Goal: Task Accomplishment & Management: Manage account settings

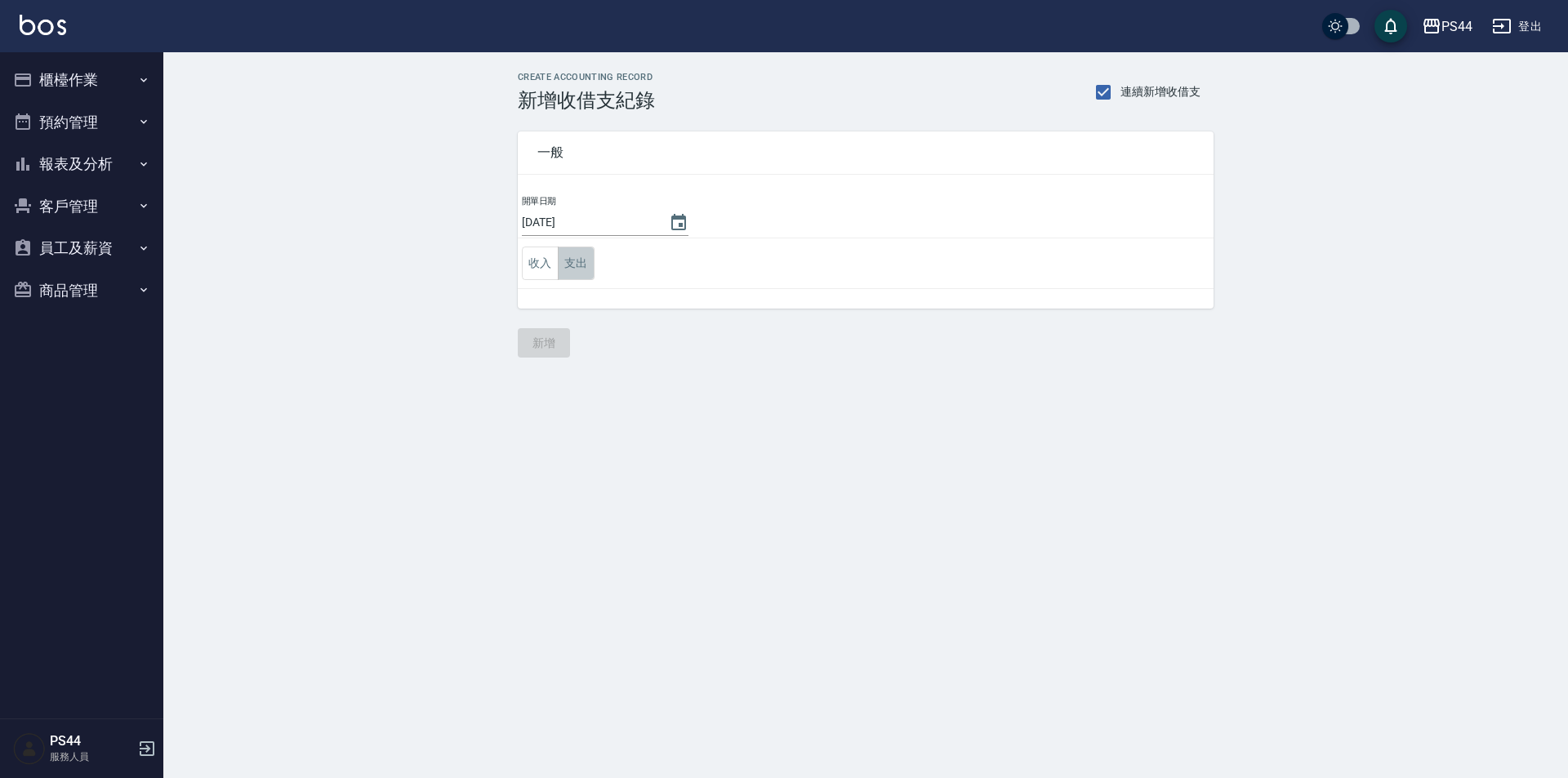
drag, startPoint x: 579, startPoint y: 255, endPoint x: 588, endPoint y: 257, distance: 9.2
click at [586, 249] on button "支出" at bounding box center [576, 263] width 37 height 33
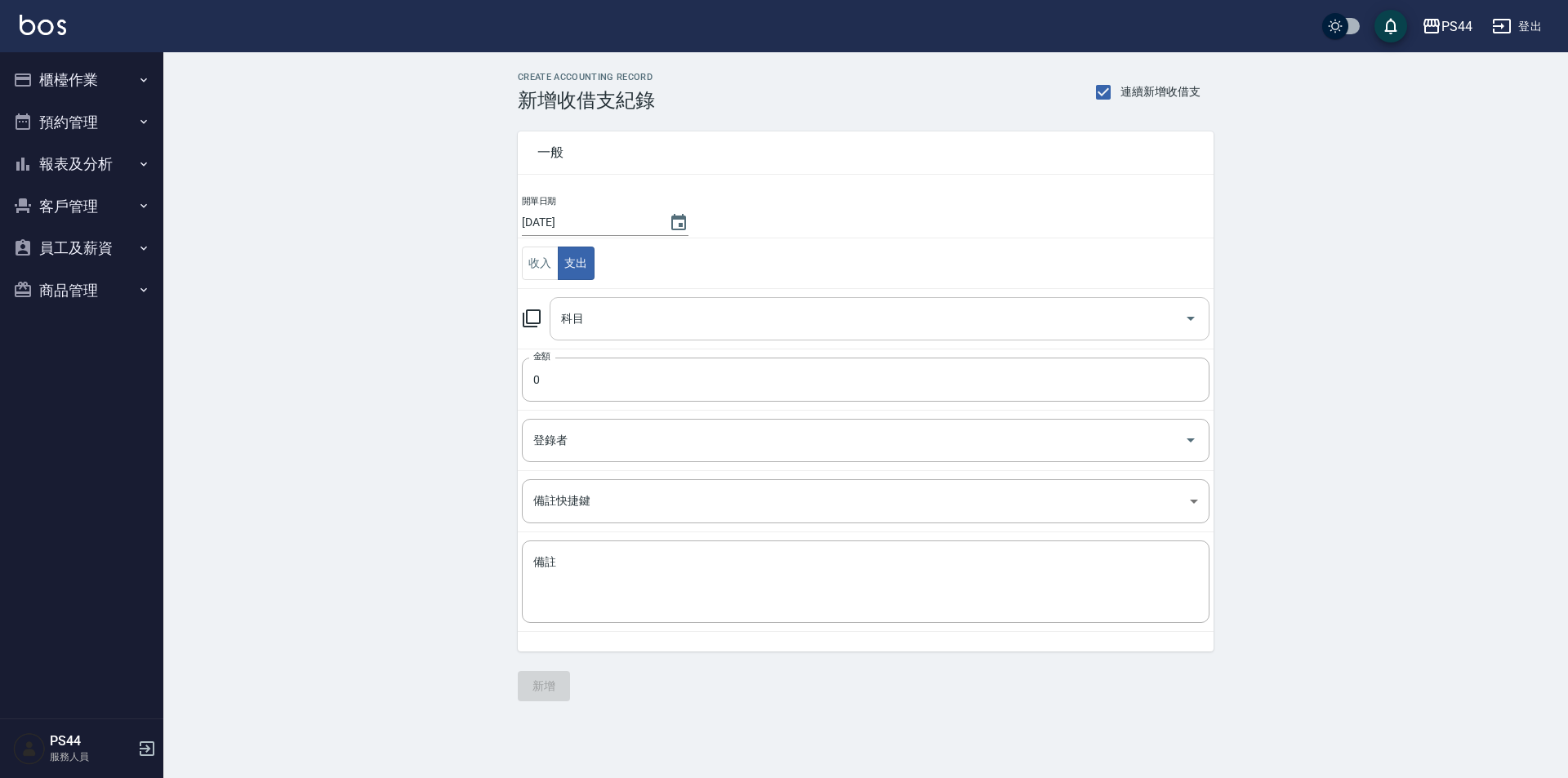
click at [625, 320] on input "科目" at bounding box center [867, 319] width 621 height 29
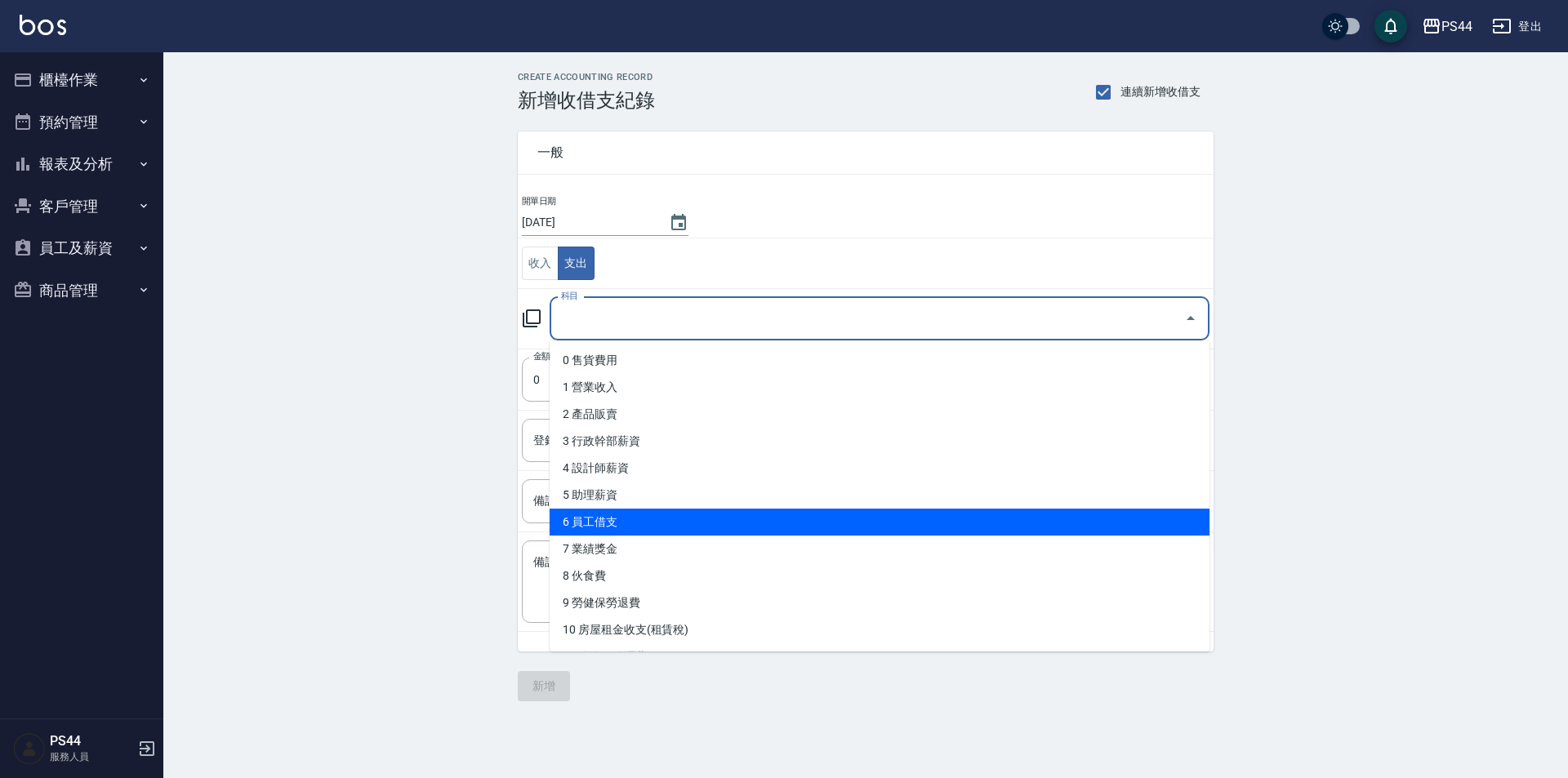
click at [662, 521] on li "6 員工借支" at bounding box center [879, 522] width 660 height 27
type input "6 員工借支"
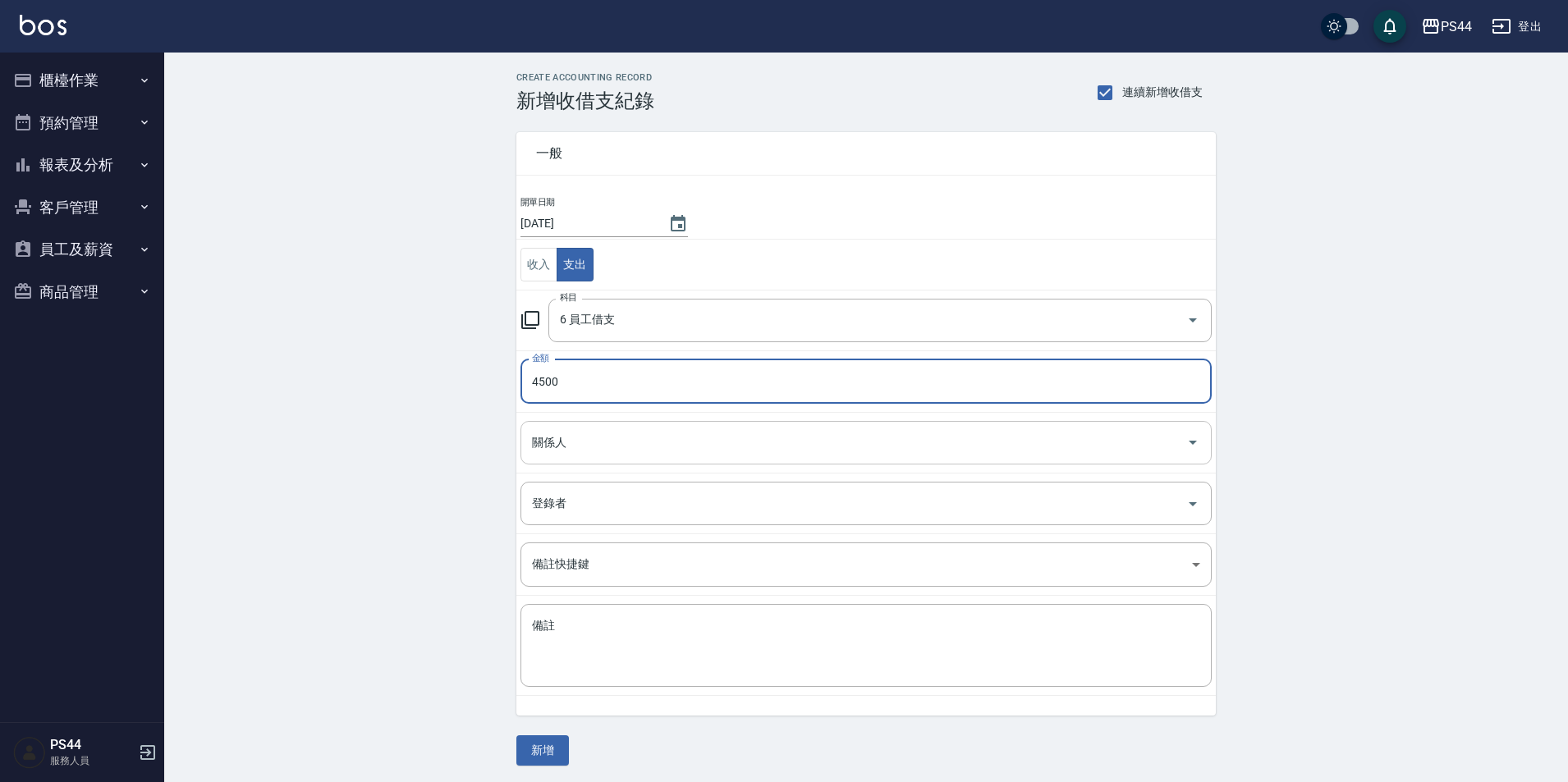
type input "4500"
click at [821, 447] on input "關係人" at bounding box center [854, 442] width 652 height 29
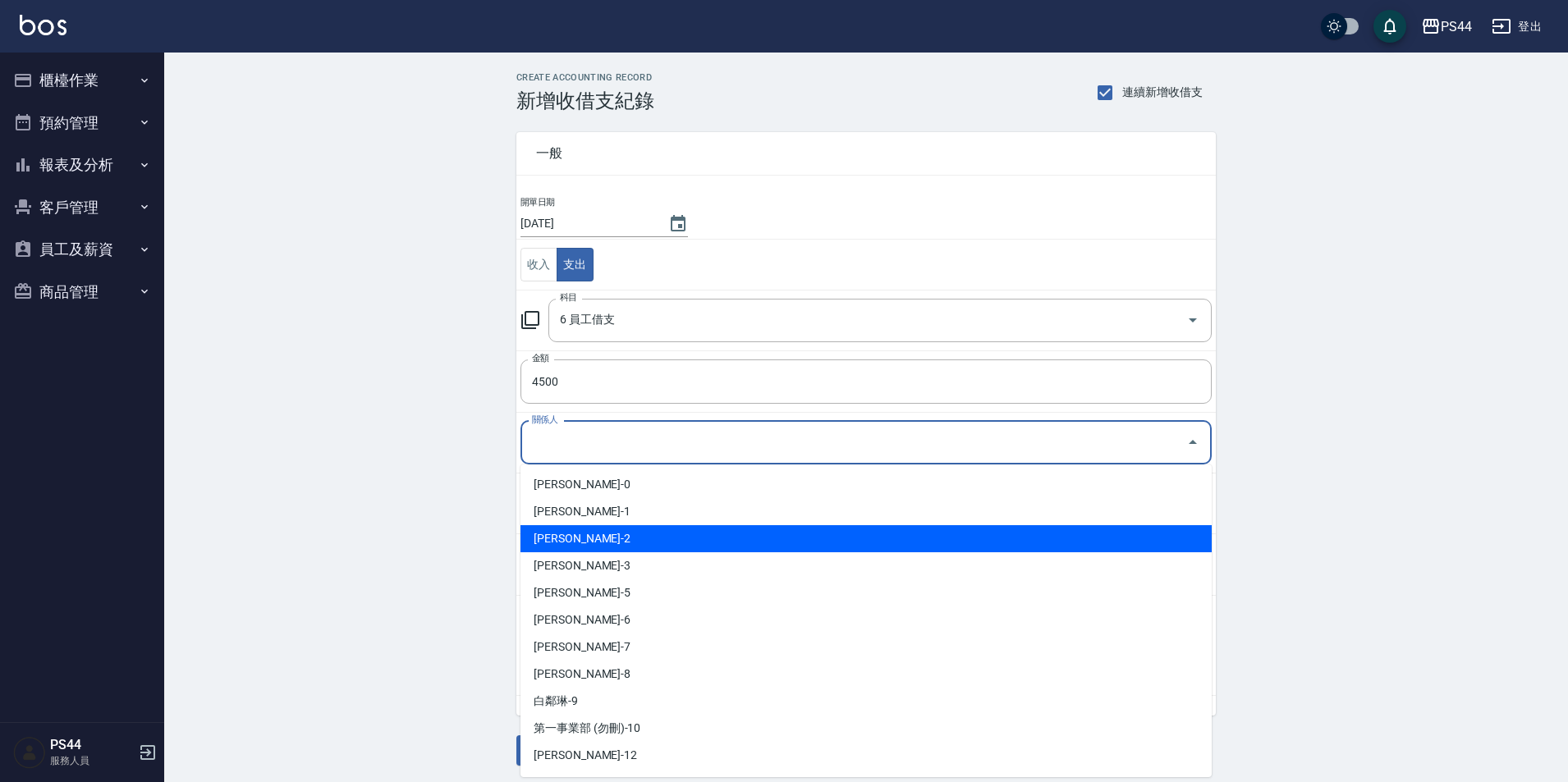
click at [753, 546] on li "[PERSON_NAME]-2" at bounding box center [865, 539] width 691 height 27
type input "[PERSON_NAME]-2"
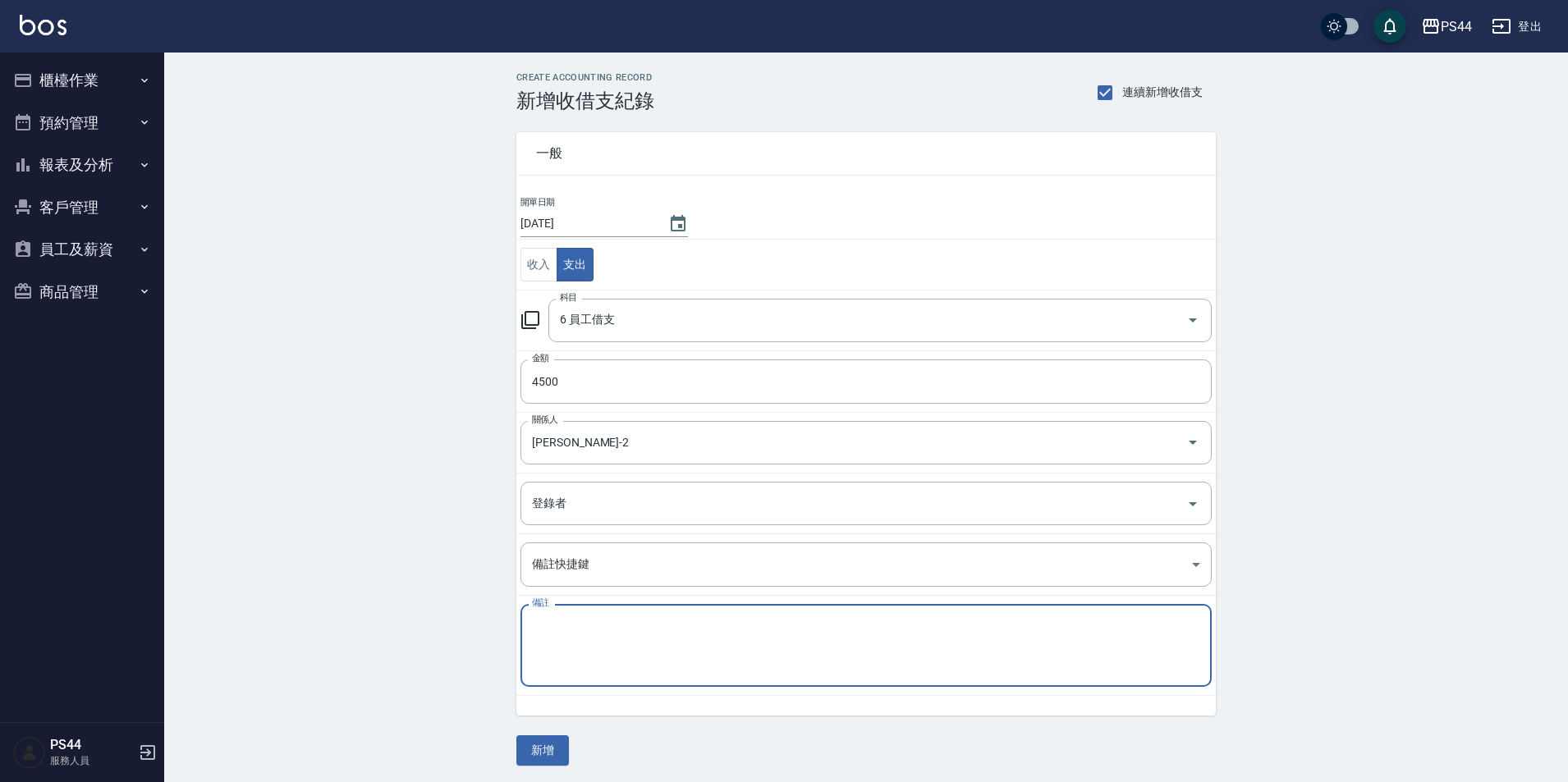
click at [745, 622] on textarea "備註" at bounding box center [865, 646] width 668 height 56
paste textarea "秋旅"
type textarea "秋旅"
click at [563, 749] on button "新增" at bounding box center [542, 750] width 53 height 31
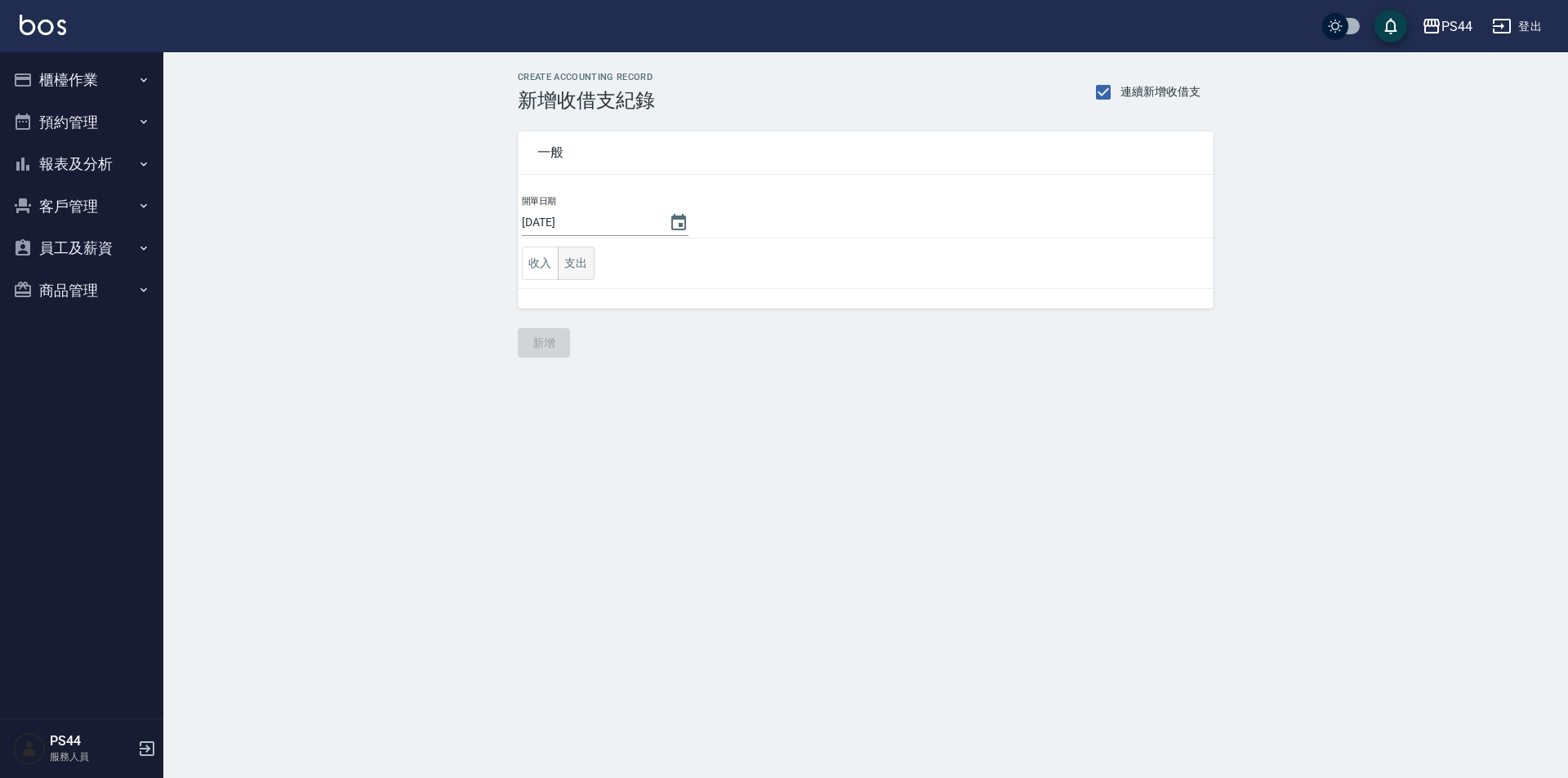
click at [583, 264] on button "支出" at bounding box center [576, 263] width 37 height 33
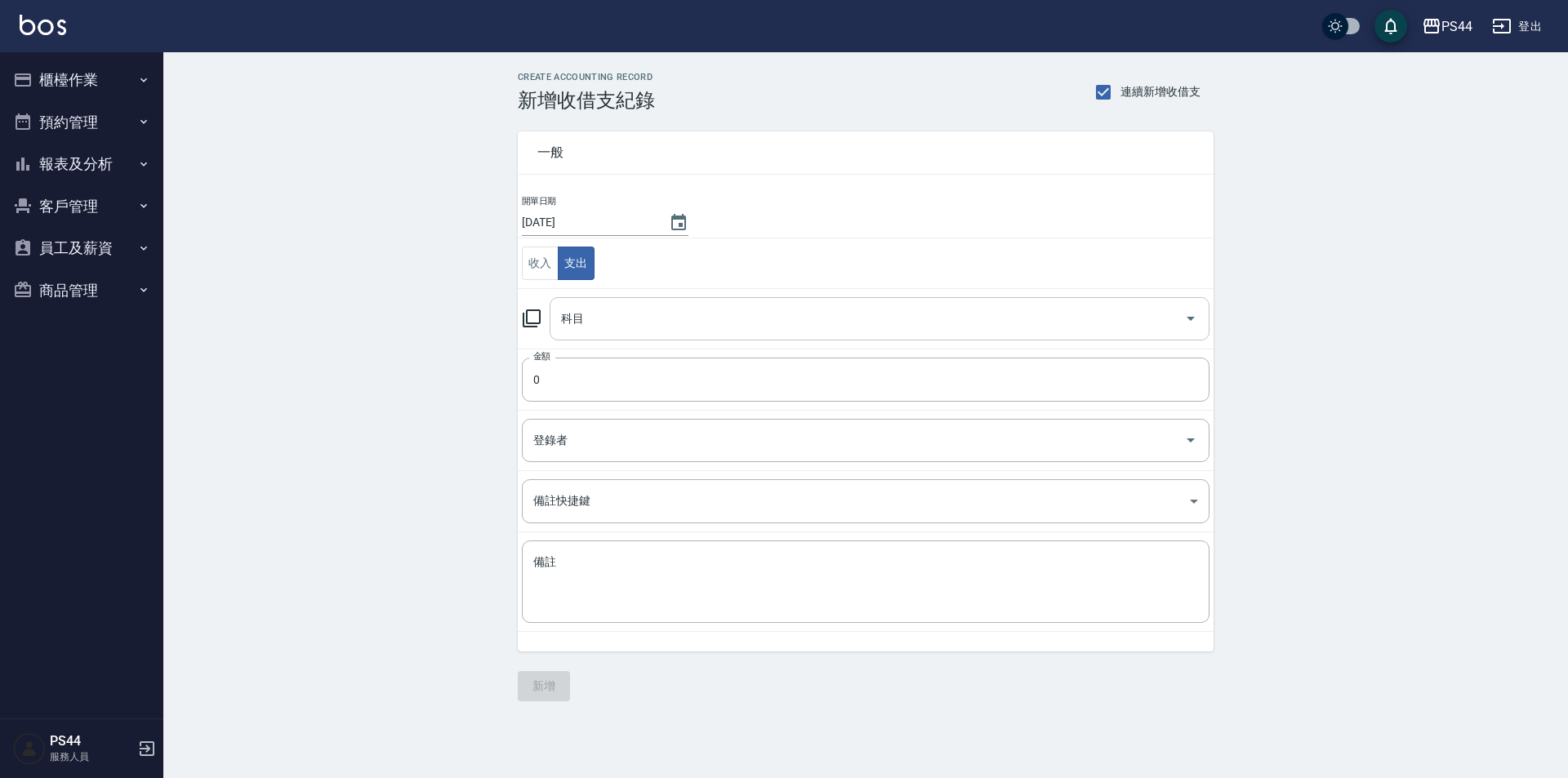
click at [608, 337] on div "科目" at bounding box center [879, 319] width 660 height 44
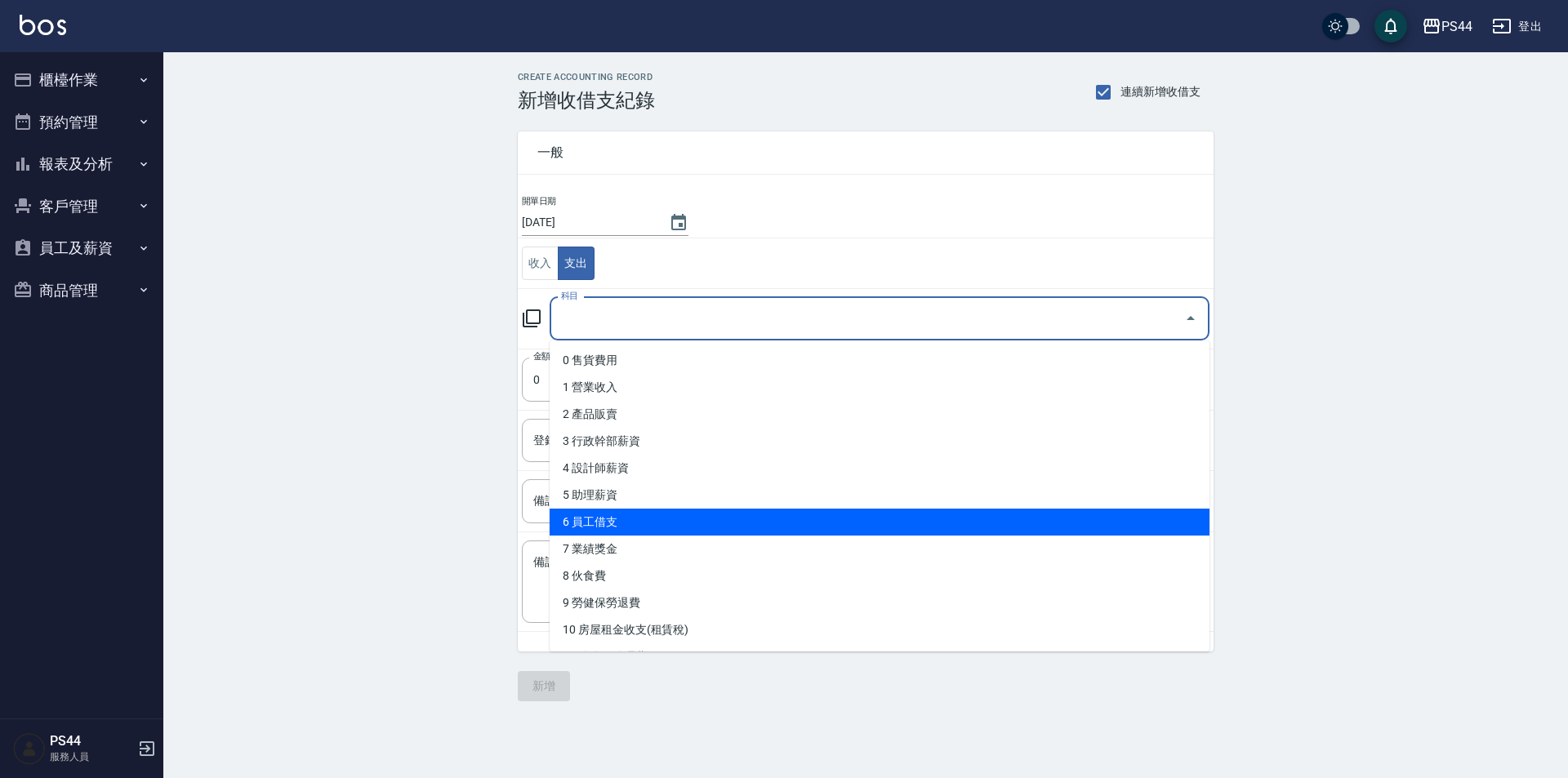
click at [754, 518] on li "6 員工借支" at bounding box center [879, 522] width 660 height 27
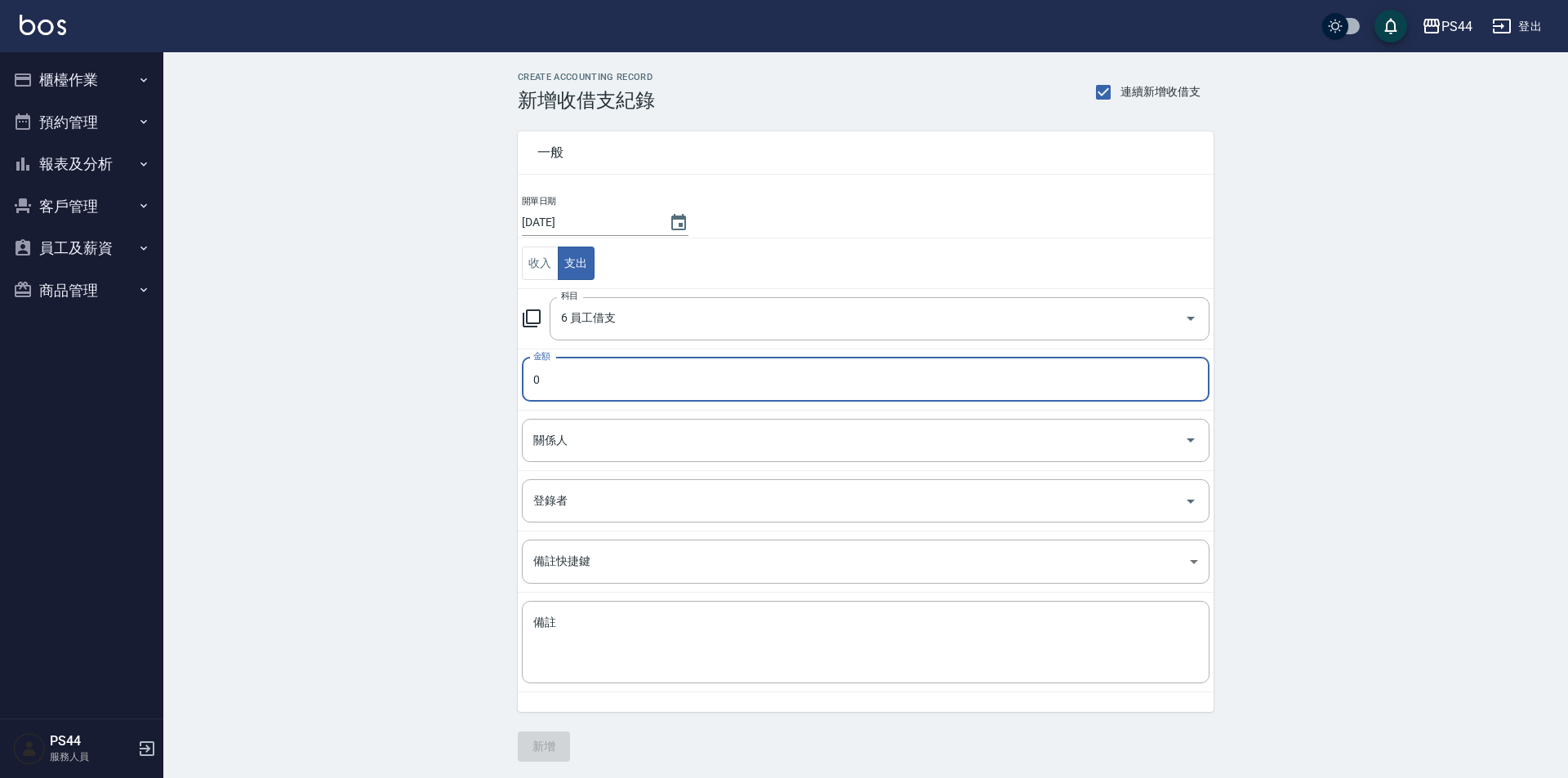
type input "6 員工借支"
type input "4500"
click at [682, 436] on input "關係人" at bounding box center [850, 440] width 648 height 29
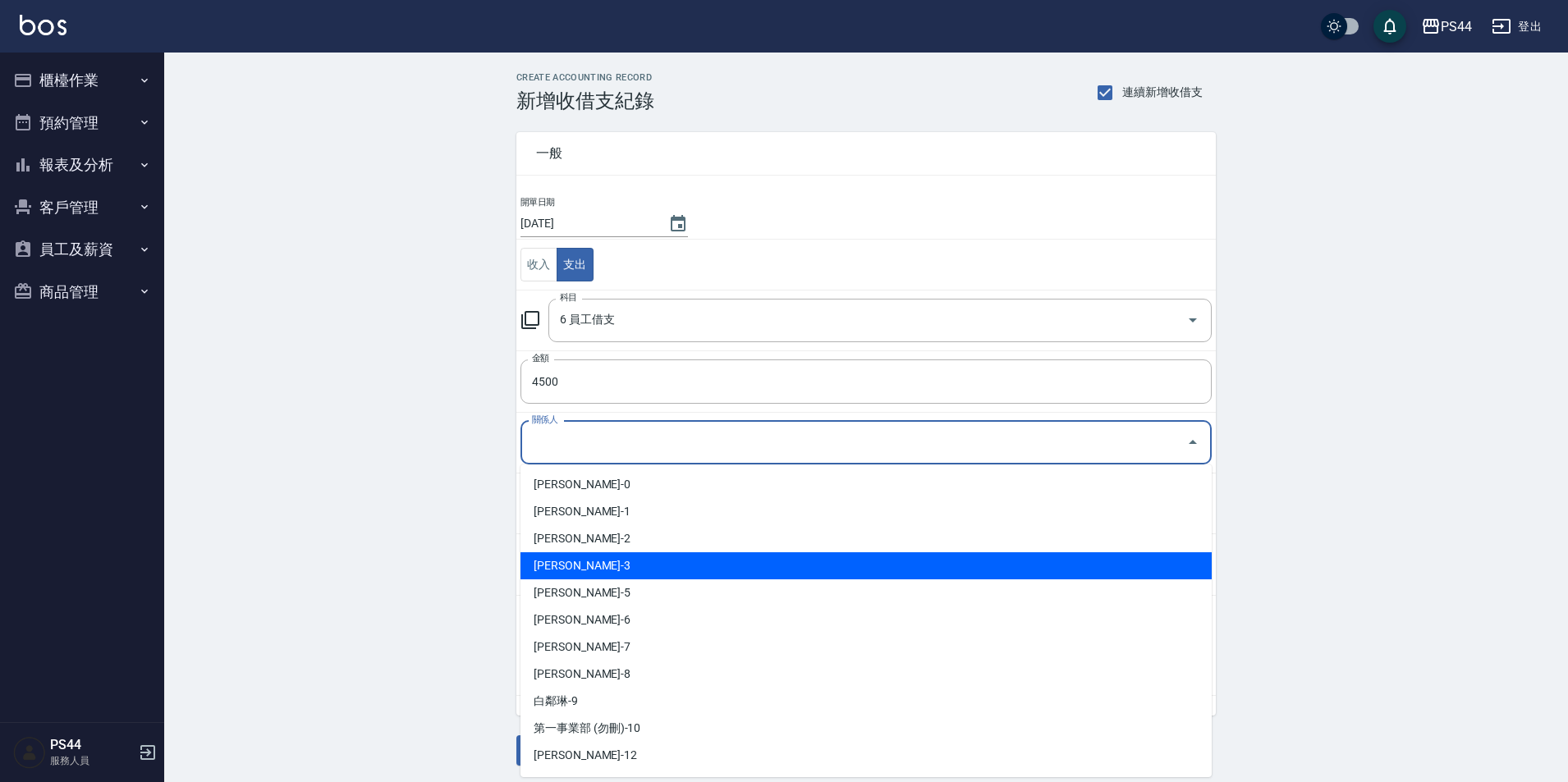
click at [692, 566] on li "[PERSON_NAME]-3" at bounding box center [865, 566] width 691 height 27
type input "[PERSON_NAME]-3"
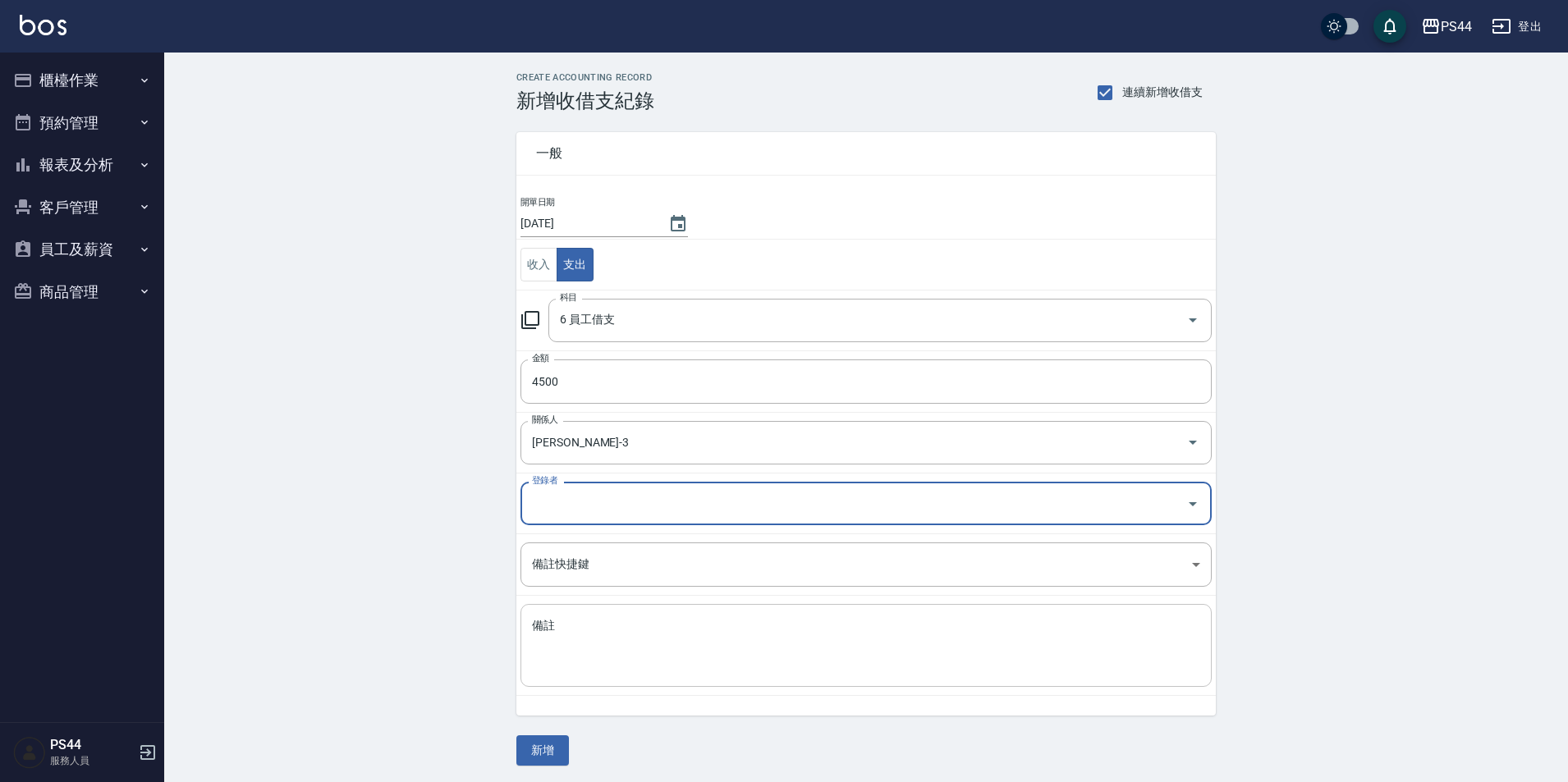
click at [701, 620] on textarea "備註" at bounding box center [865, 646] width 668 height 56
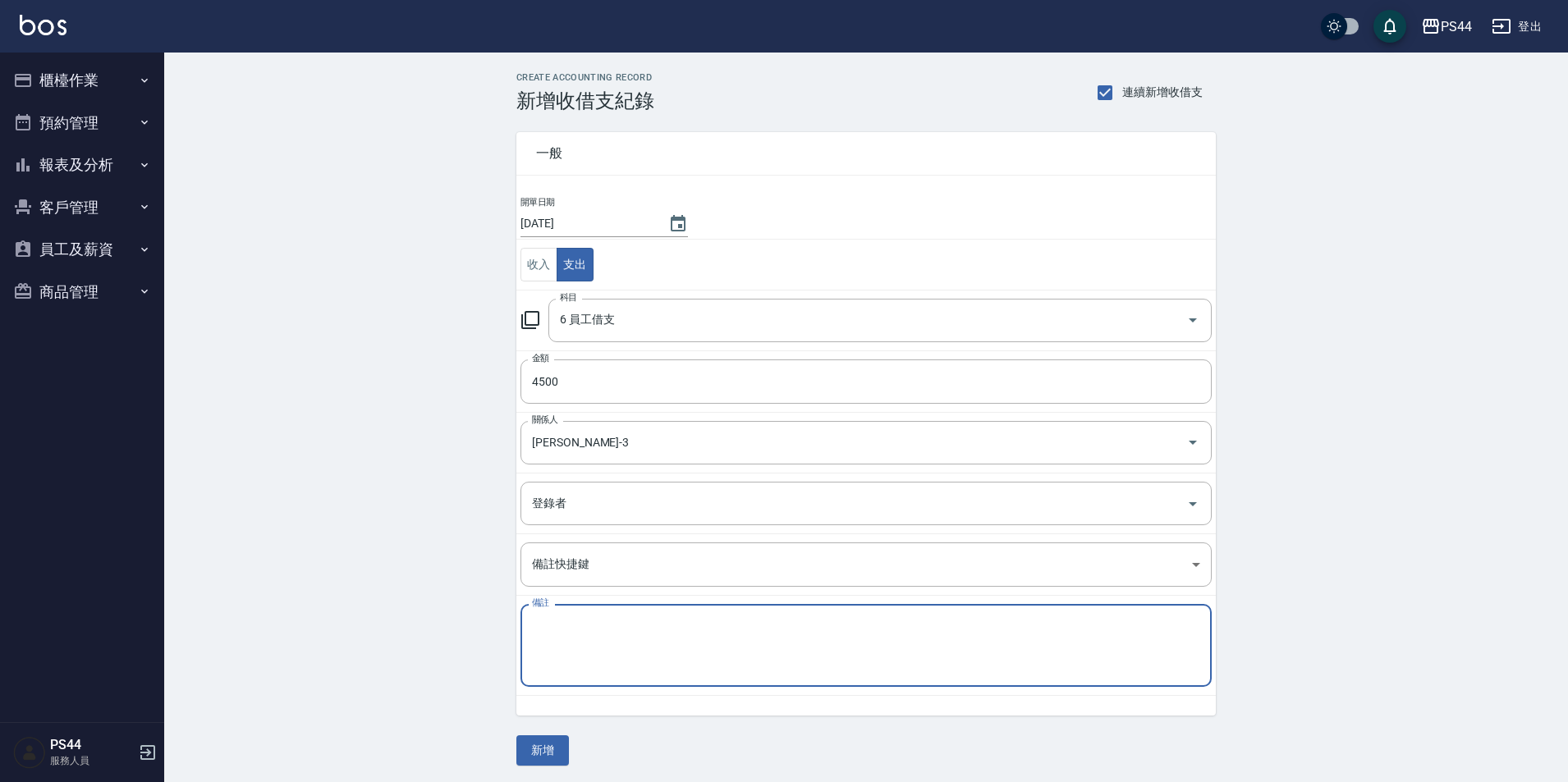
paste textarea "秋旅"
type textarea "秋旅"
click at [560, 756] on button "新增" at bounding box center [542, 750] width 53 height 31
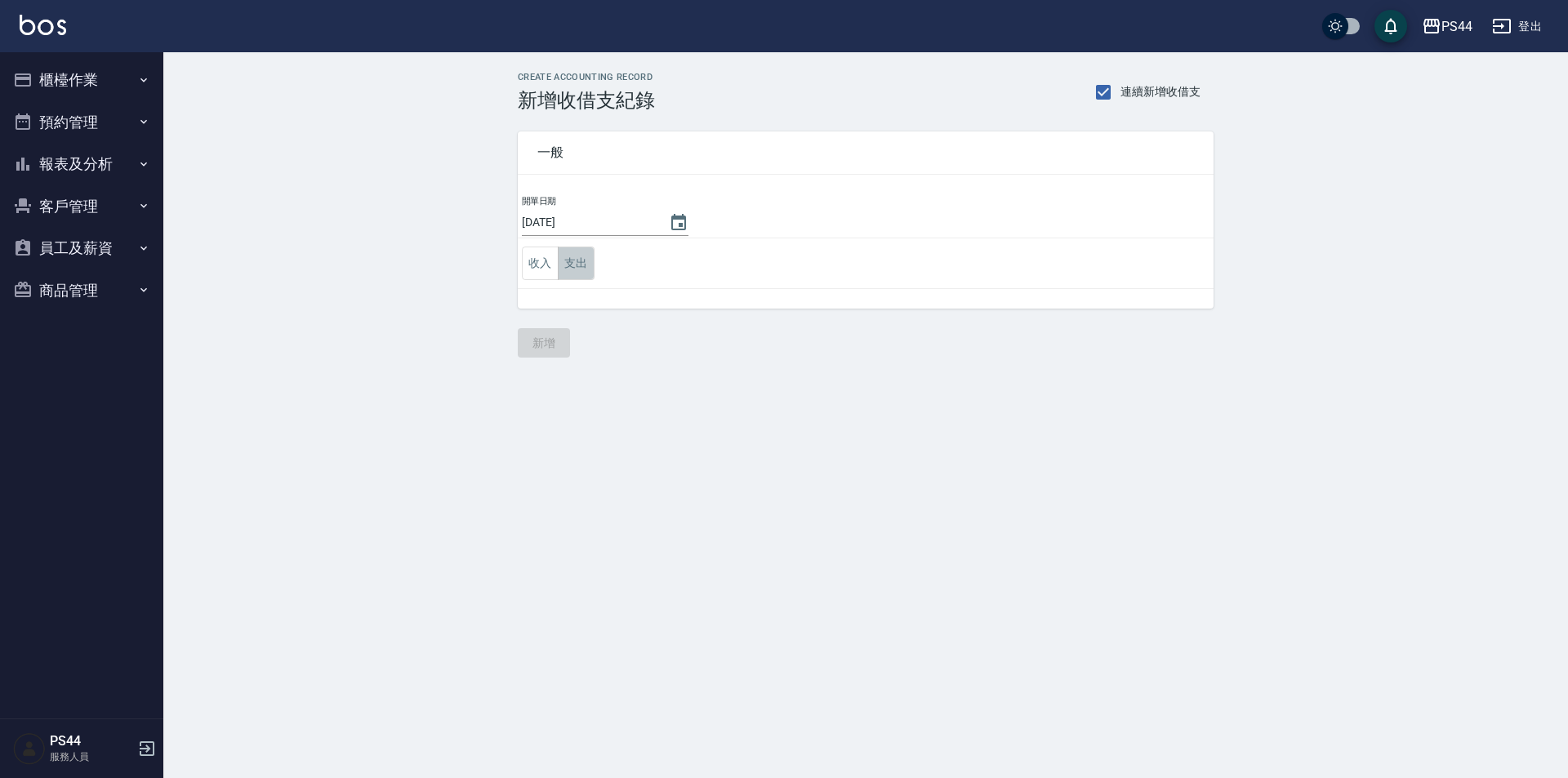
click at [591, 267] on button "支出" at bounding box center [576, 263] width 37 height 33
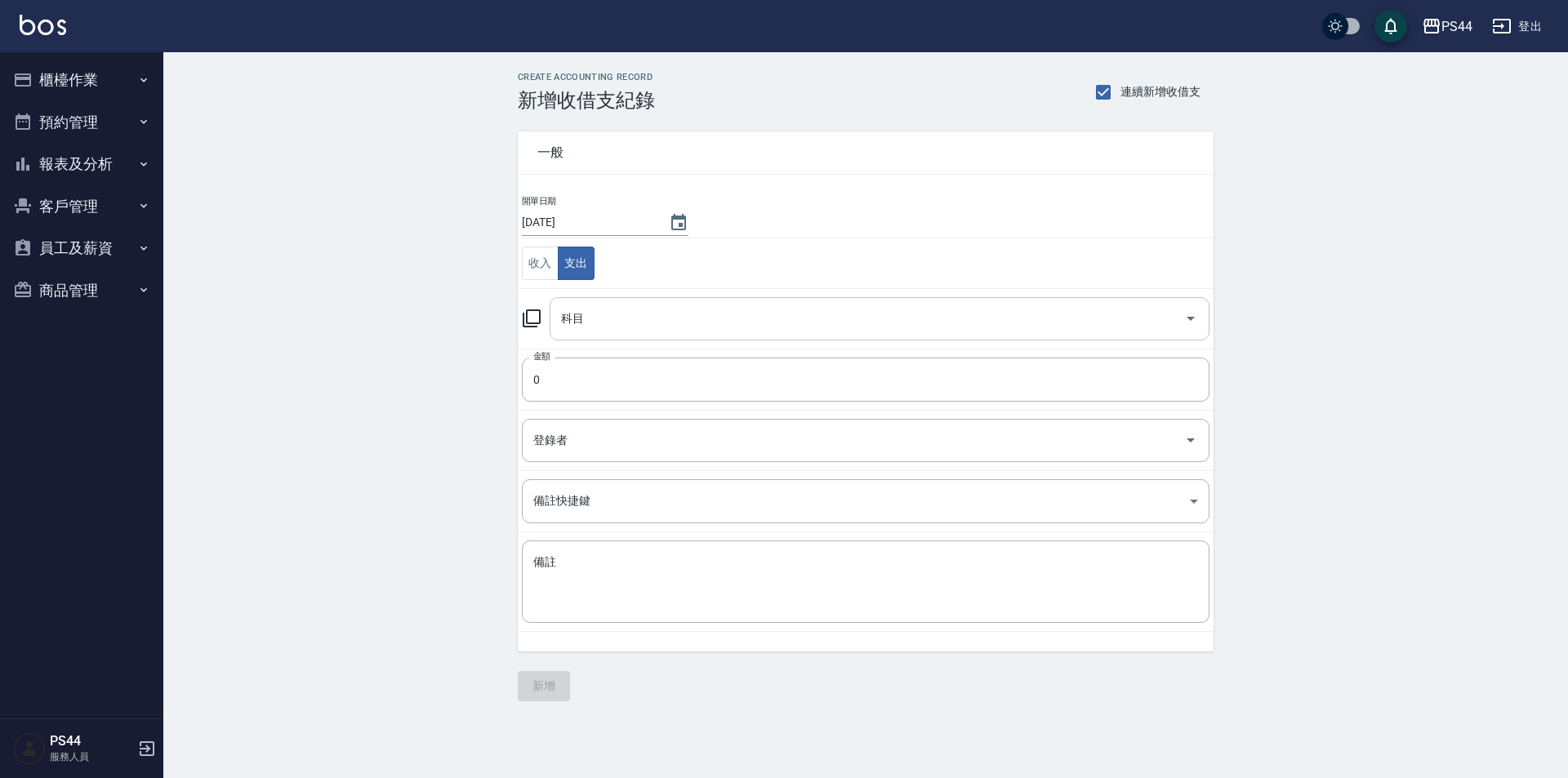
click at [625, 336] on td "科目 科目" at bounding box center [865, 318] width 696 height 60
click at [628, 329] on input "科目" at bounding box center [867, 319] width 621 height 29
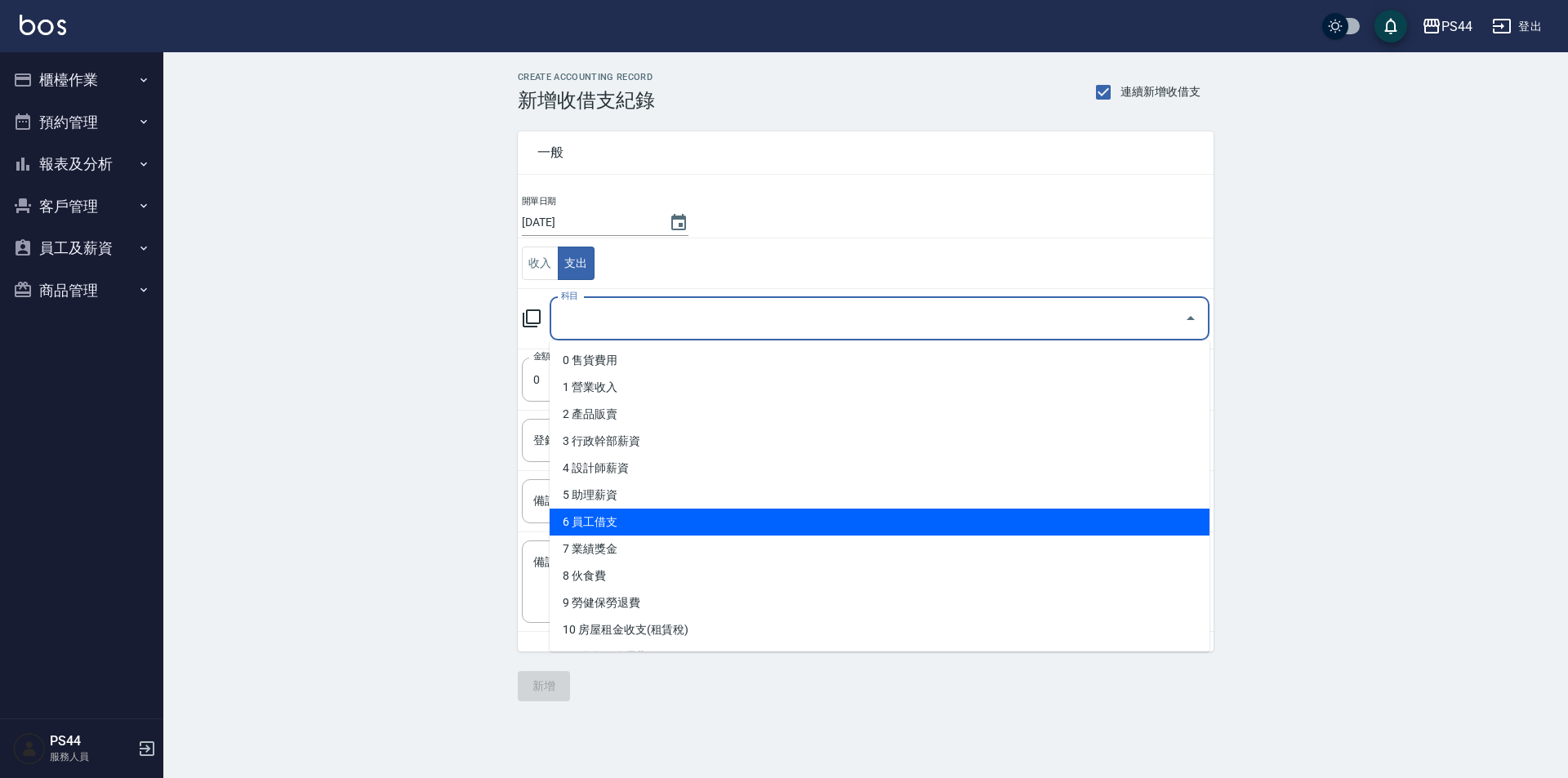
click at [726, 517] on li "6 員工借支" at bounding box center [879, 522] width 660 height 27
type input "6 員工借支"
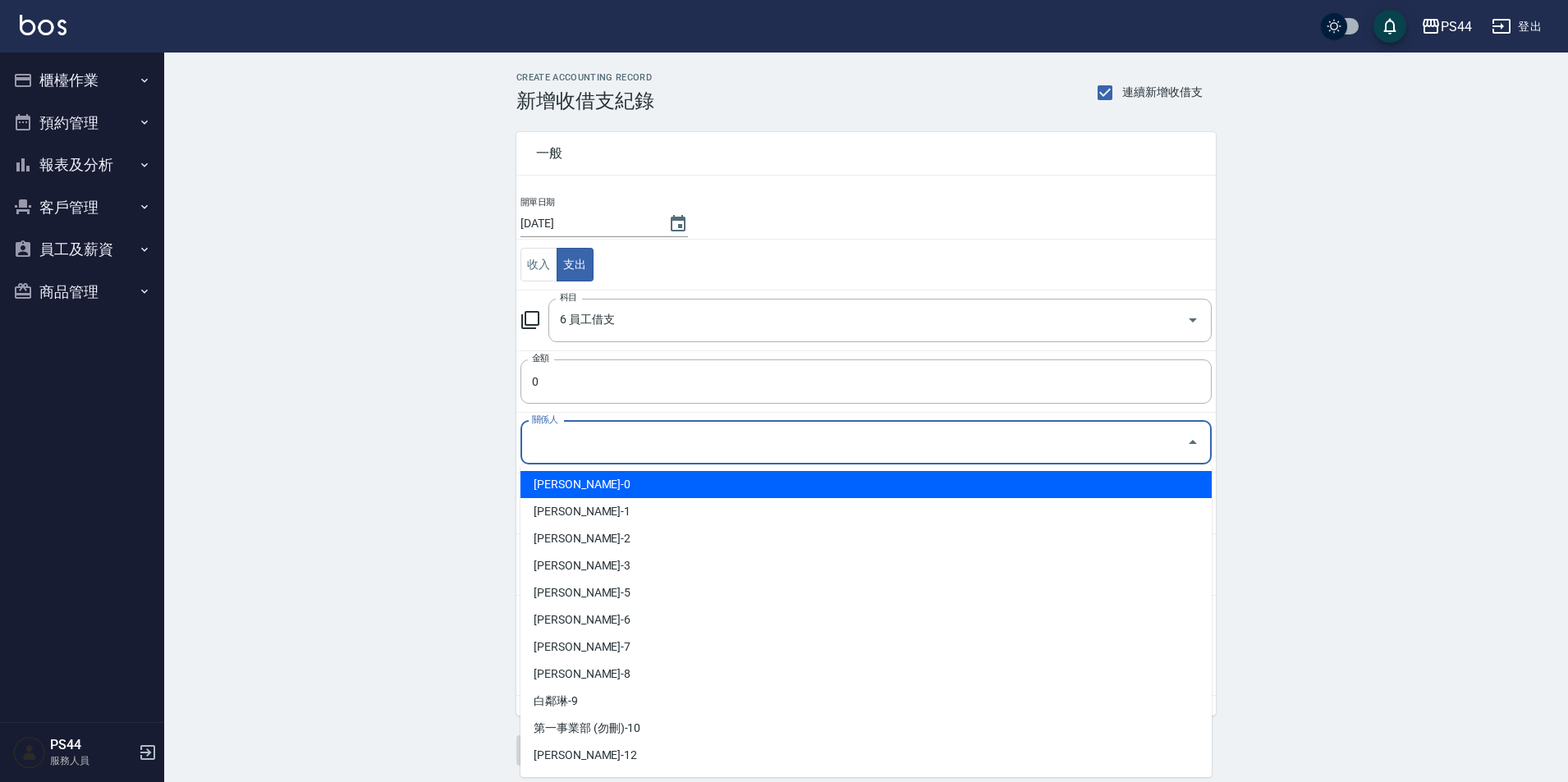
click at [663, 448] on input "關係人" at bounding box center [854, 442] width 652 height 29
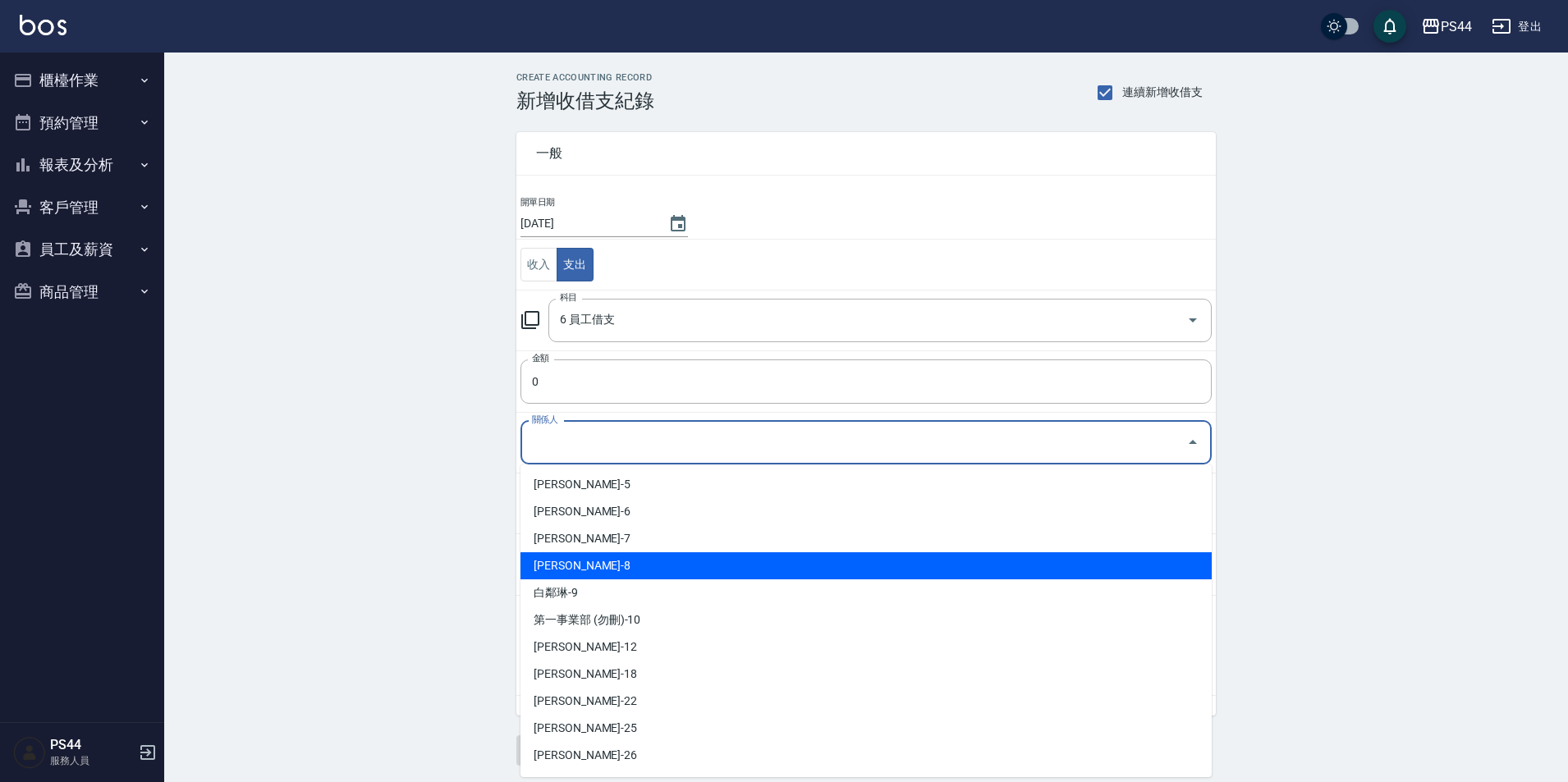
scroll to position [82, 0]
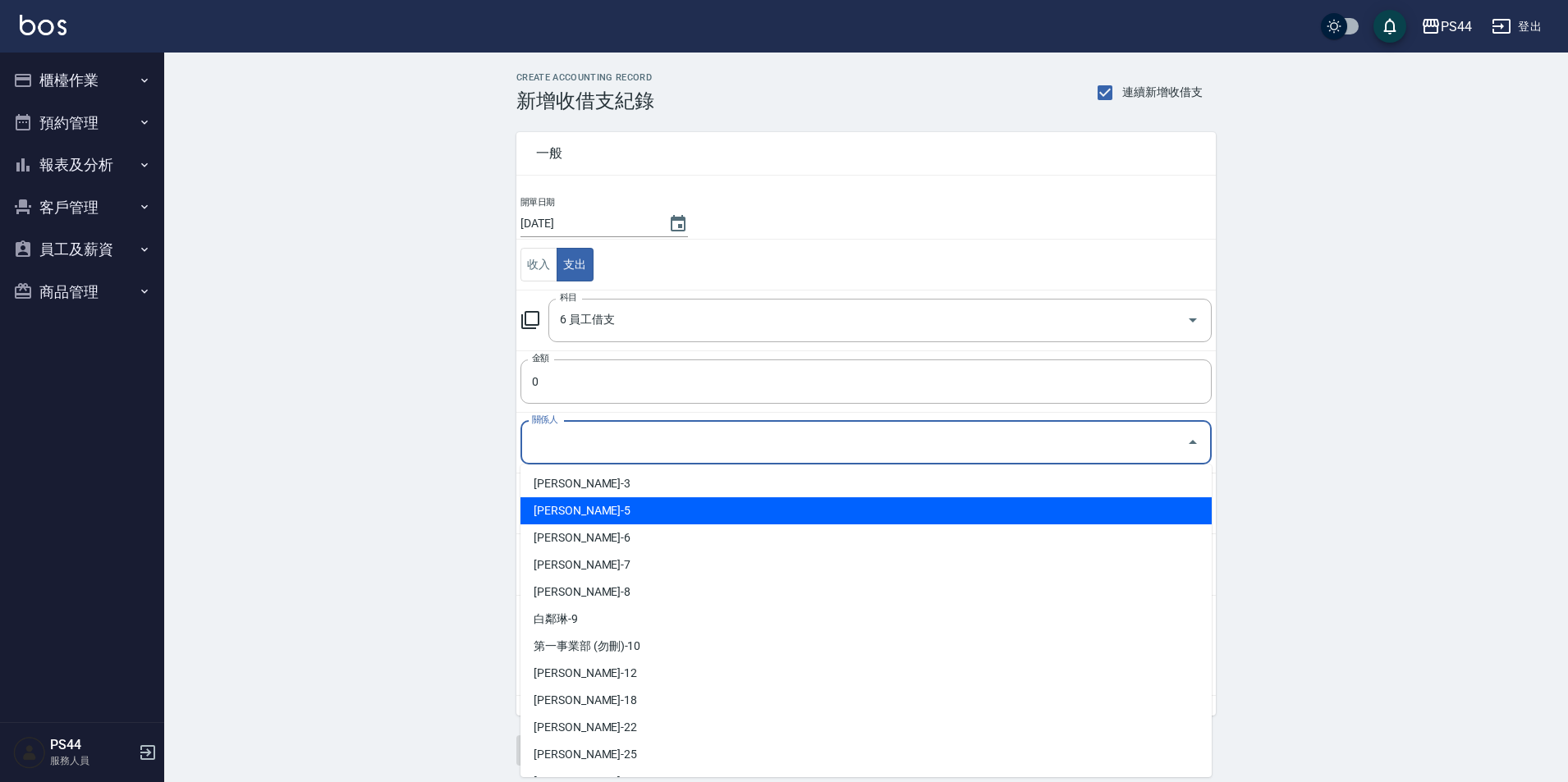
click at [716, 516] on li "[PERSON_NAME]-5" at bounding box center [865, 511] width 691 height 27
type input "[PERSON_NAME]-5"
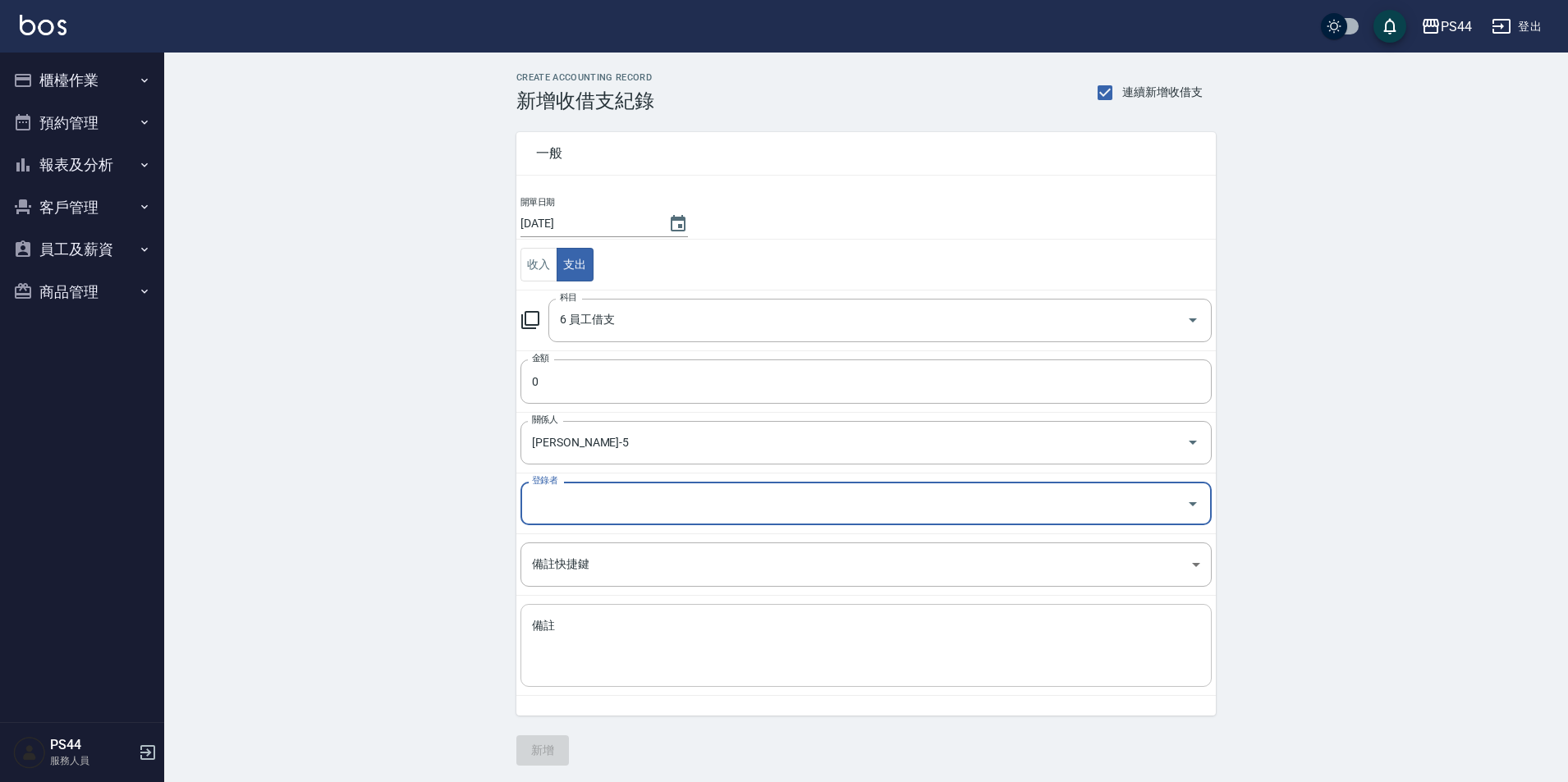
click at [698, 613] on div "x 備註" at bounding box center [865, 645] width 691 height 83
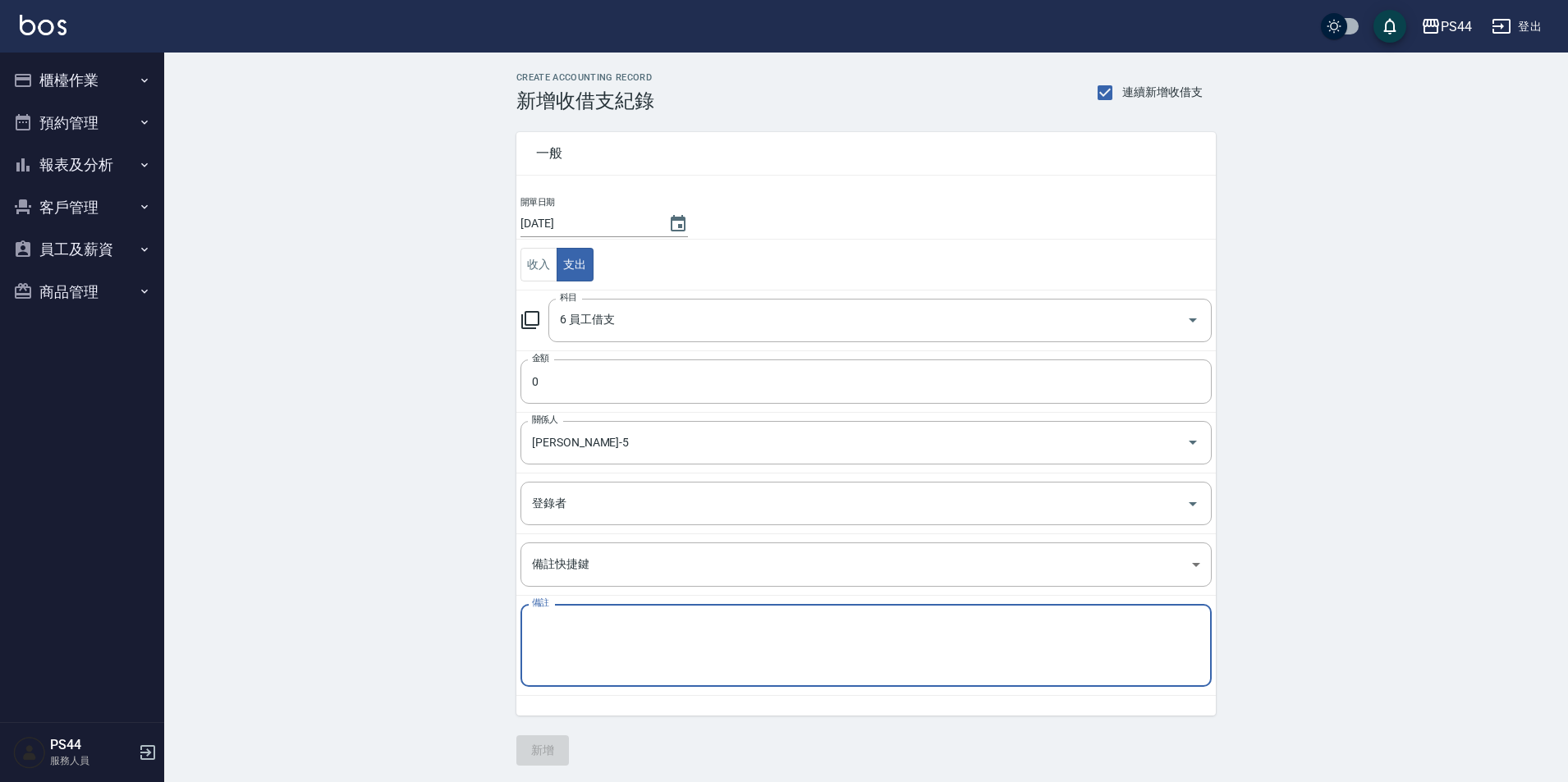
paste textarea "秋旅"
type textarea "秋旅"
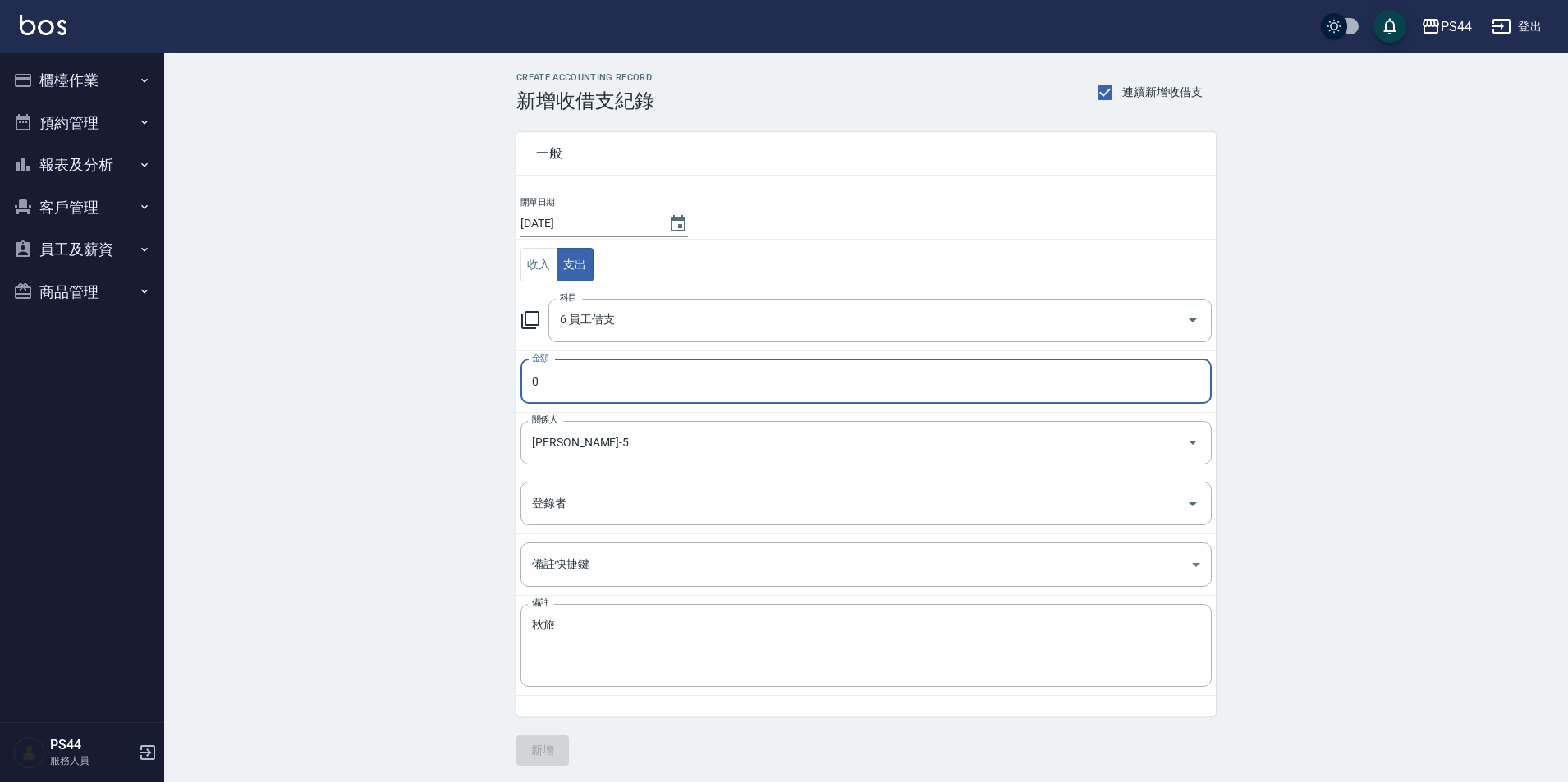
click at [695, 395] on input "0" at bounding box center [865, 381] width 691 height 45
type input "4500"
click at [554, 743] on button "新增" at bounding box center [542, 750] width 53 height 31
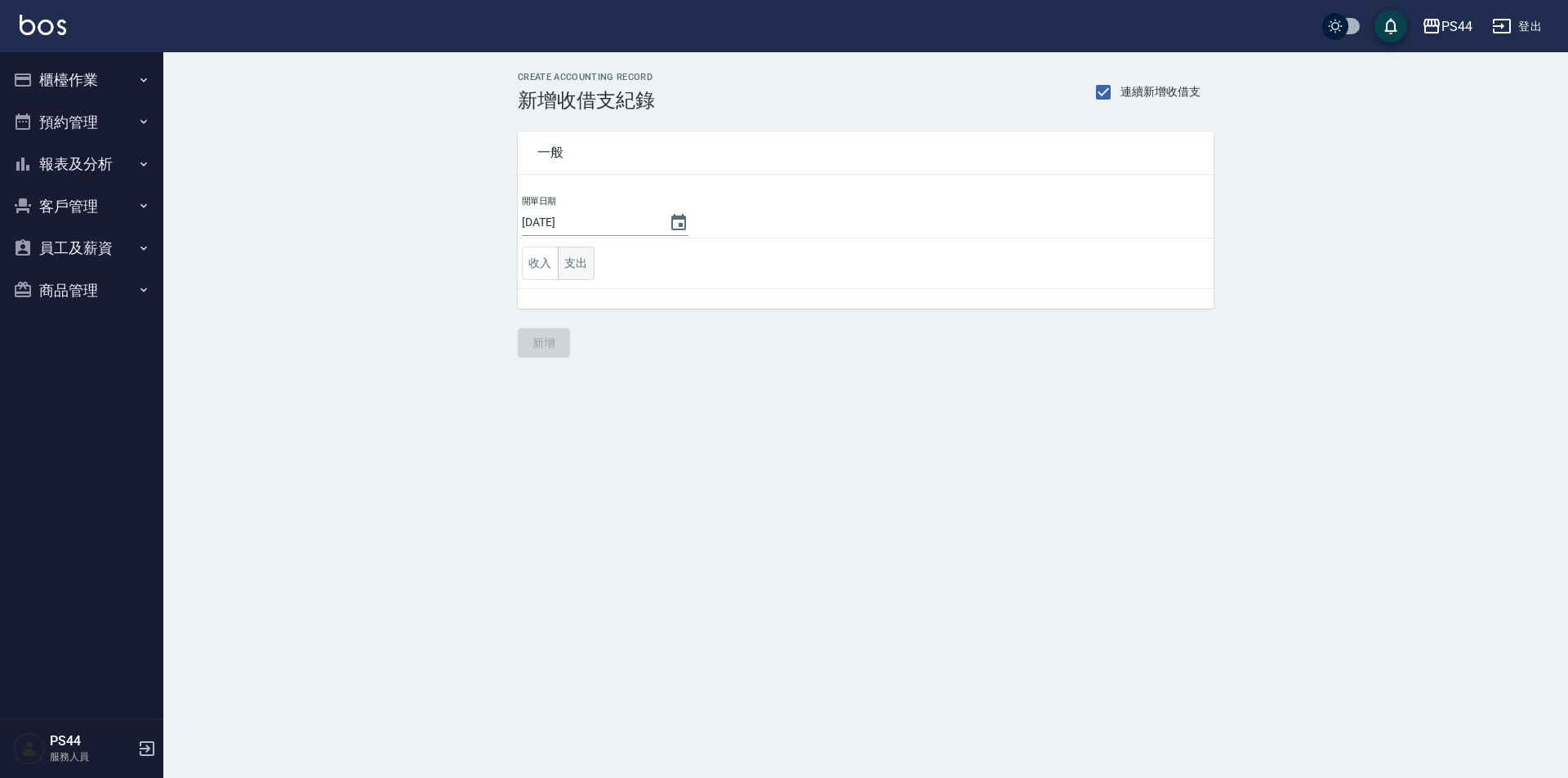
click at [568, 267] on button "支出" at bounding box center [576, 263] width 37 height 33
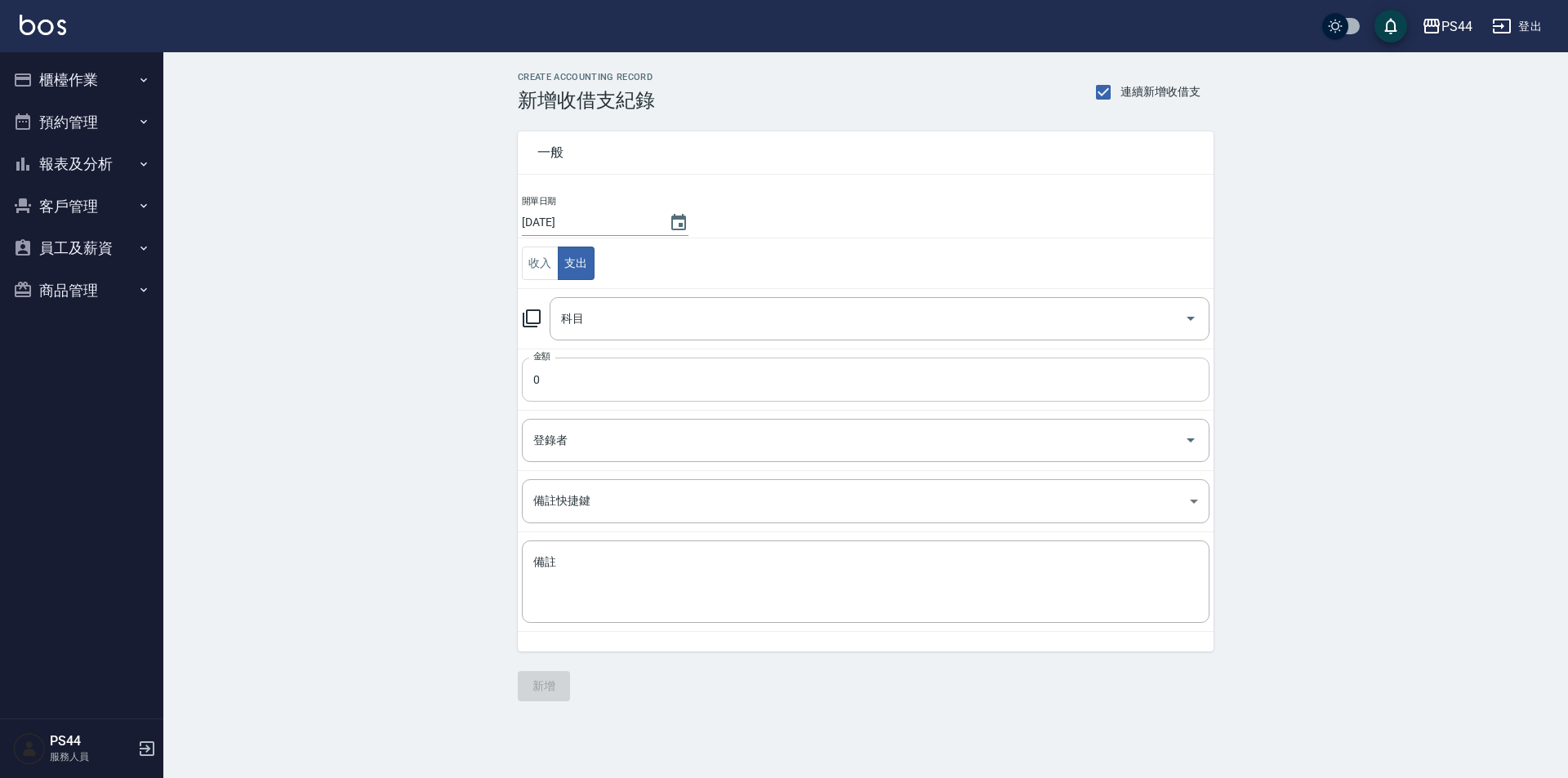
click at [617, 380] on input "0" at bounding box center [865, 379] width 688 height 44
type input "4500"
click at [685, 318] on input "科目" at bounding box center [867, 319] width 621 height 29
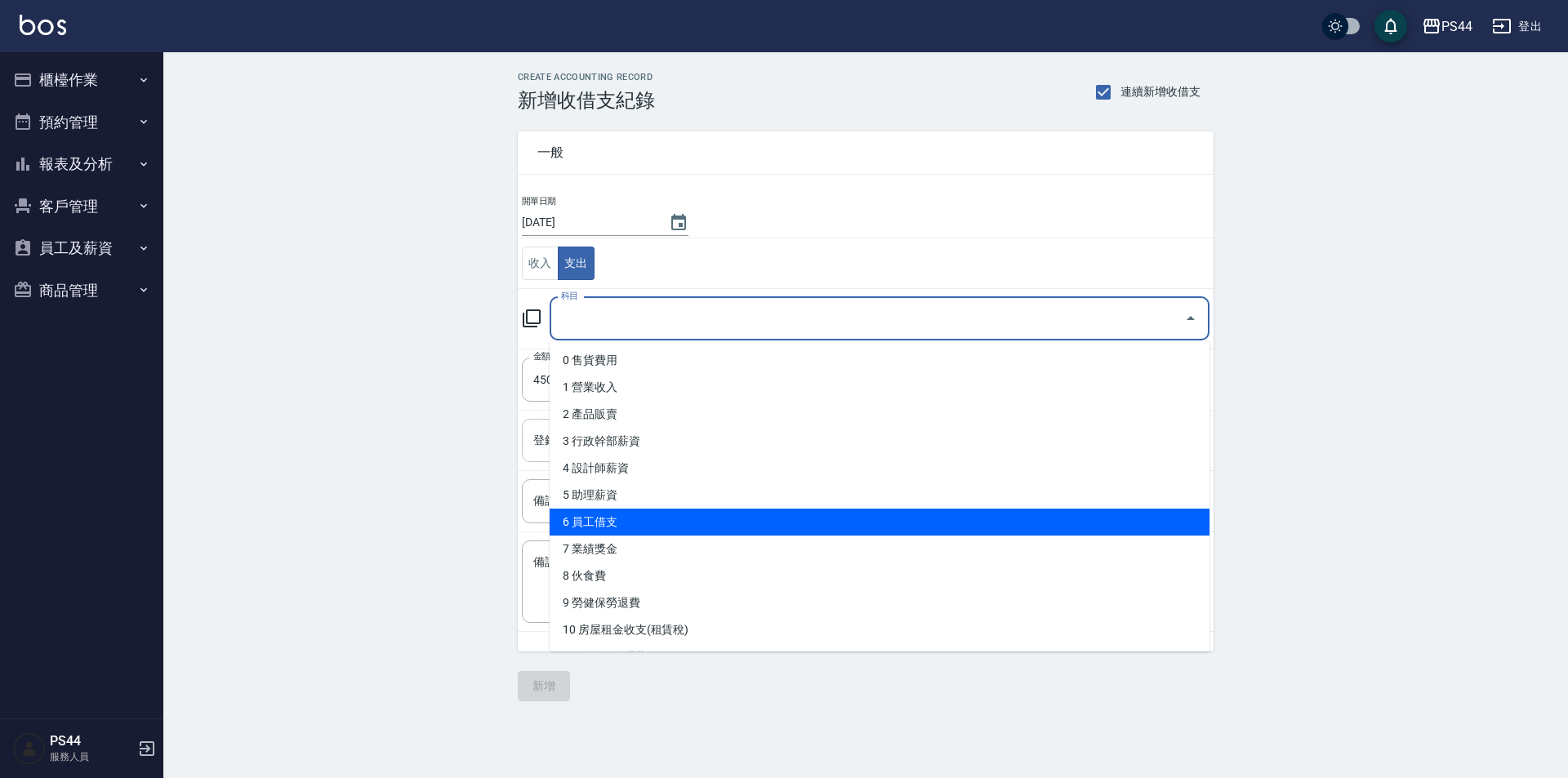
click at [688, 522] on li "6 員工借支" at bounding box center [879, 522] width 660 height 27
type input "6 員工借支"
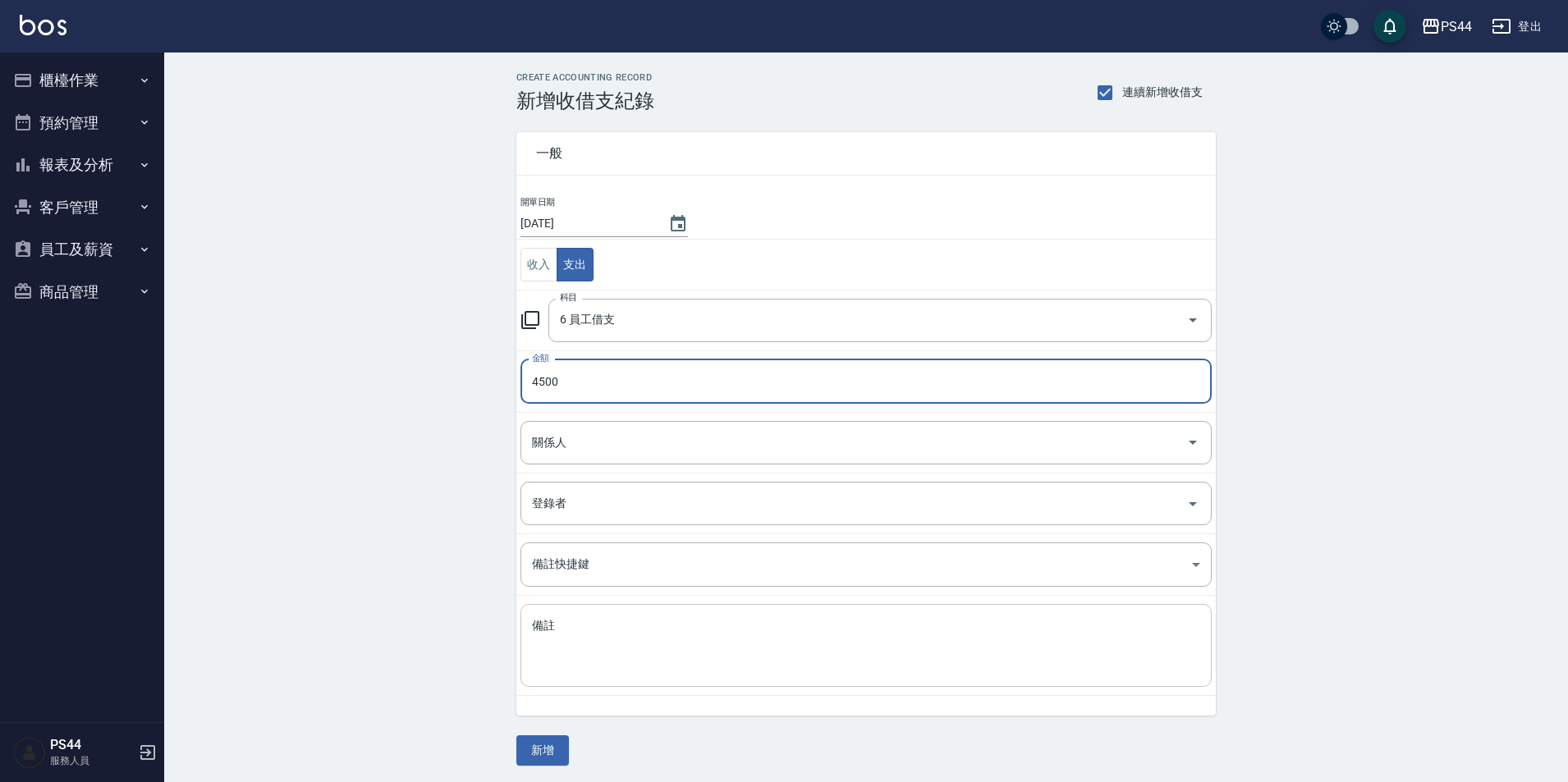
click at [710, 620] on textarea "備註" at bounding box center [865, 646] width 668 height 56
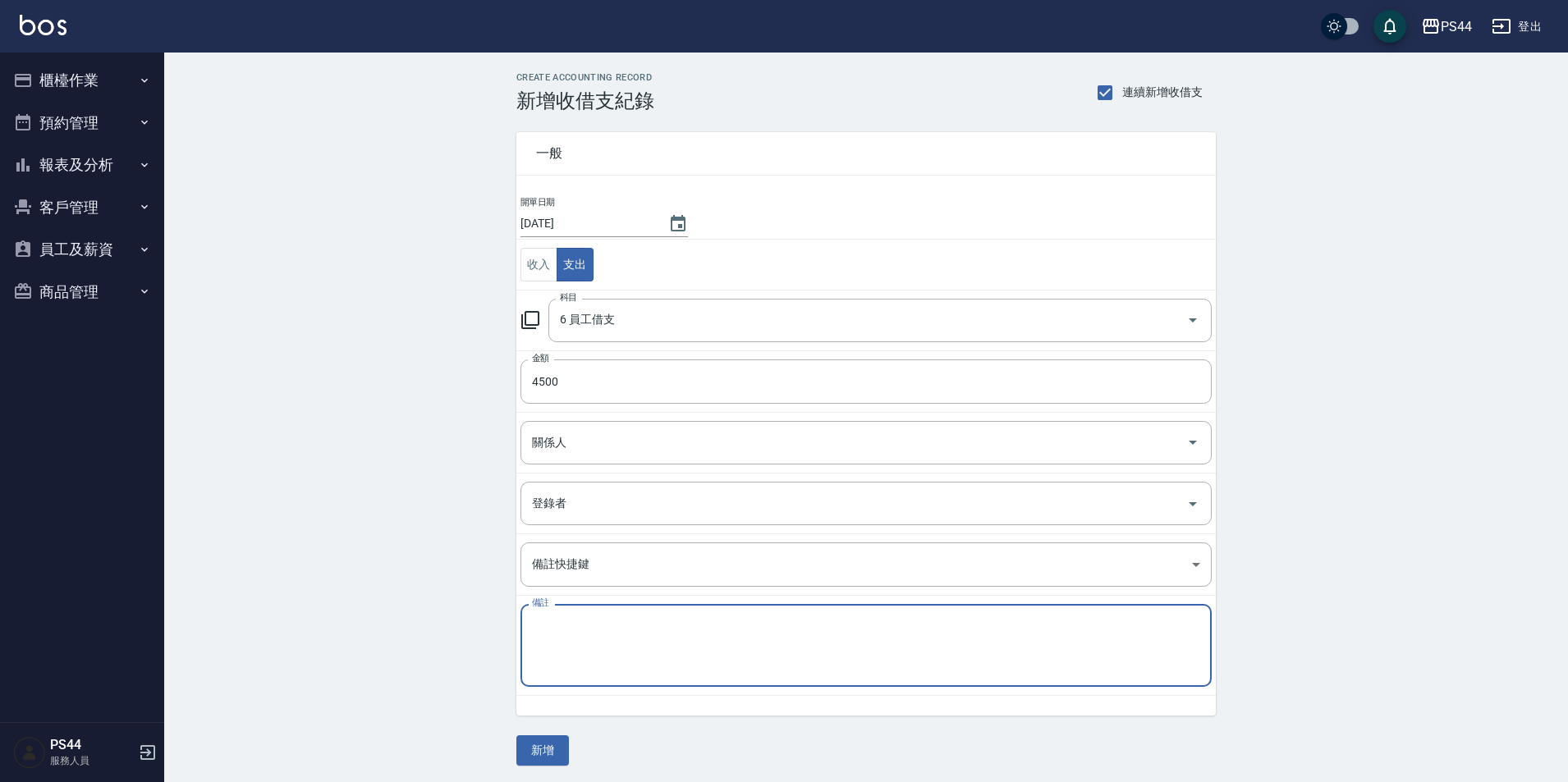
paste textarea "秋旅"
type textarea "秋旅"
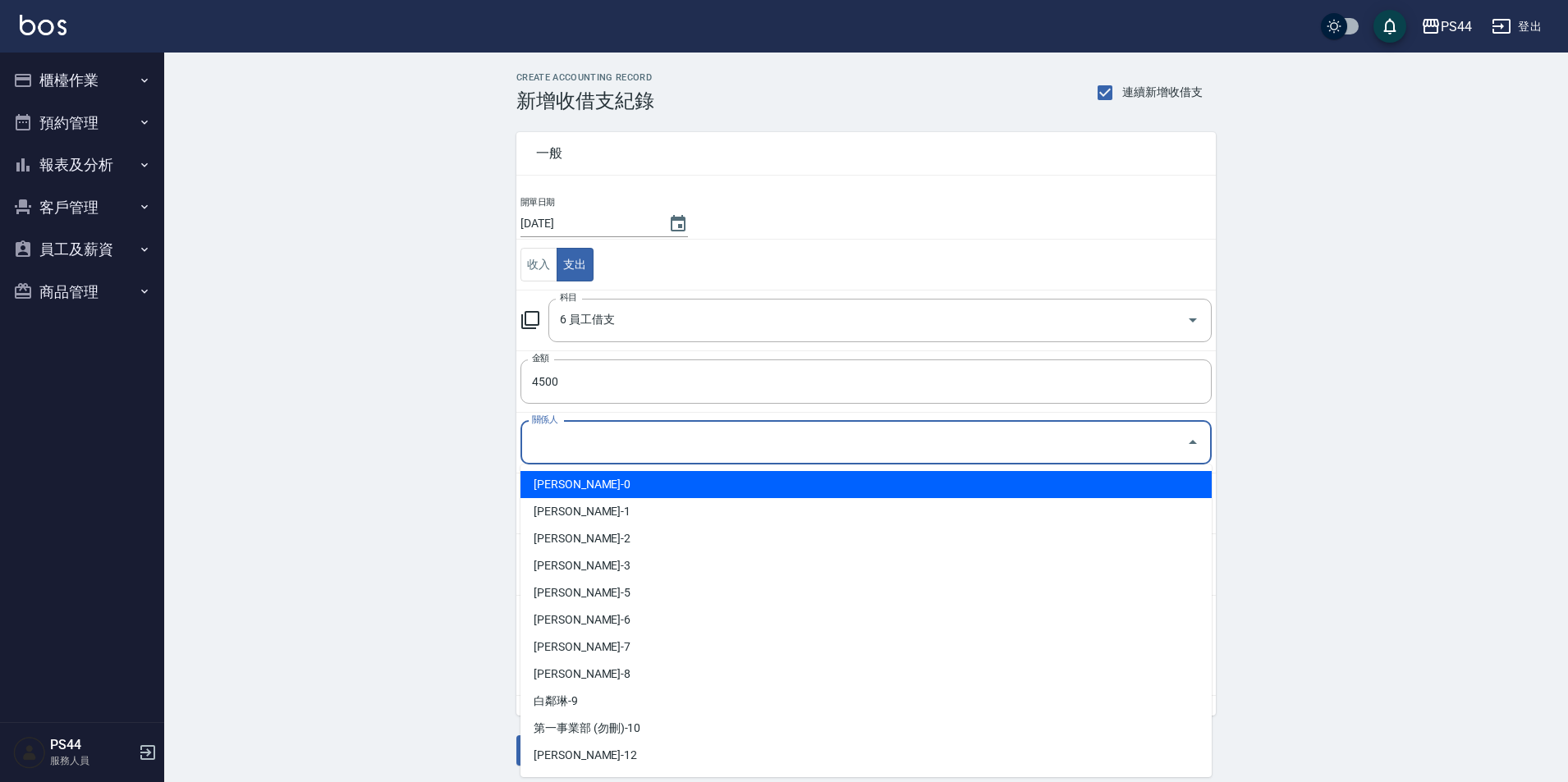
click at [653, 455] on input "關係人" at bounding box center [854, 442] width 652 height 29
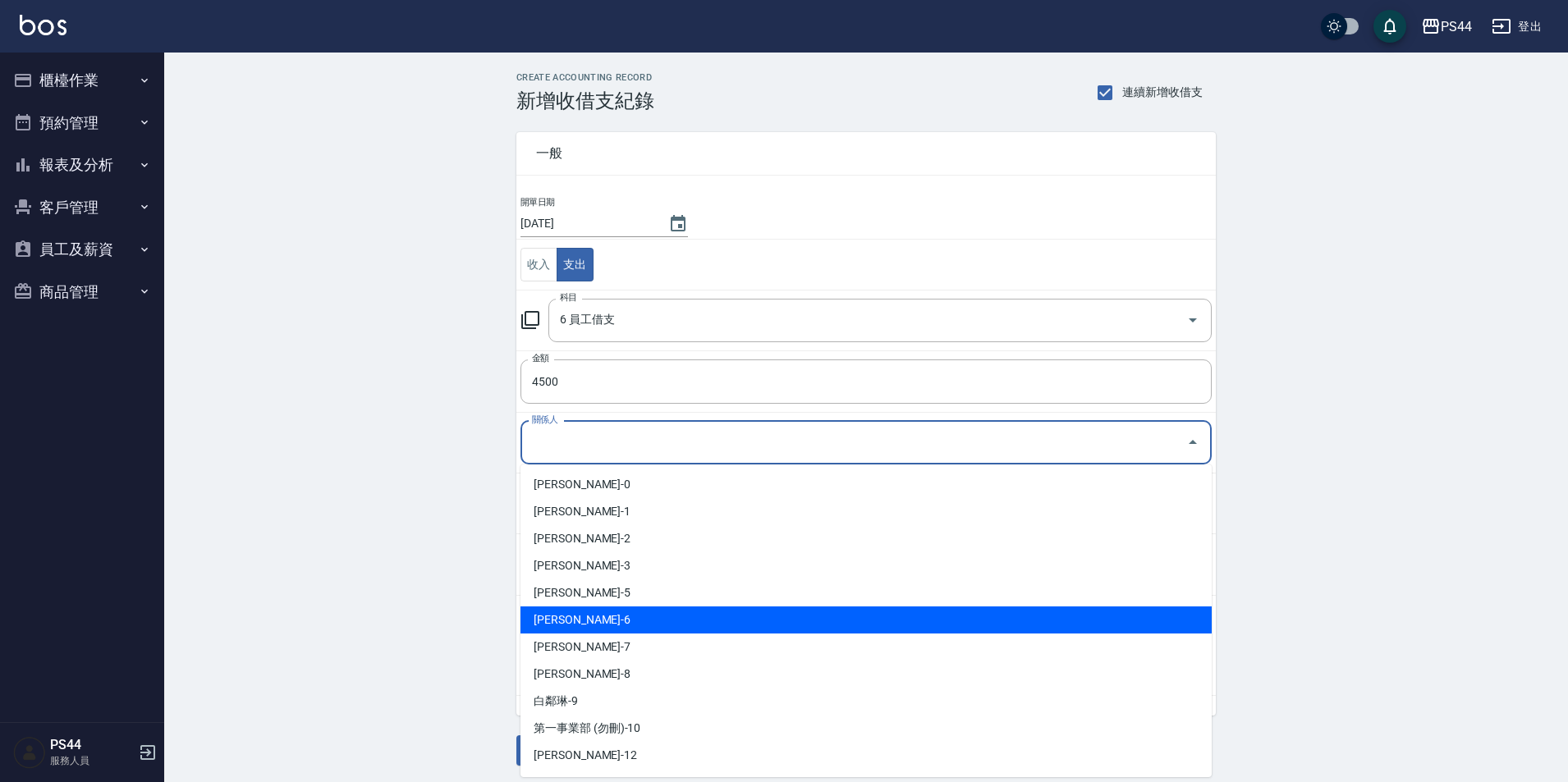
click at [644, 624] on li "[PERSON_NAME]-6" at bounding box center [865, 620] width 691 height 27
type input "[PERSON_NAME]-6"
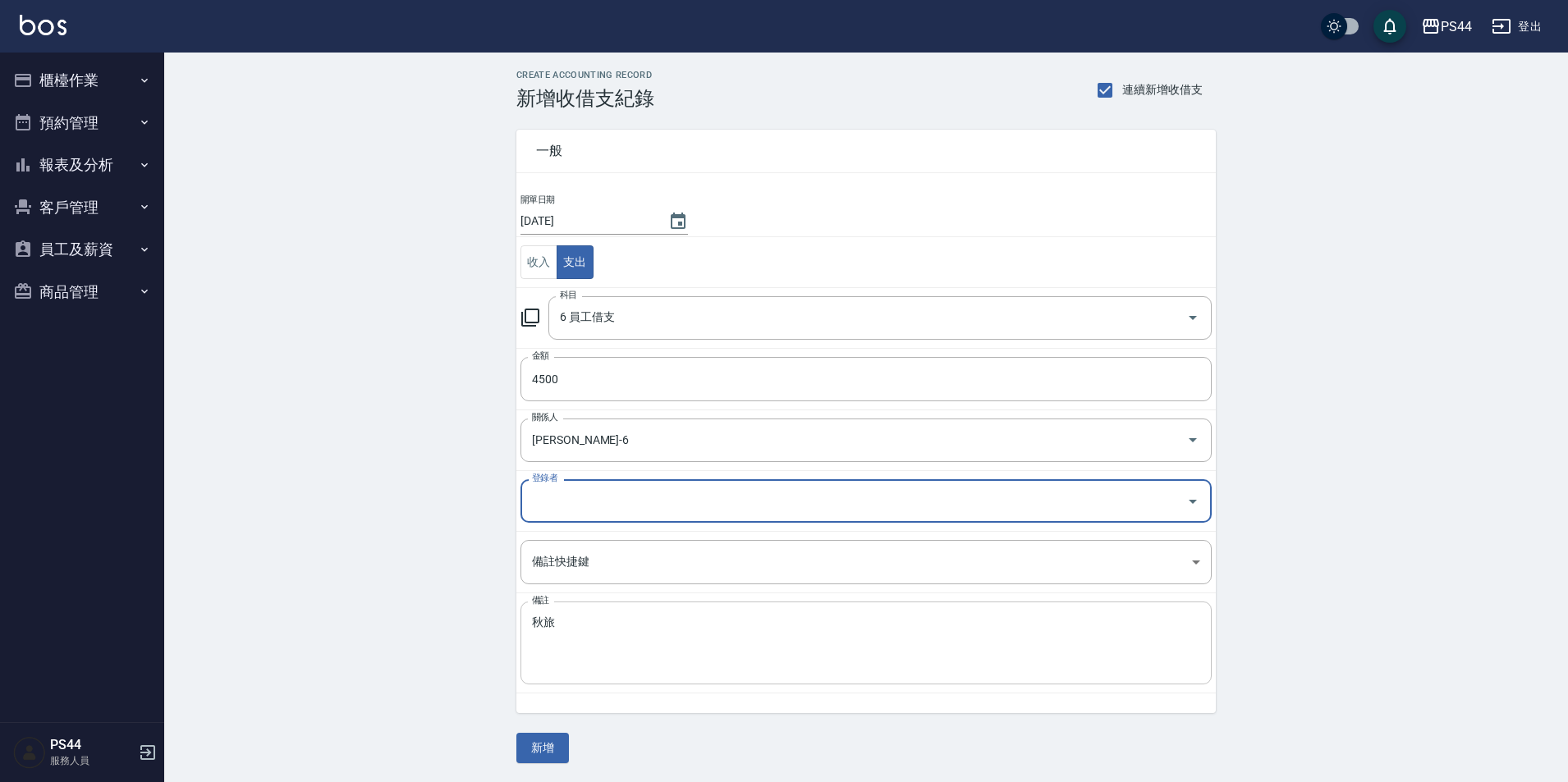
scroll to position [4, 0]
click at [544, 743] on button "新增" at bounding box center [542, 747] width 53 height 31
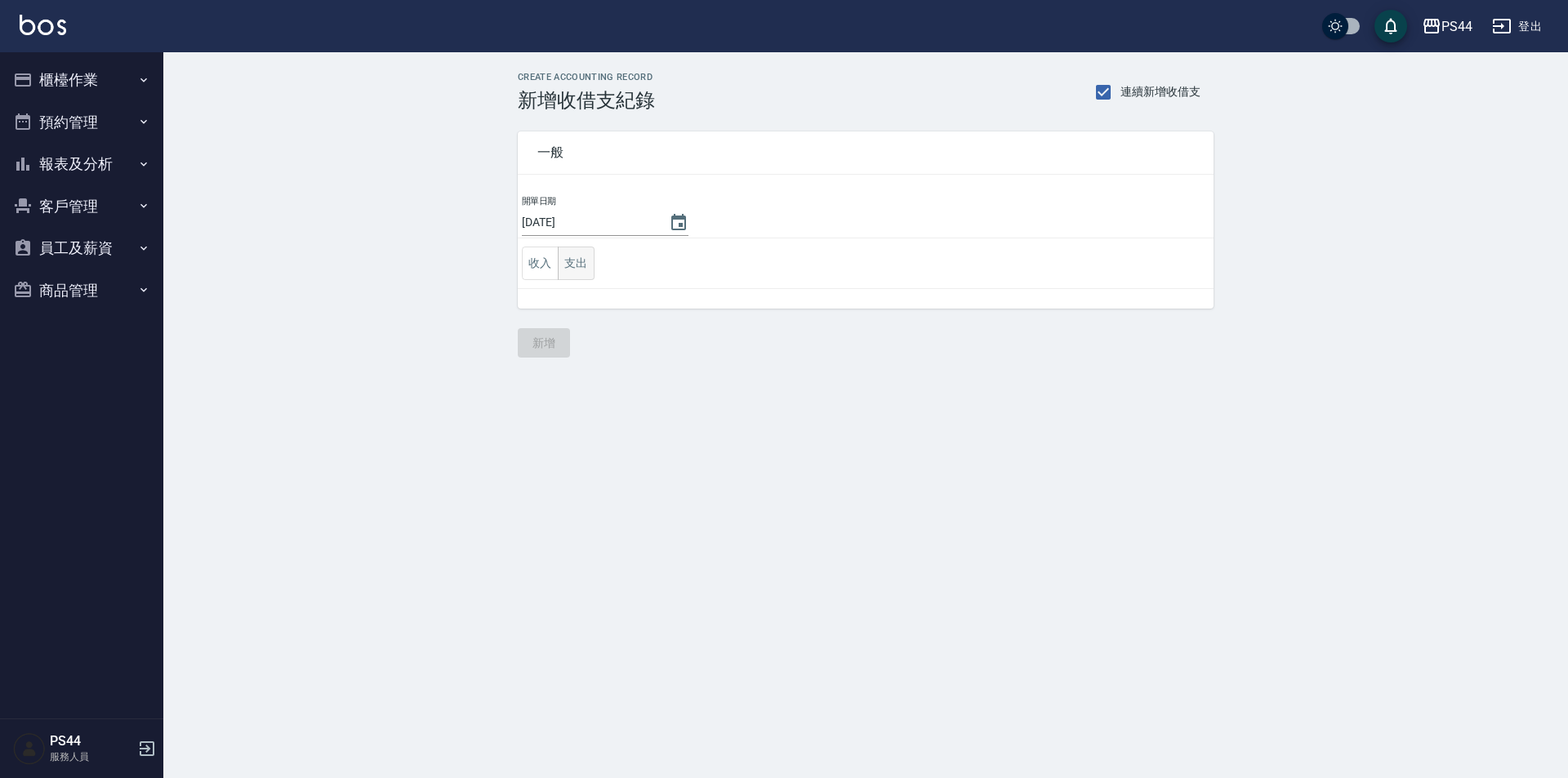
click at [587, 275] on button "支出" at bounding box center [576, 263] width 37 height 33
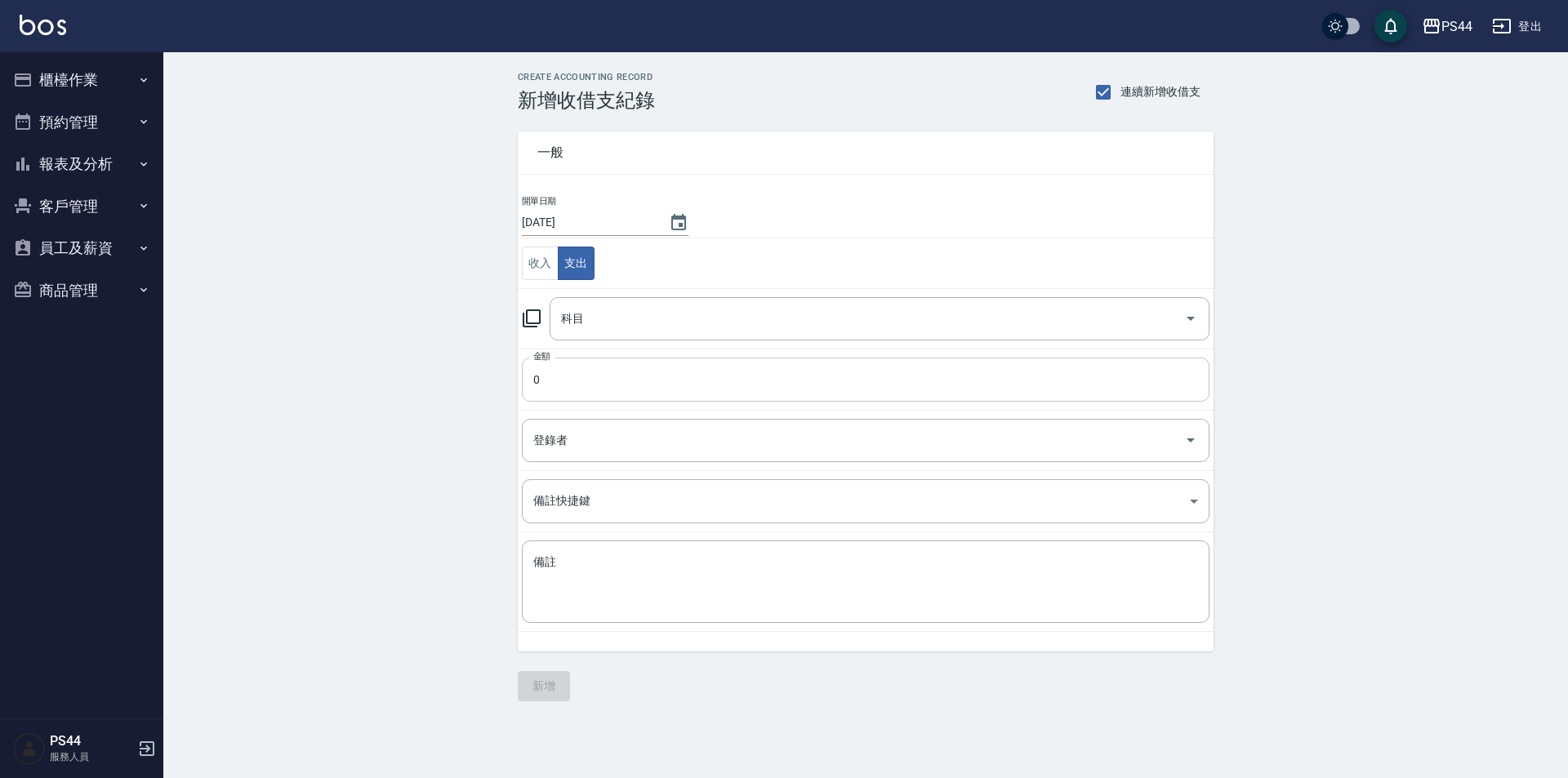
click at [608, 368] on input "0" at bounding box center [865, 379] width 688 height 44
type input "4500"
click at [797, 326] on input "科目" at bounding box center [867, 319] width 621 height 29
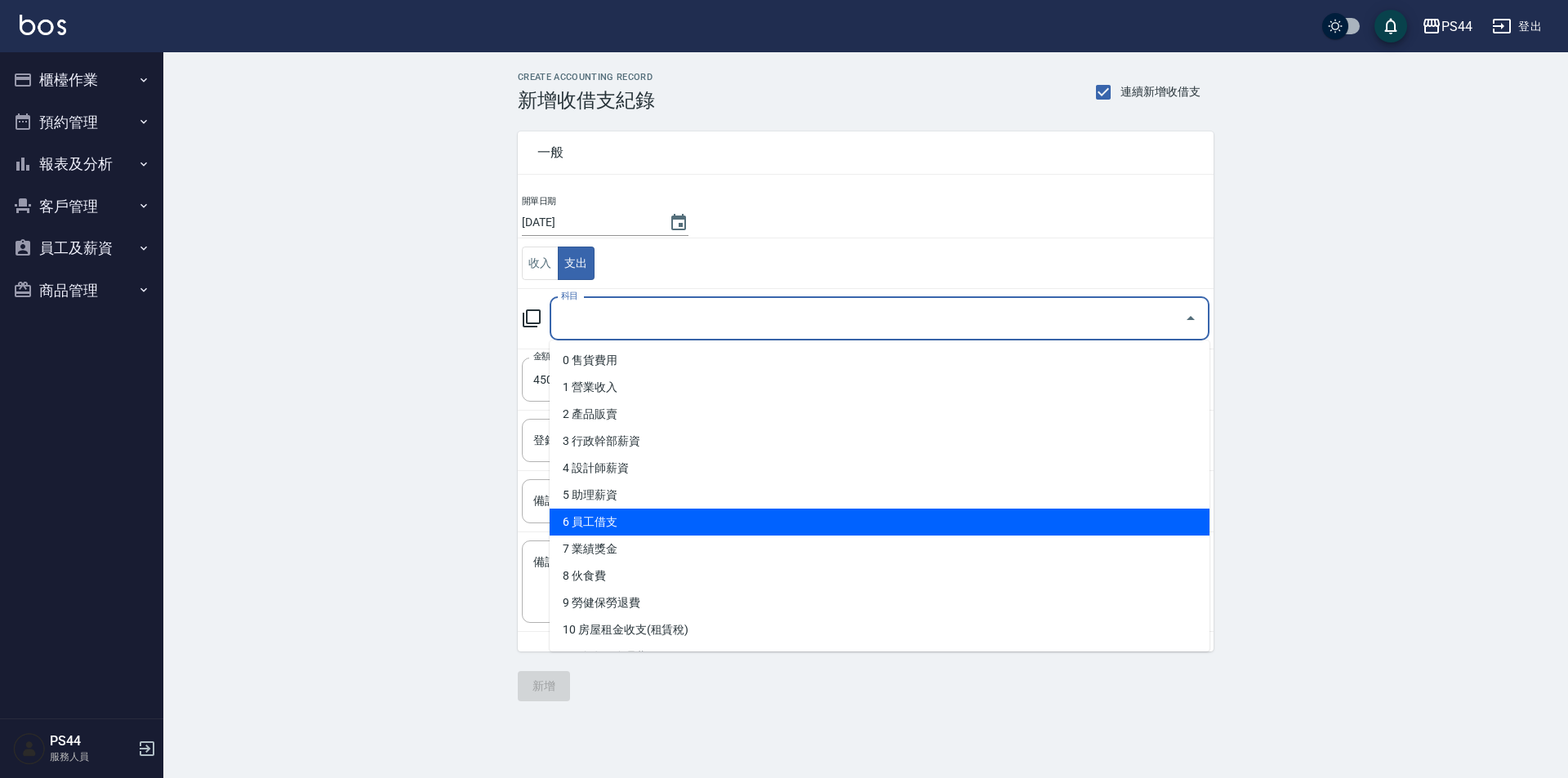
click at [836, 527] on li "6 員工借支" at bounding box center [879, 522] width 660 height 27
type input "6 員工借支"
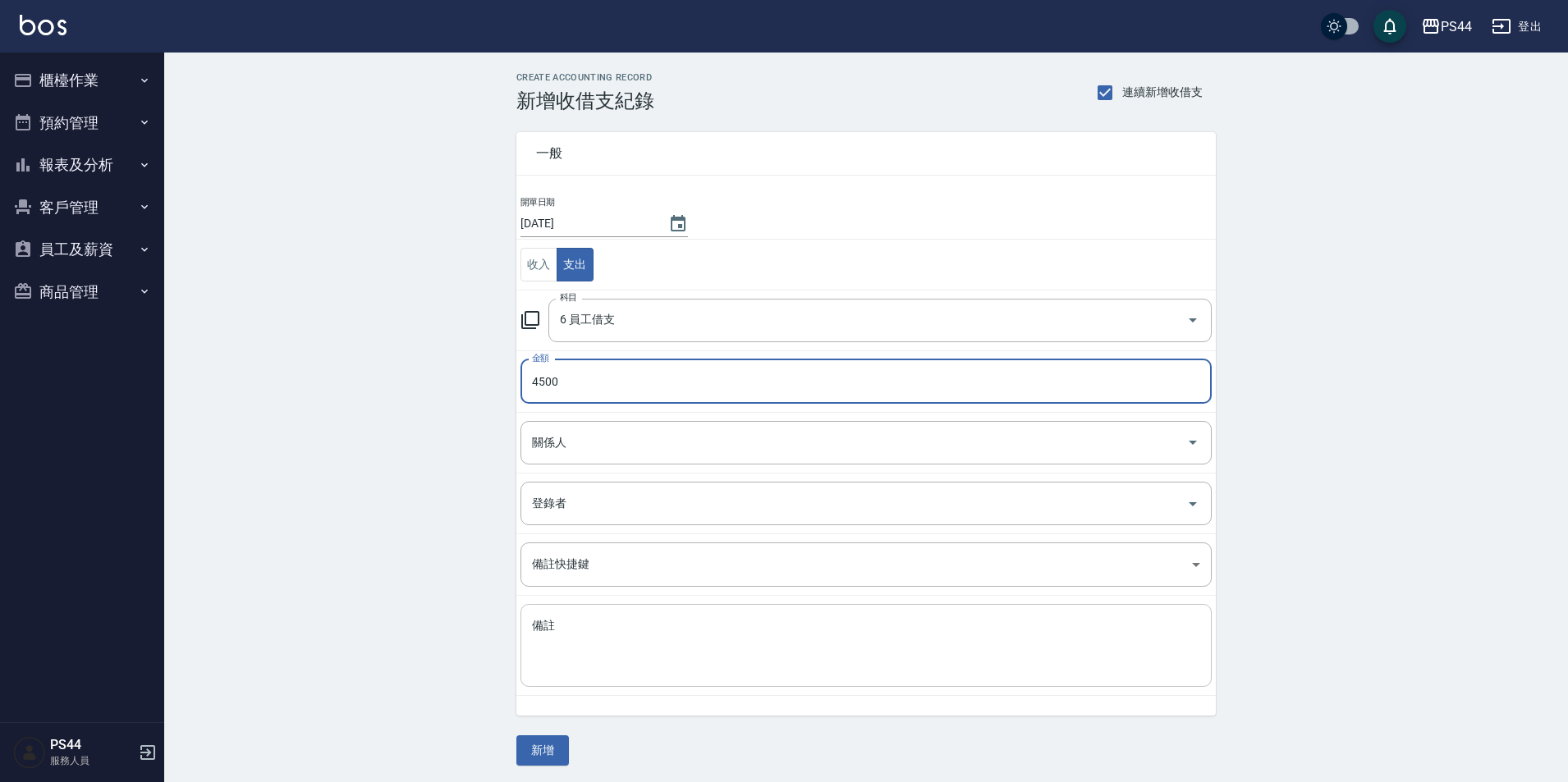
click at [731, 652] on textarea "備註" at bounding box center [865, 646] width 668 height 56
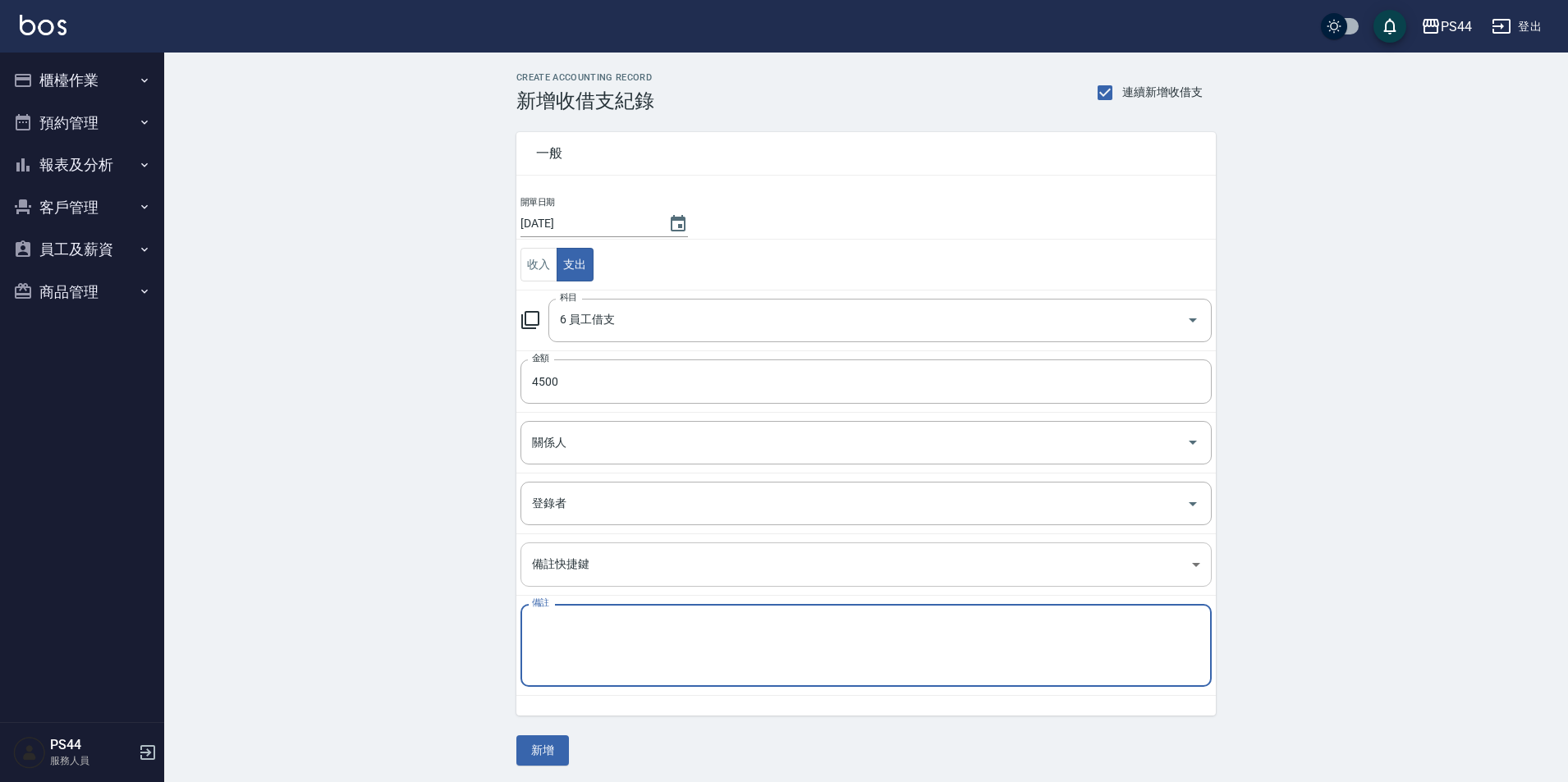
paste textarea "秋旅"
type textarea "秋旅"
click at [597, 433] on input "關係人" at bounding box center [854, 442] width 652 height 29
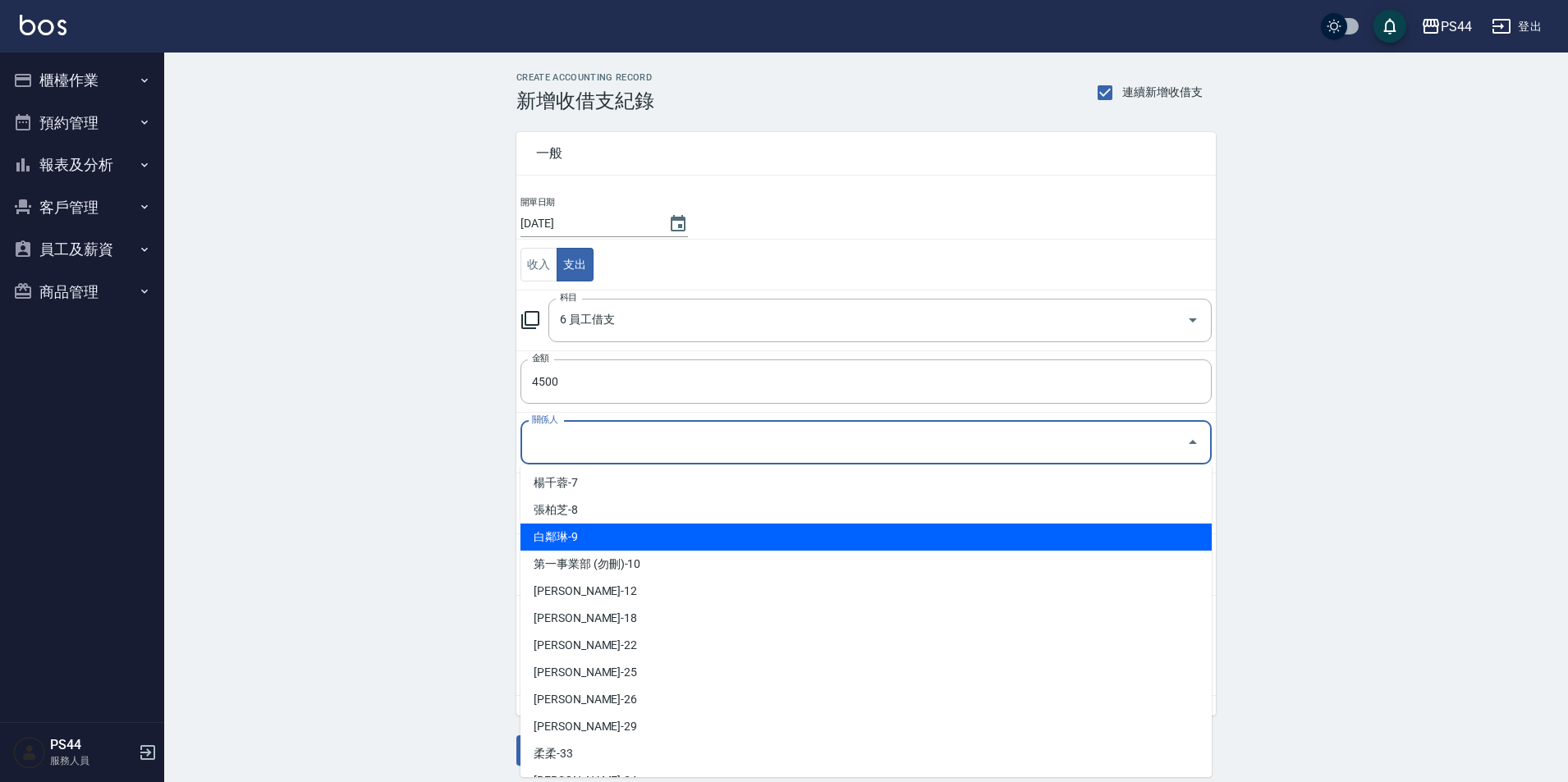
scroll to position [82, 0]
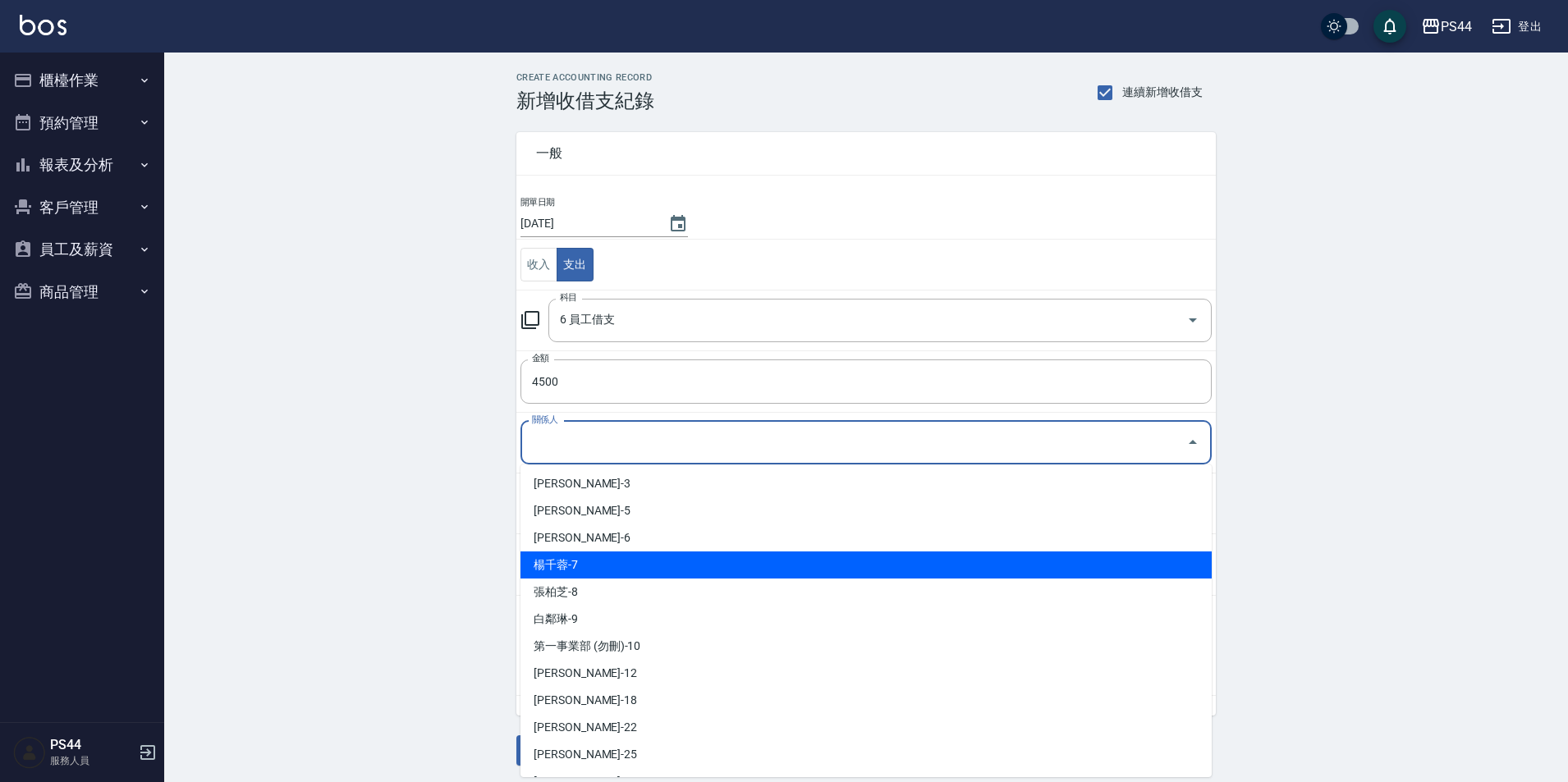
click at [725, 564] on li "楊千蓉-7" at bounding box center [865, 565] width 691 height 27
type input "楊千蓉-7"
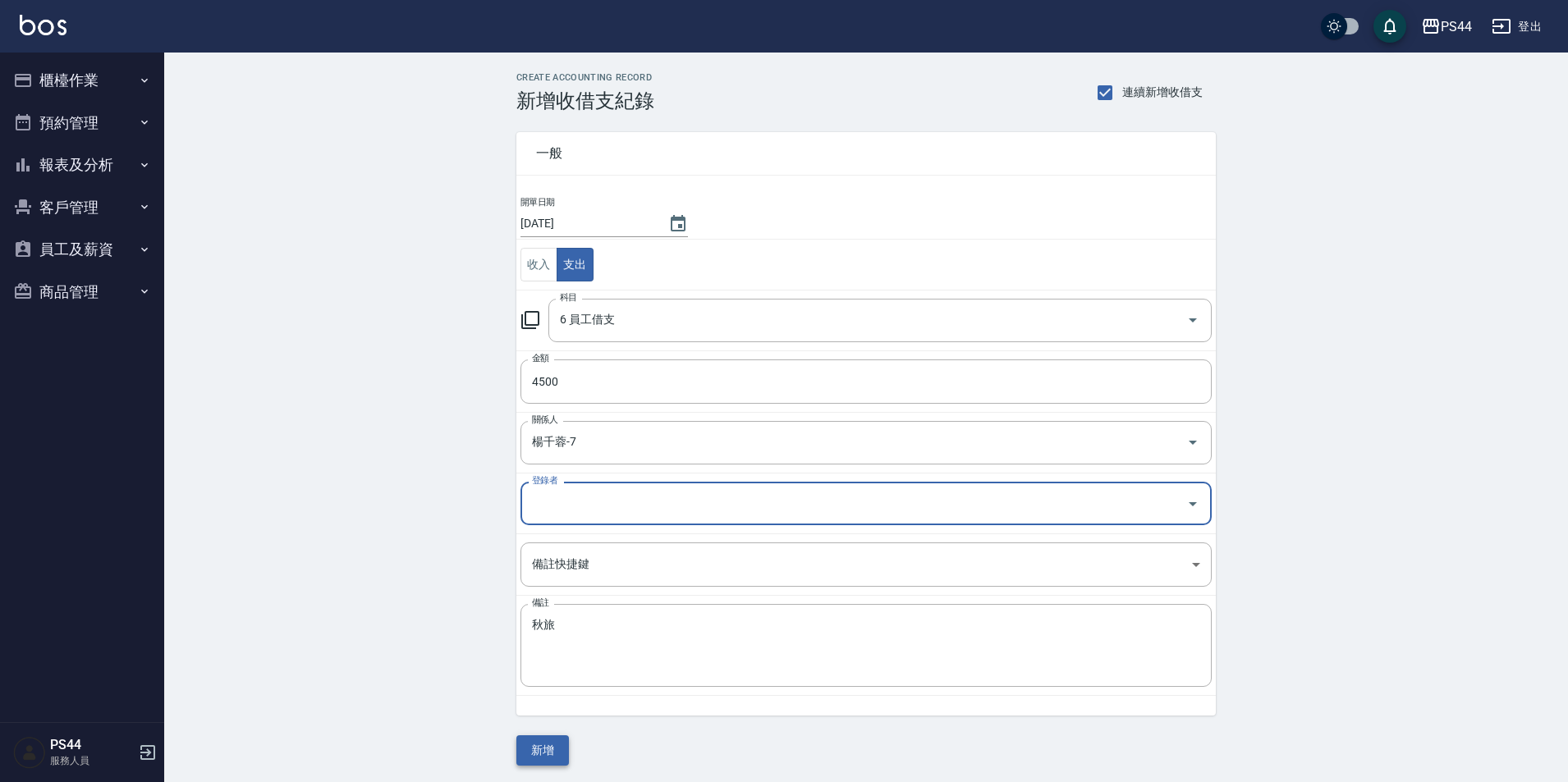
click at [561, 757] on button "新增" at bounding box center [542, 750] width 53 height 31
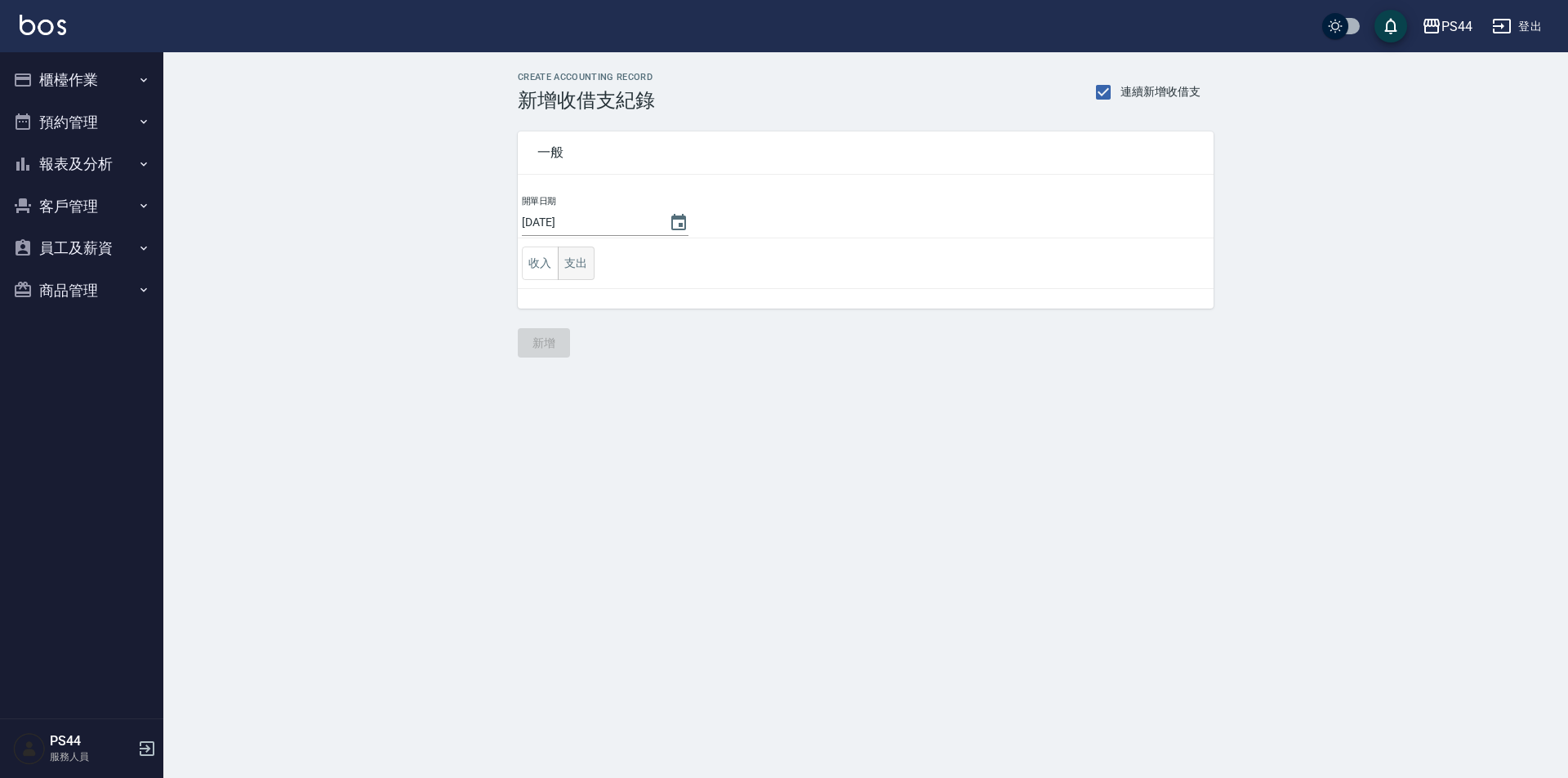
click at [580, 277] on button "支出" at bounding box center [576, 263] width 37 height 33
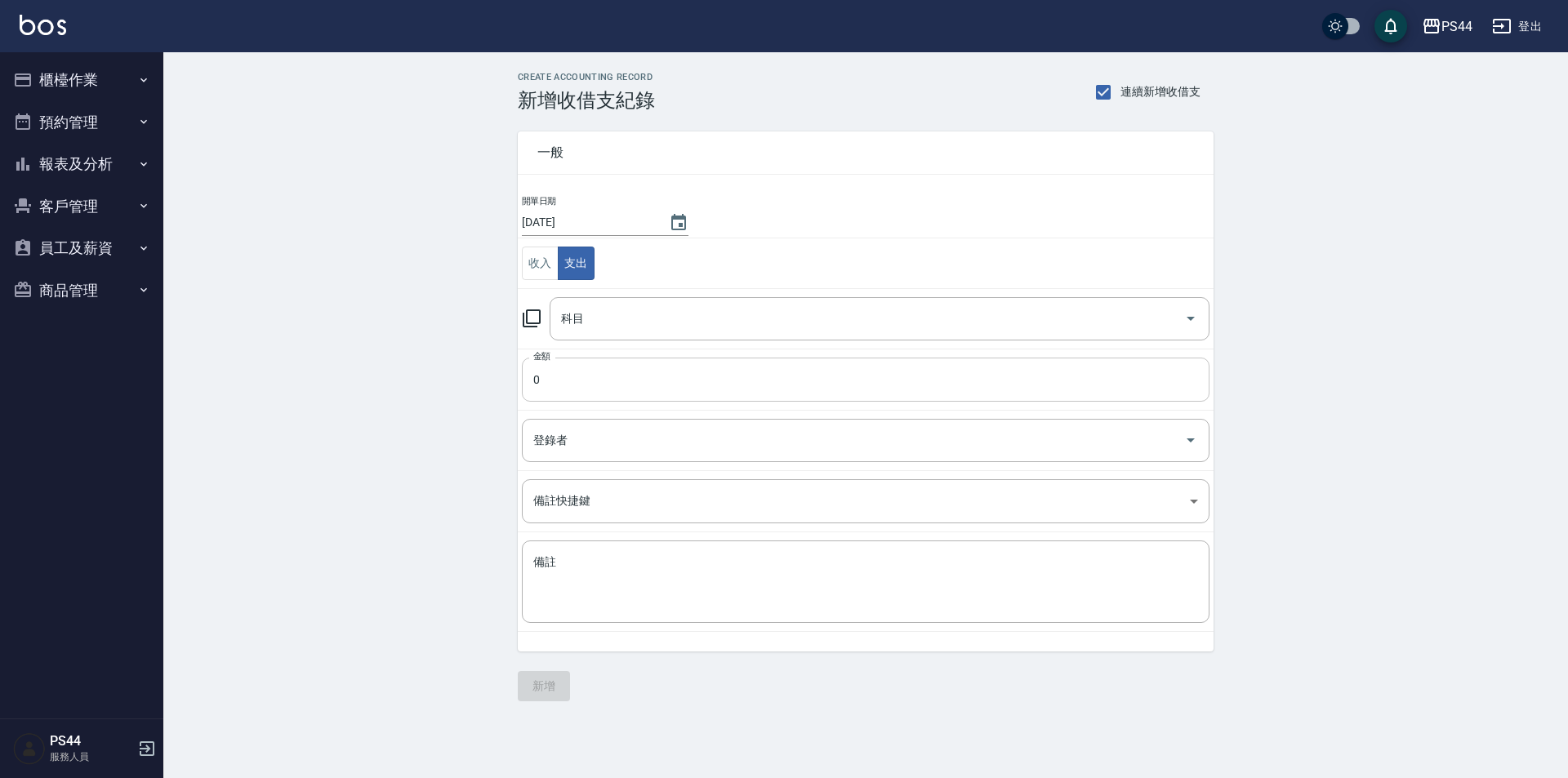
click at [608, 388] on input "0" at bounding box center [865, 379] width 688 height 44
type input "4500"
click at [701, 610] on div "x 備註" at bounding box center [865, 581] width 688 height 83
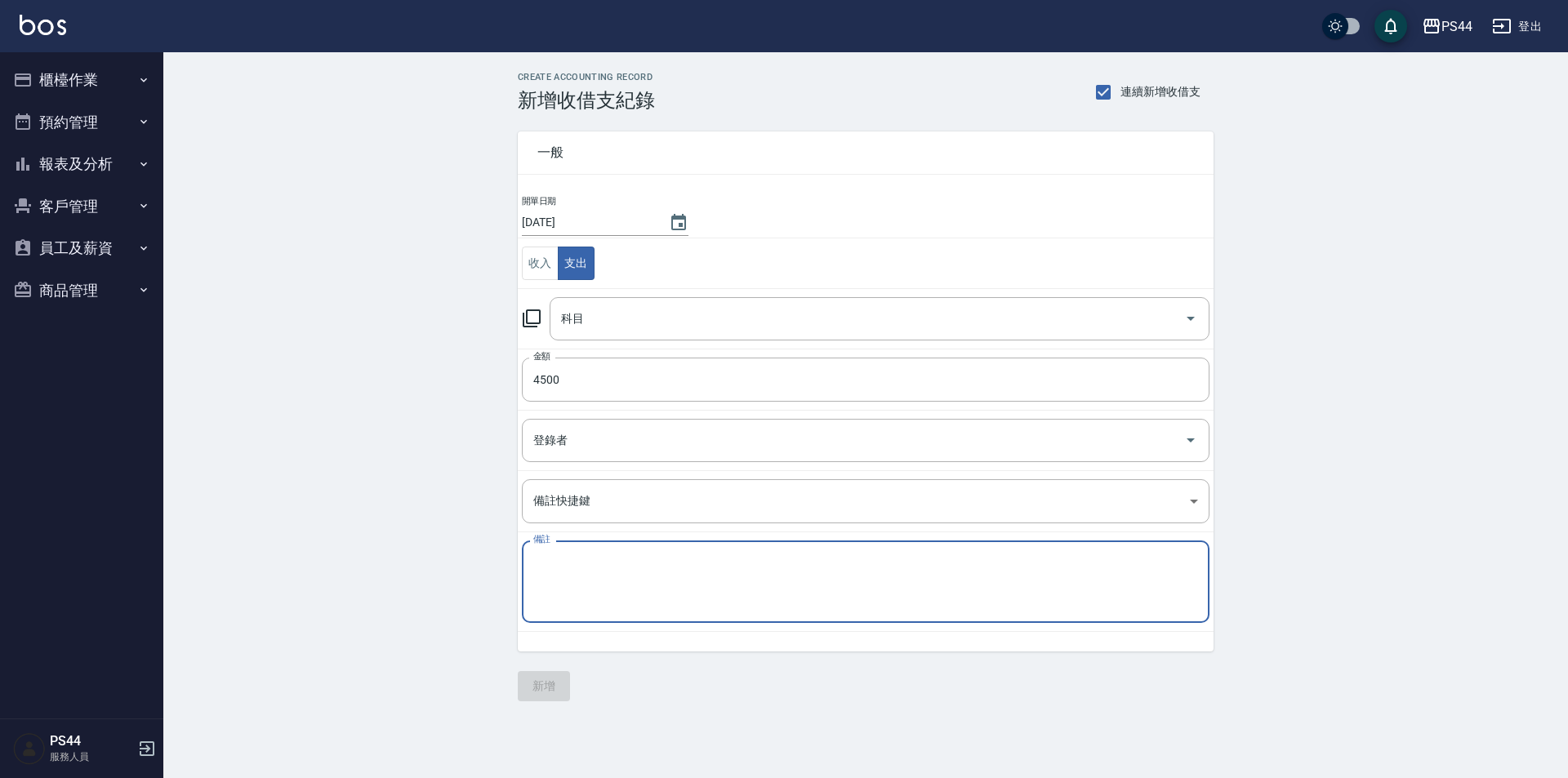
paste textarea "秋旅"
type textarea "秋旅"
click at [598, 442] on input "登錄者" at bounding box center [853, 440] width 648 height 29
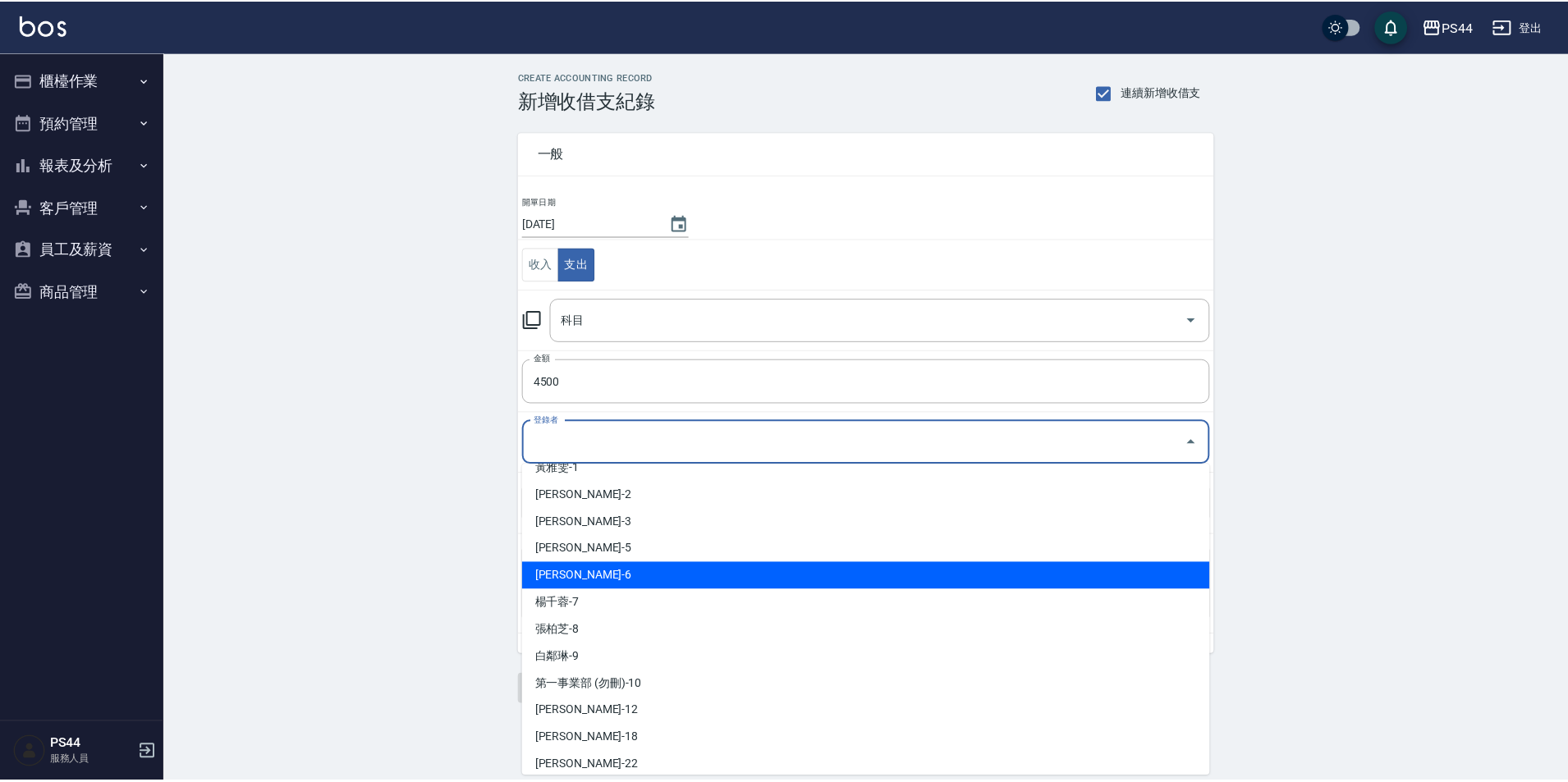
scroll to position [82, 0]
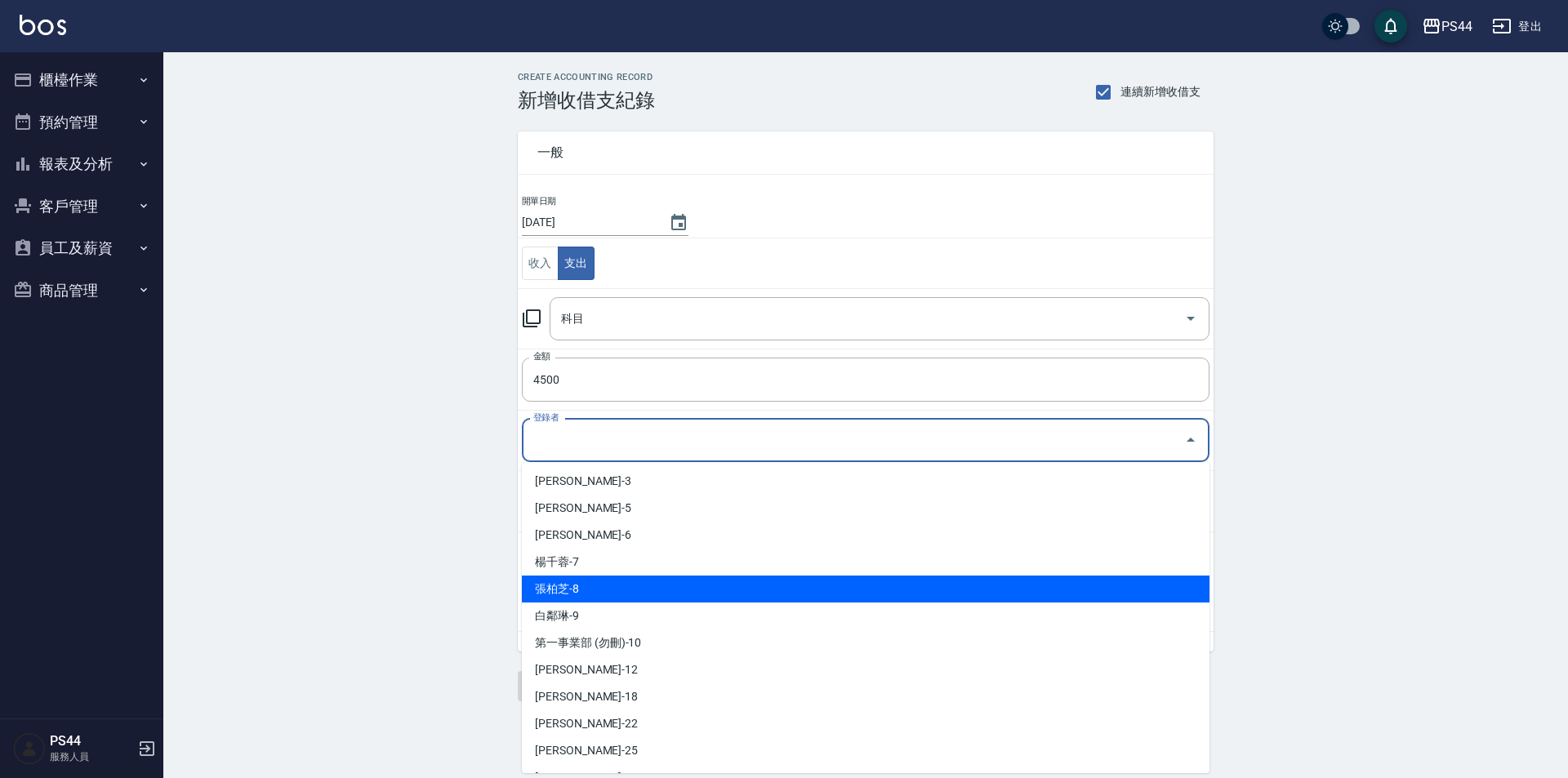
click at [644, 588] on li "張柏芝-8" at bounding box center [865, 589] width 688 height 27
type input "張柏芝-8"
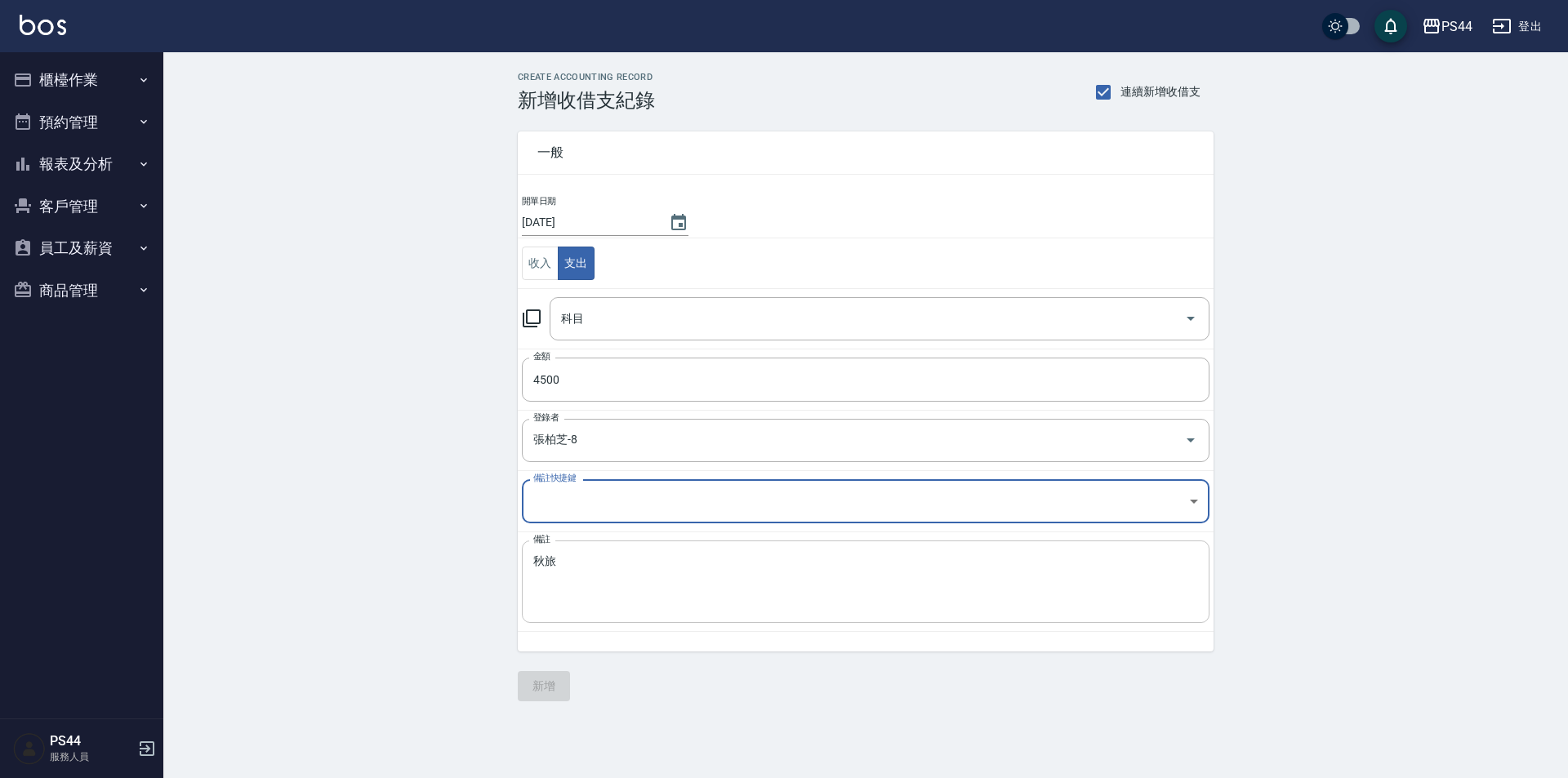
click at [587, 605] on textarea "秋旅" at bounding box center [865, 582] width 665 height 56
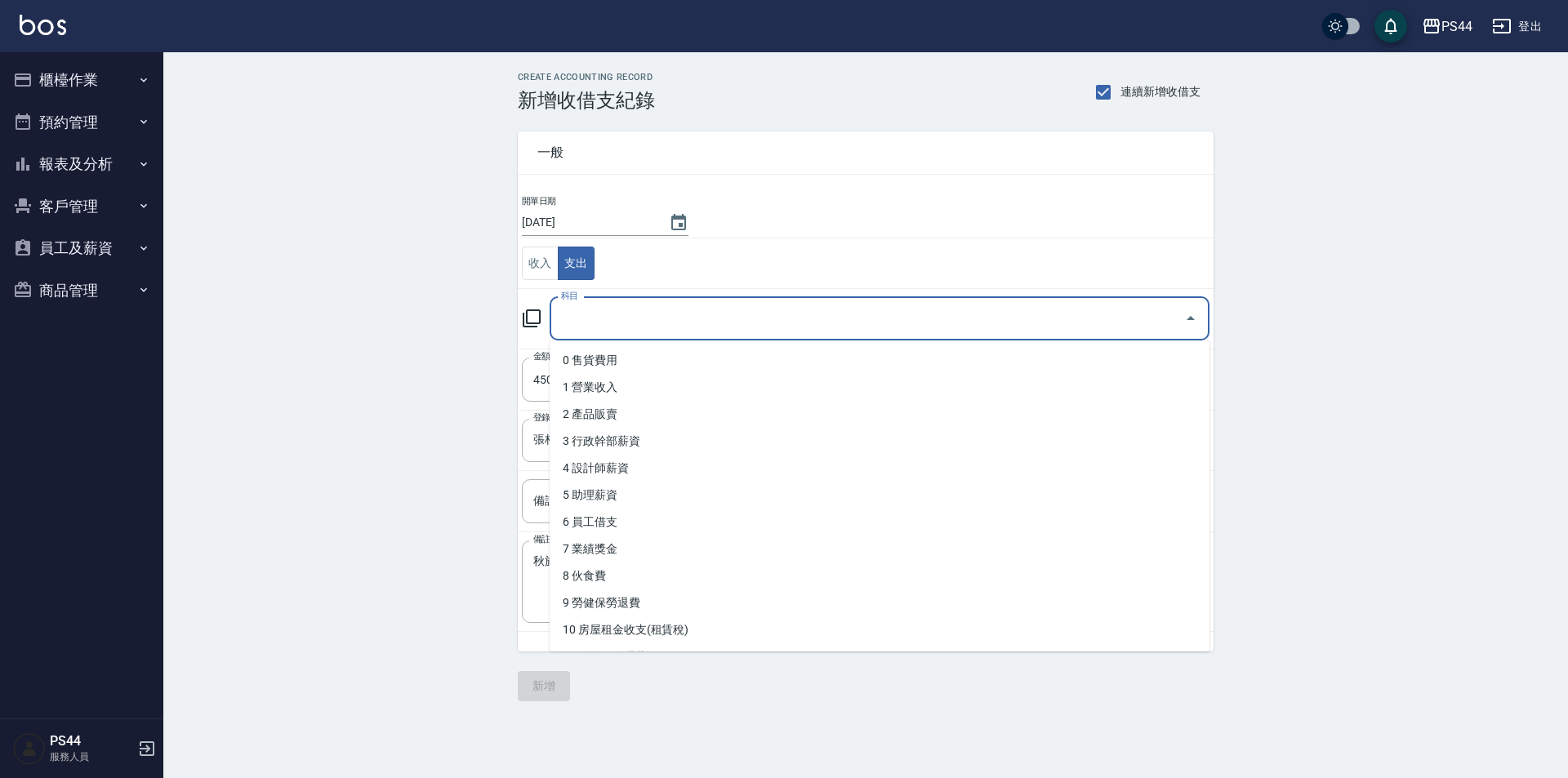
click at [633, 314] on input "科目" at bounding box center [867, 319] width 621 height 29
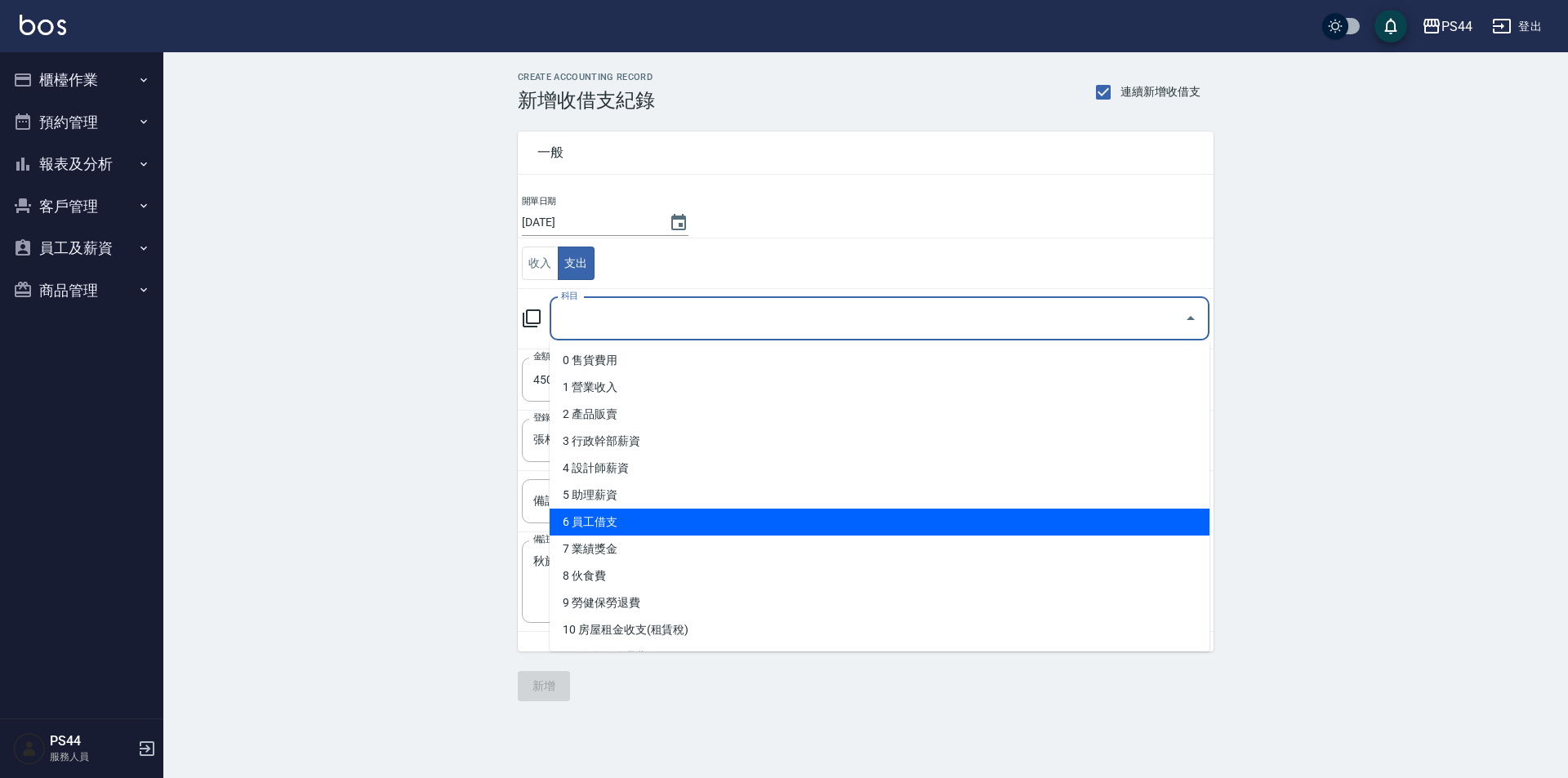
click at [656, 530] on li "6 員工借支" at bounding box center [879, 522] width 660 height 27
type input "6 員工借支"
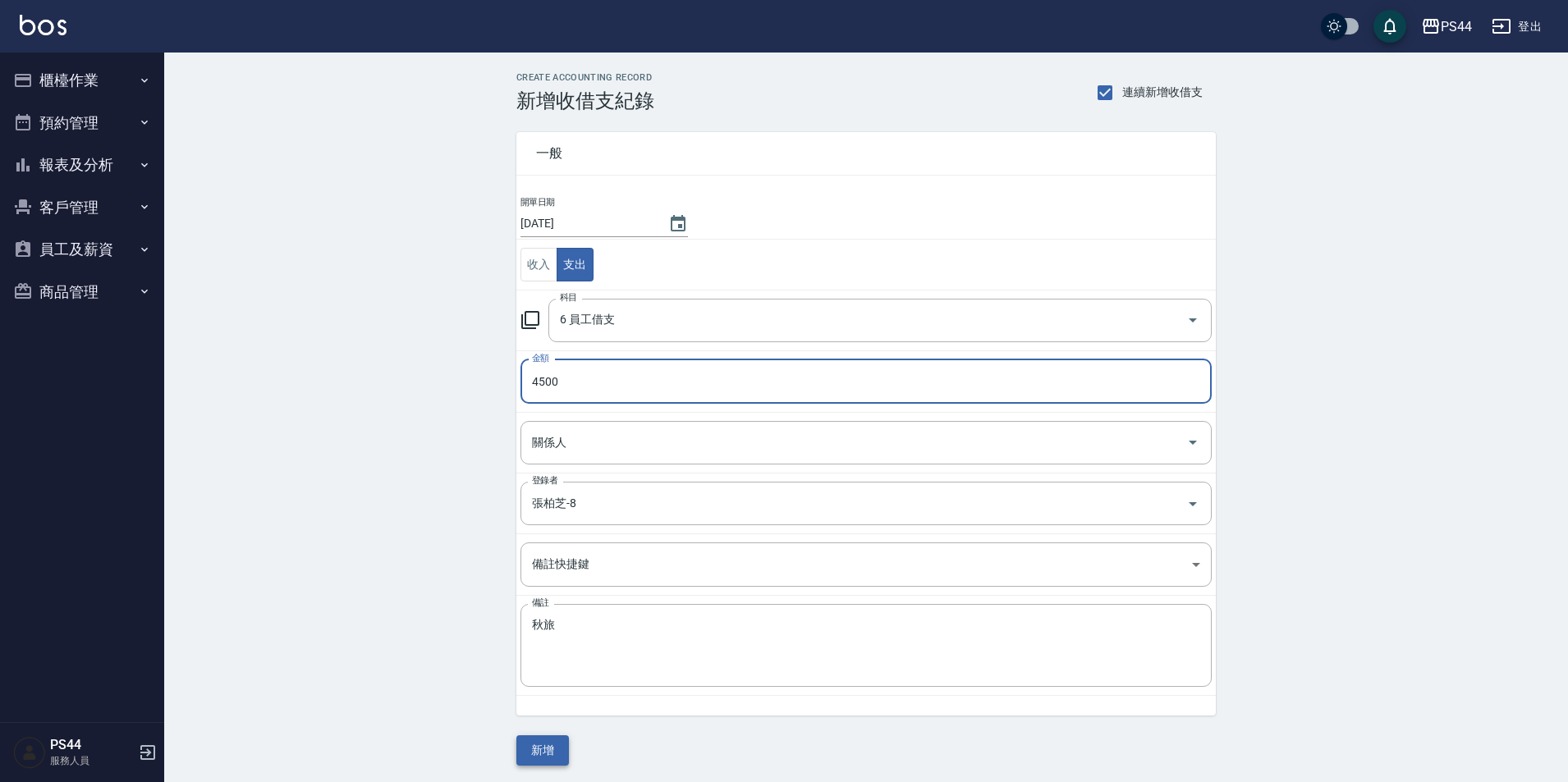
click at [546, 764] on button "新增" at bounding box center [542, 750] width 53 height 31
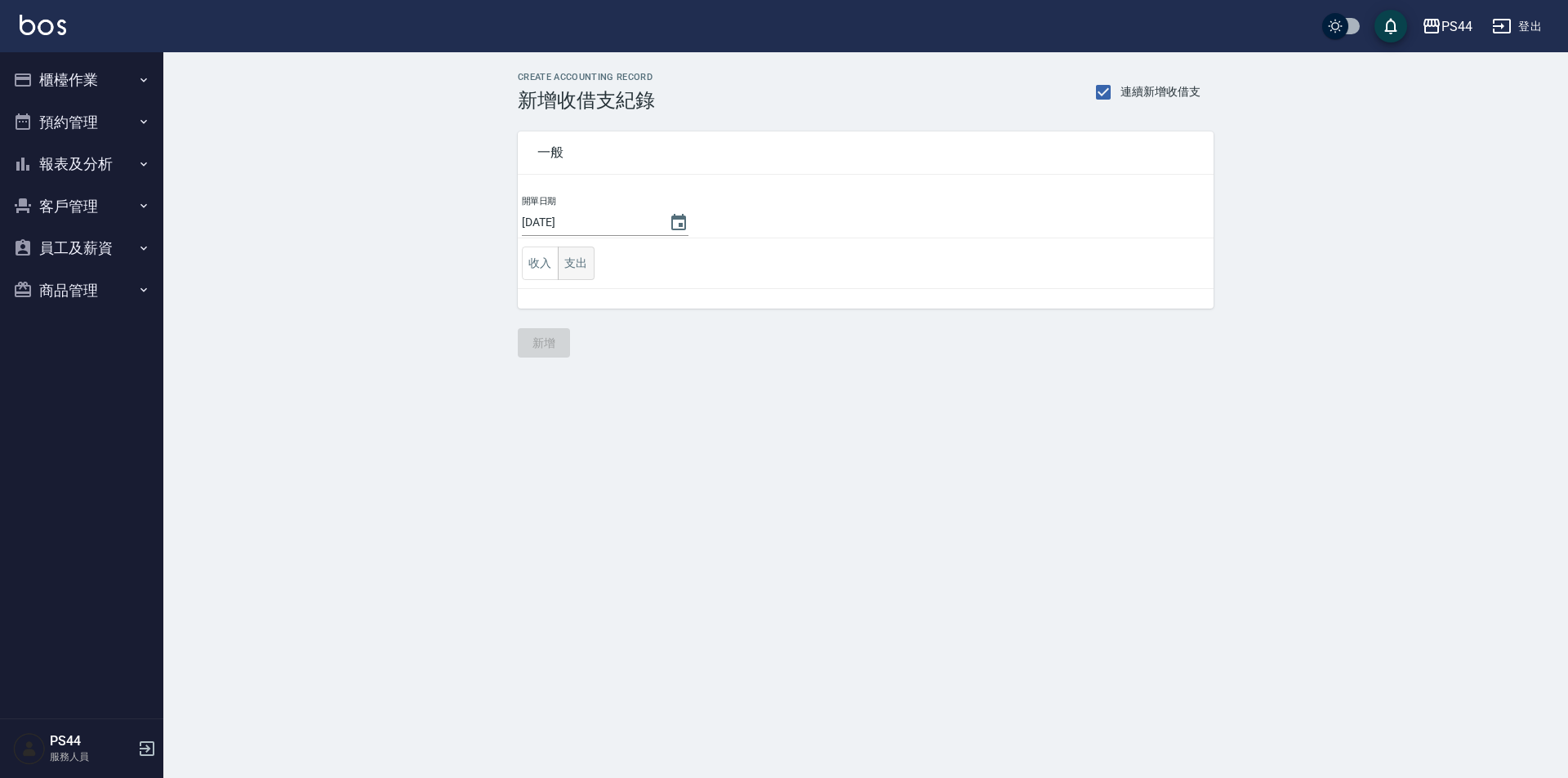
click at [579, 268] on button "支出" at bounding box center [576, 263] width 37 height 33
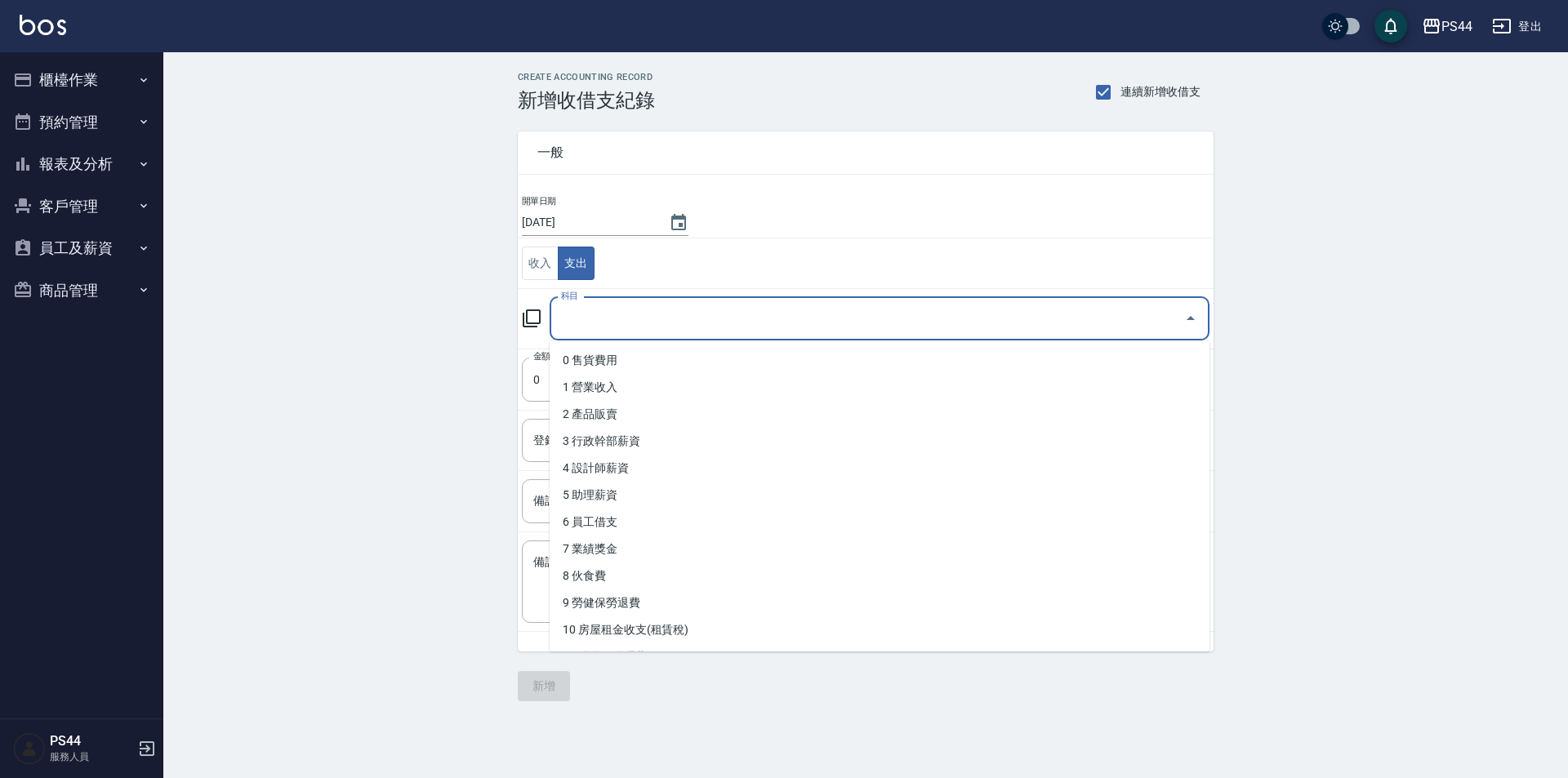
click at [629, 315] on input "科目" at bounding box center [867, 319] width 621 height 29
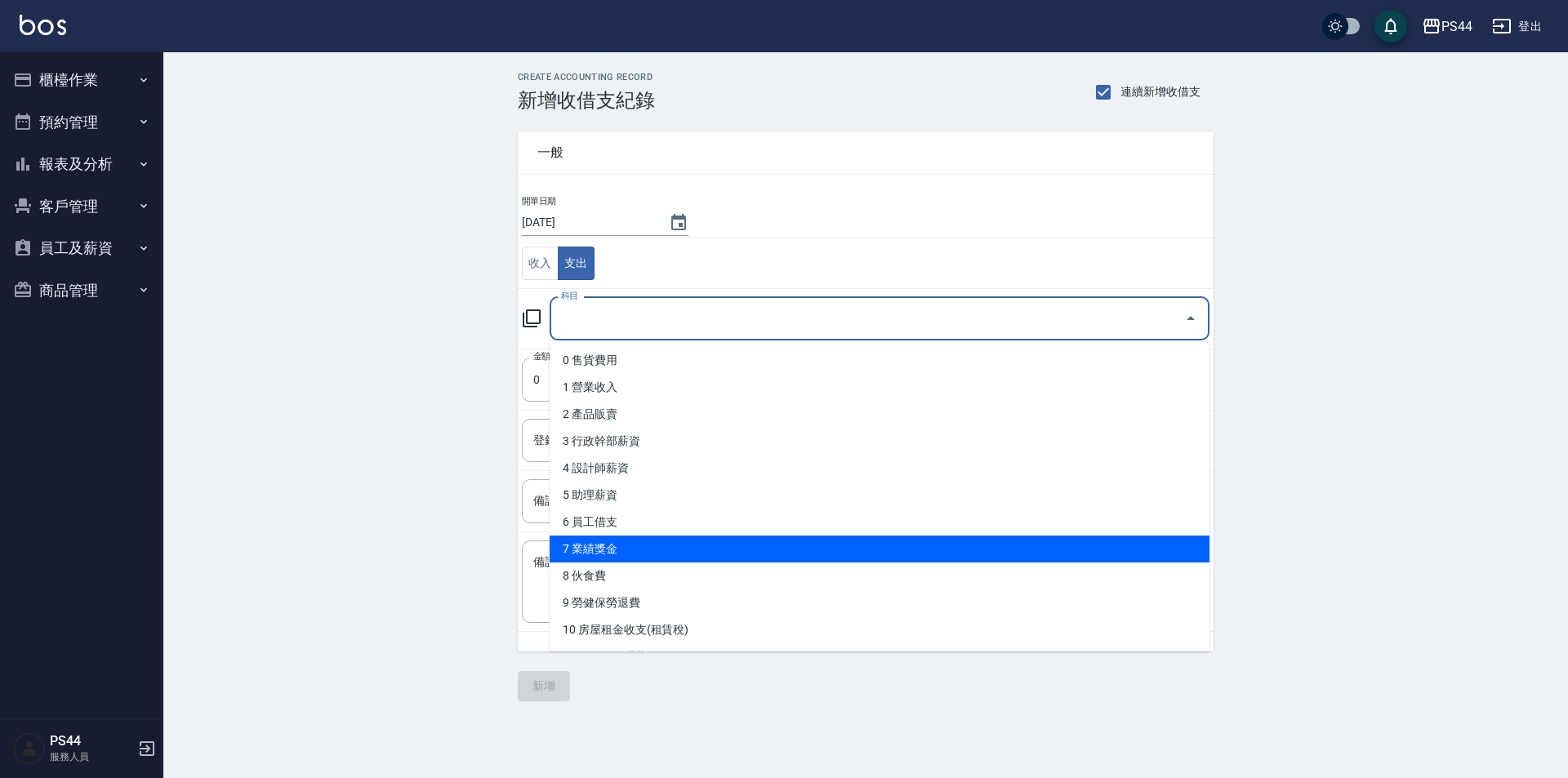
click at [638, 535] on li "6 員工借支" at bounding box center [879, 522] width 660 height 27
type input "6 員工借支"
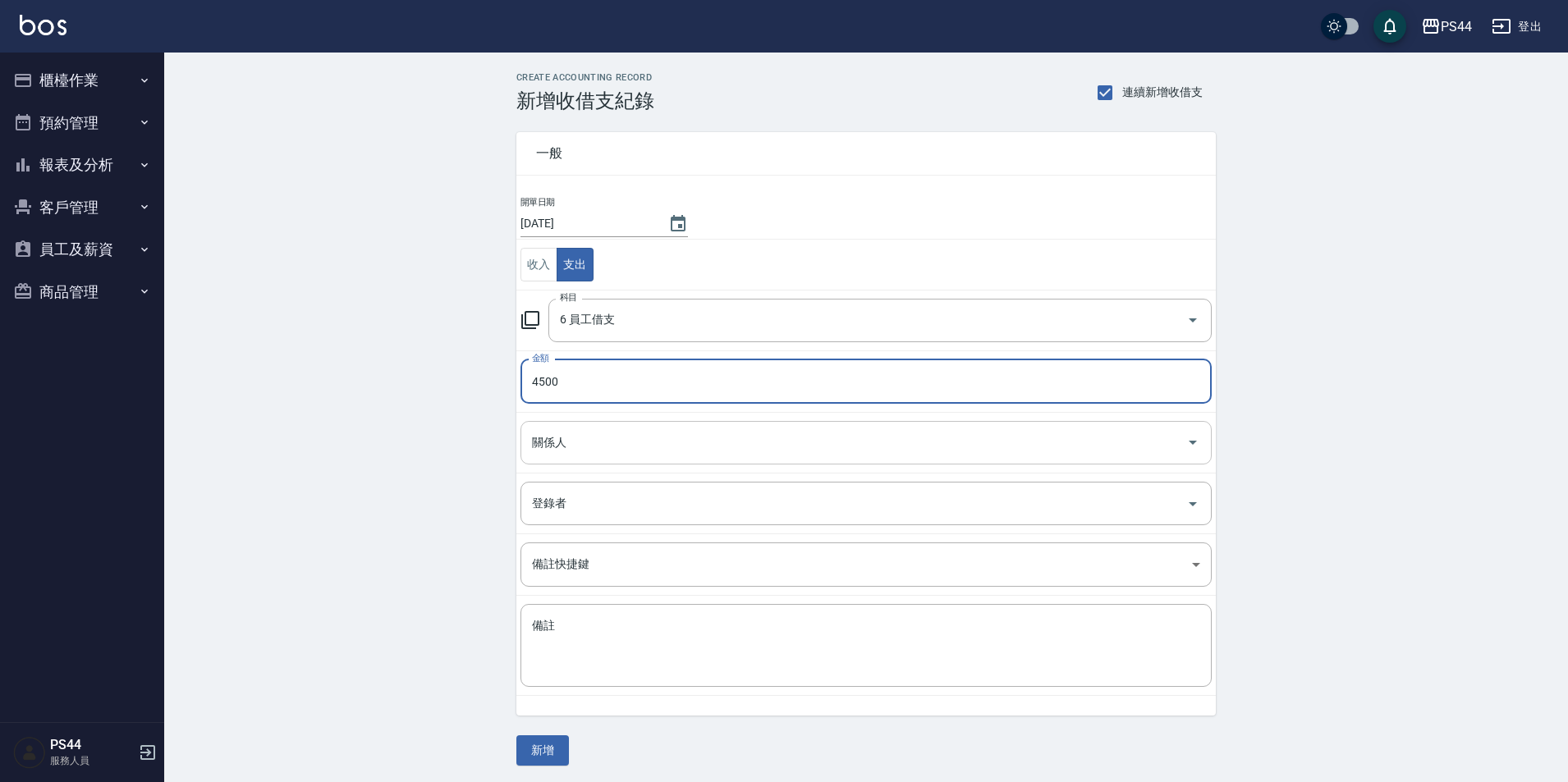
type input "4500"
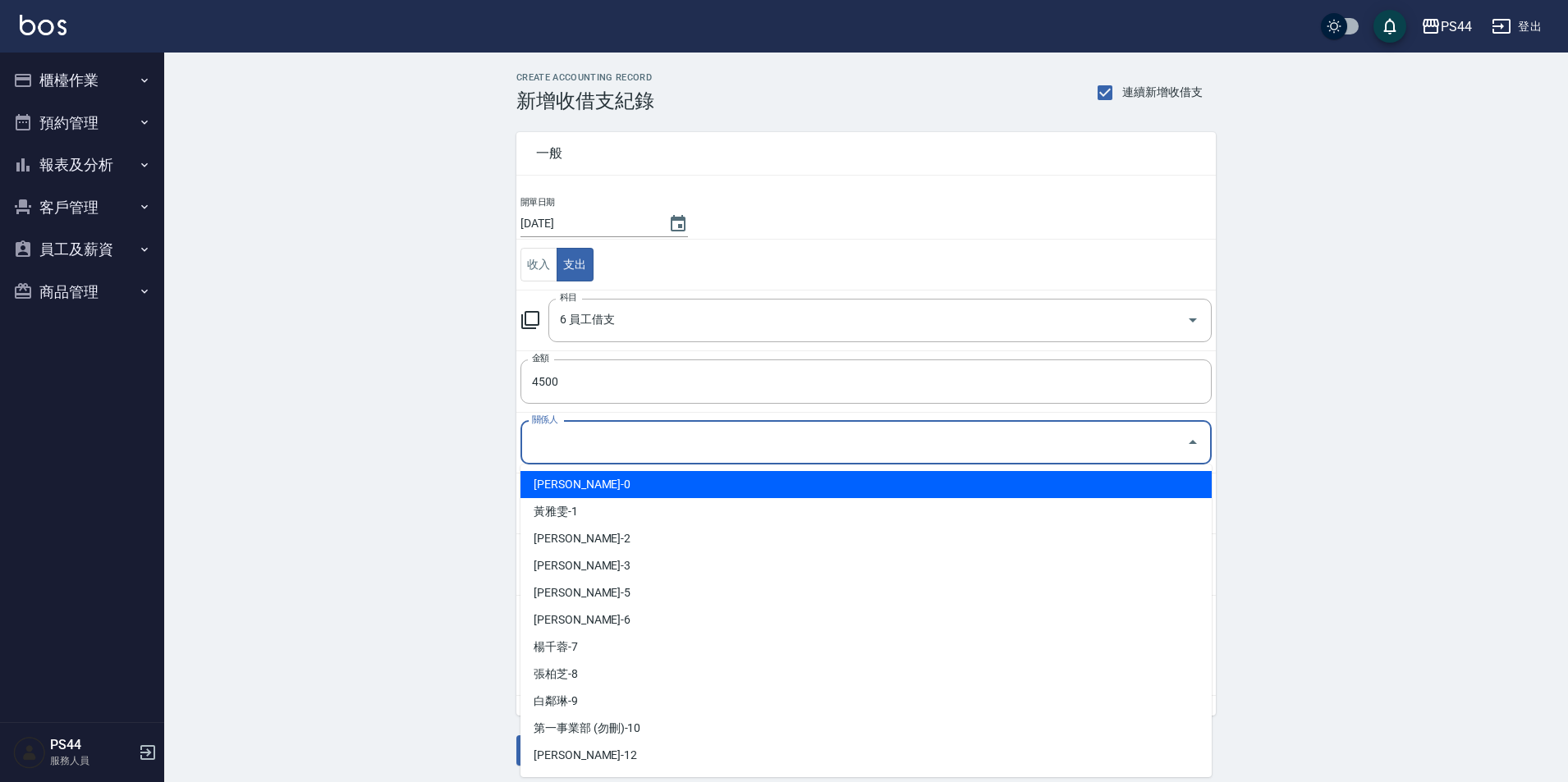
click at [656, 455] on input "關係人" at bounding box center [854, 442] width 652 height 29
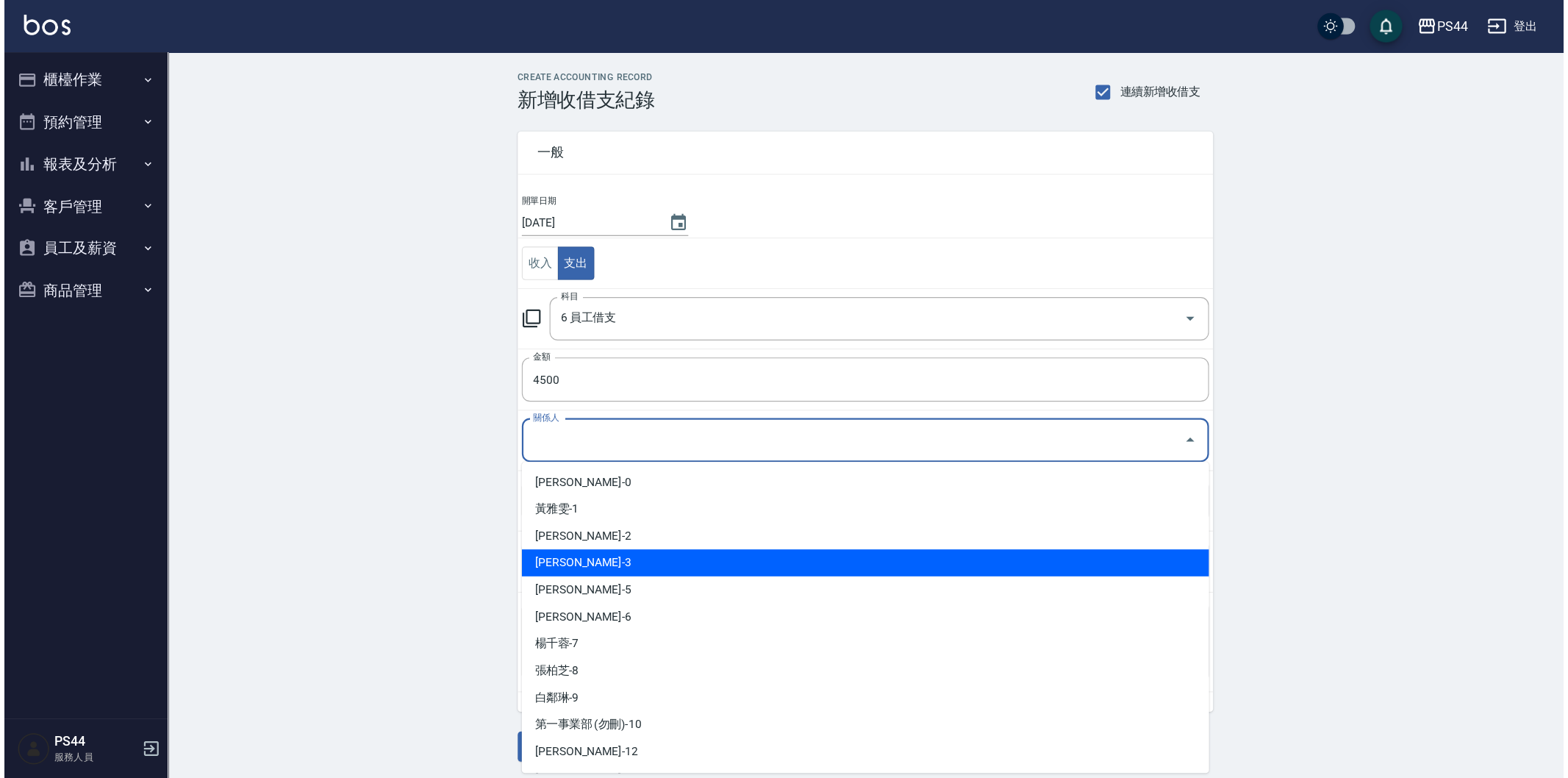
scroll to position [74, 0]
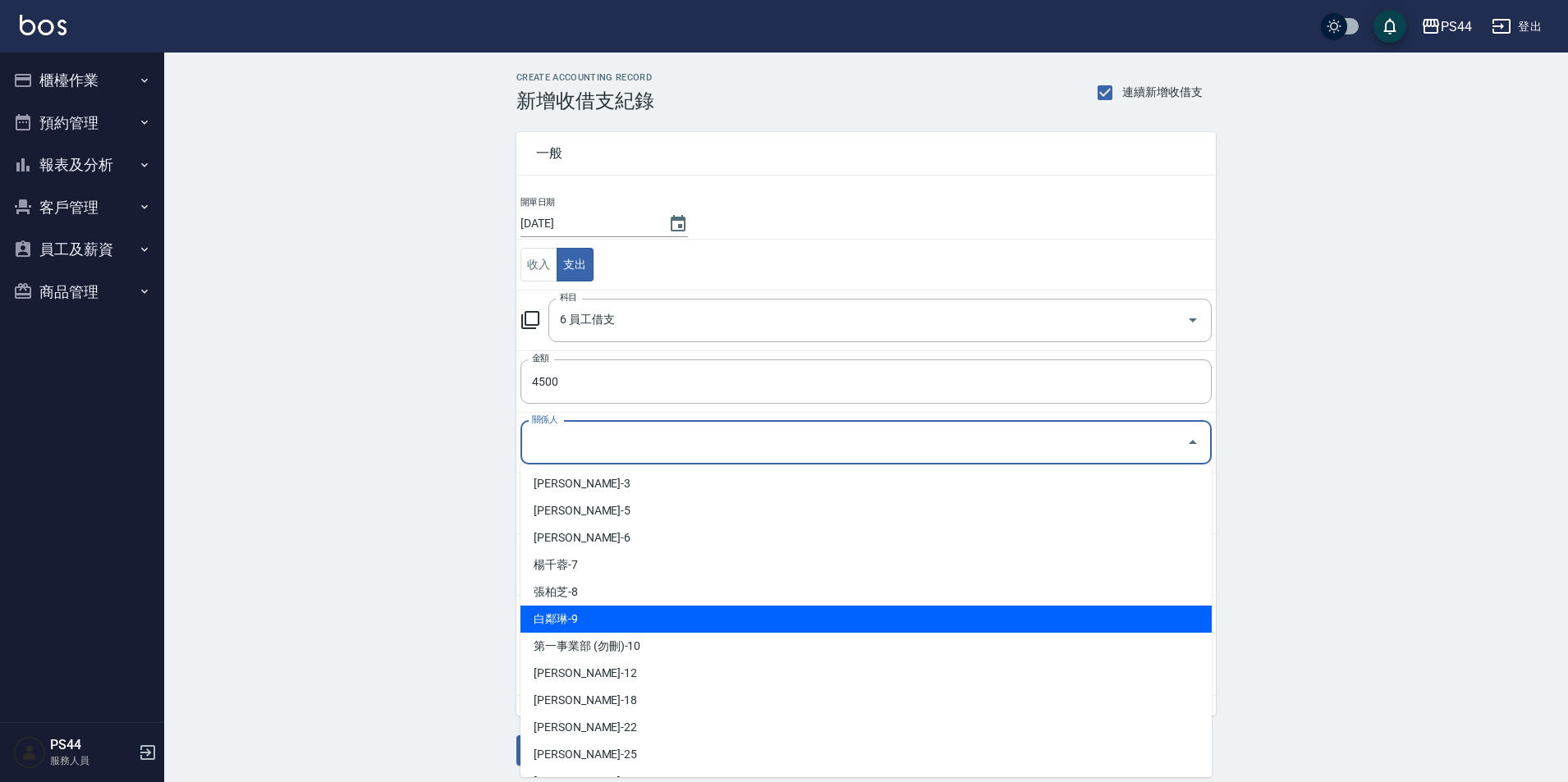
click at [679, 620] on li "白鄰琳-9" at bounding box center [865, 619] width 691 height 27
type input "白鄰琳-9"
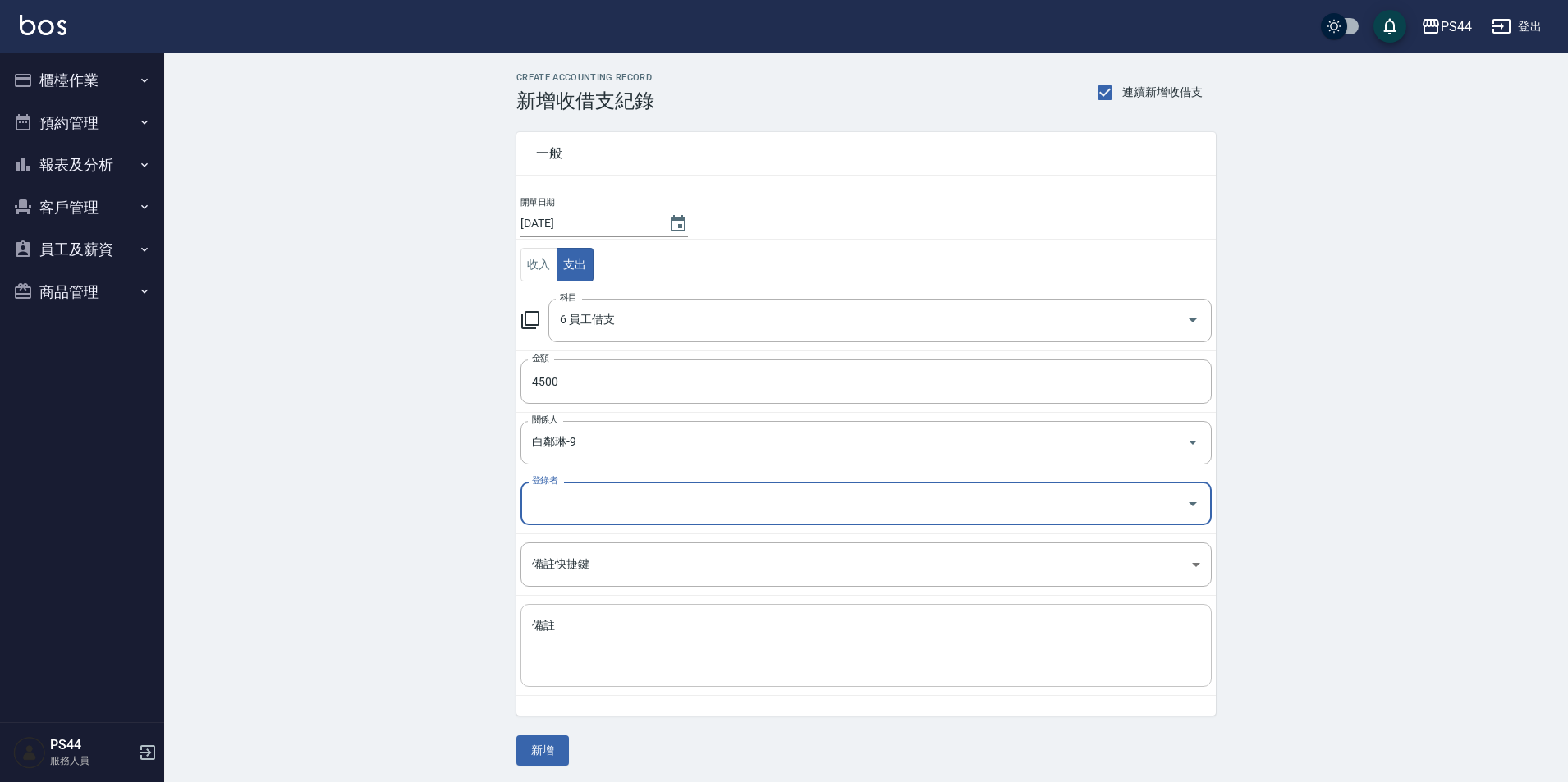
click at [647, 630] on textarea "備註" at bounding box center [865, 646] width 668 height 56
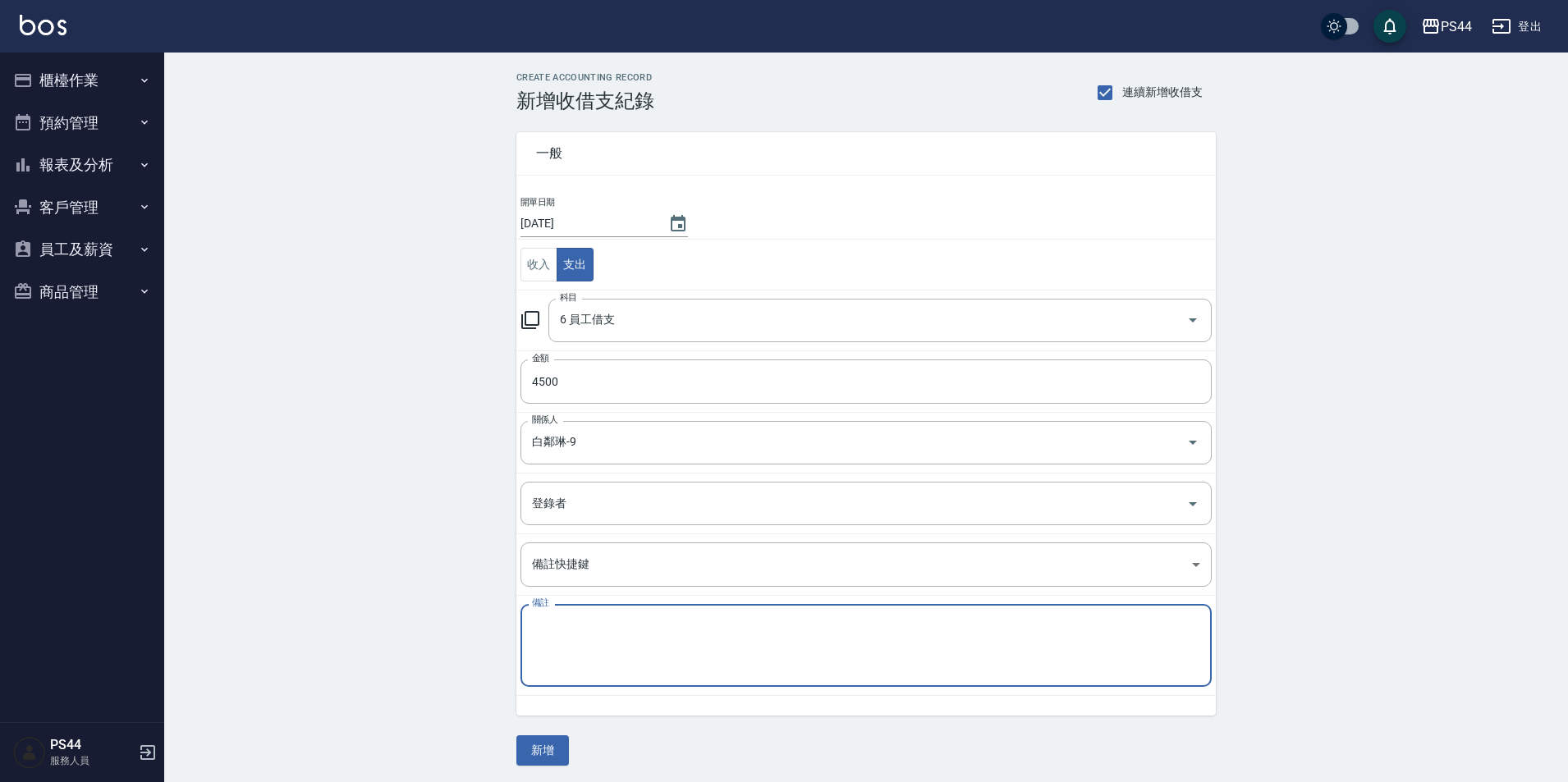
paste textarea "秋旅"
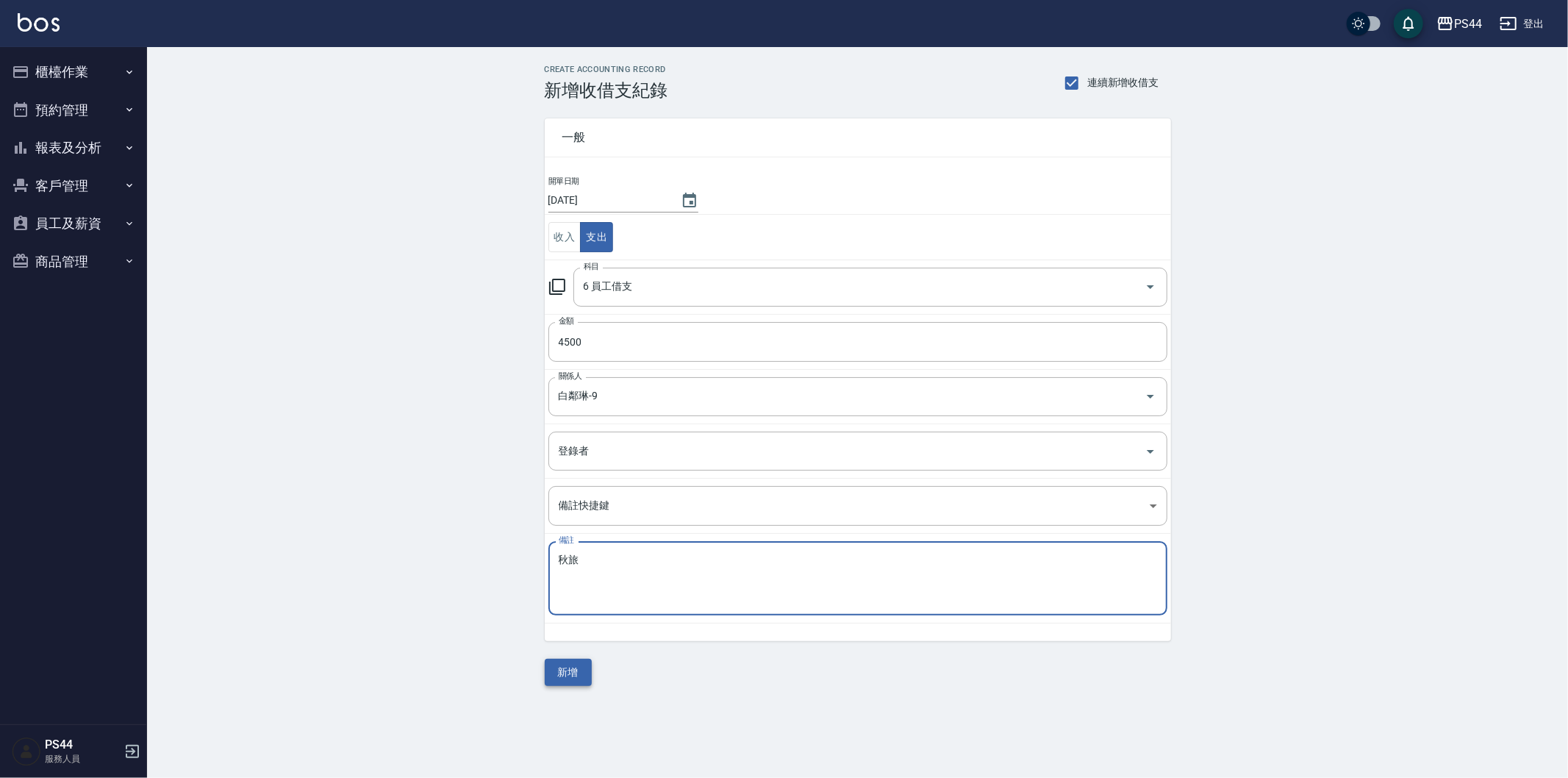
type textarea "秋旅"
click at [558, 670] on button "新增" at bounding box center [568, 672] width 47 height 27
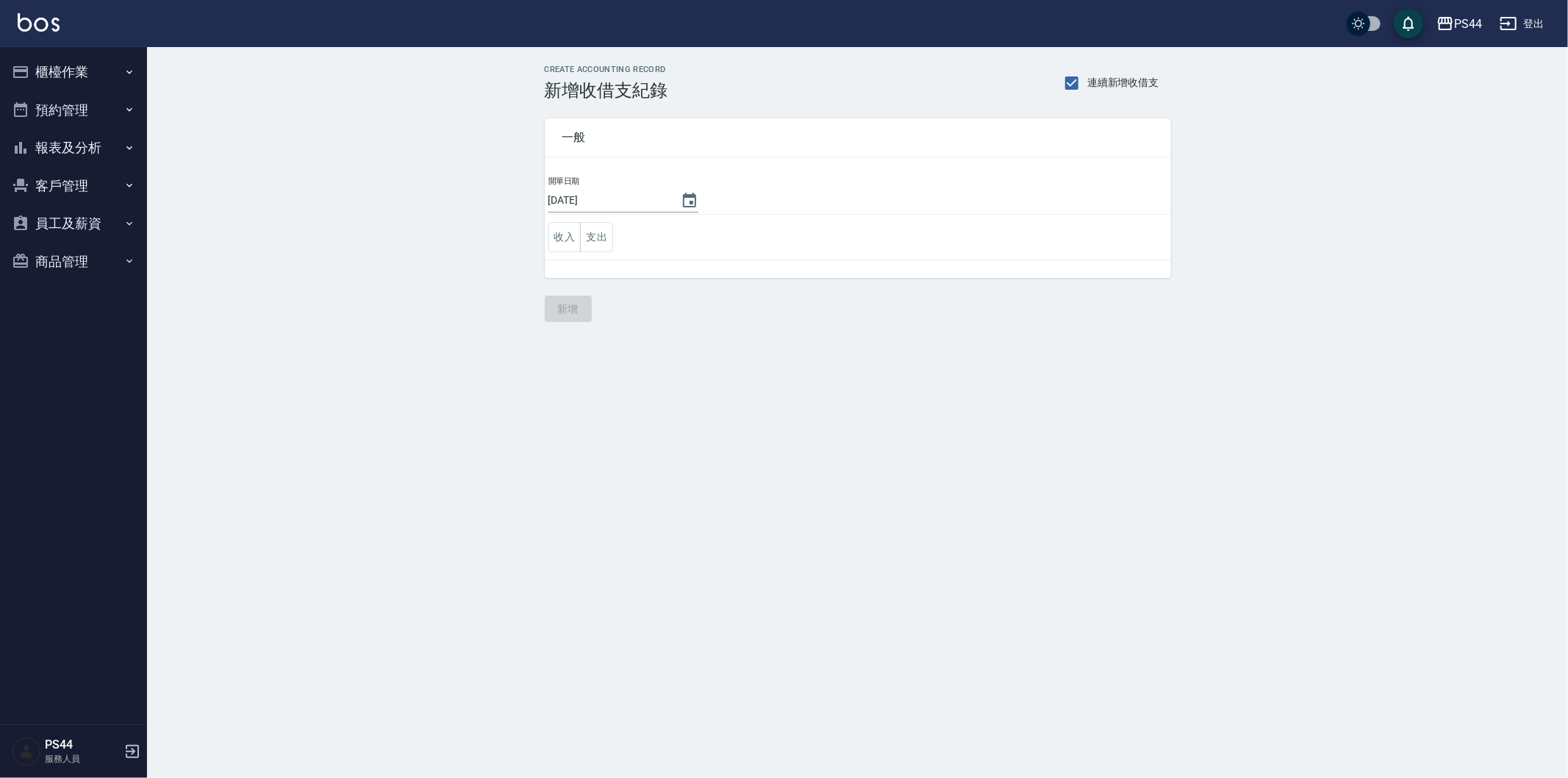
click at [47, 153] on button "報表及分析" at bounding box center [73, 147] width 135 height 38
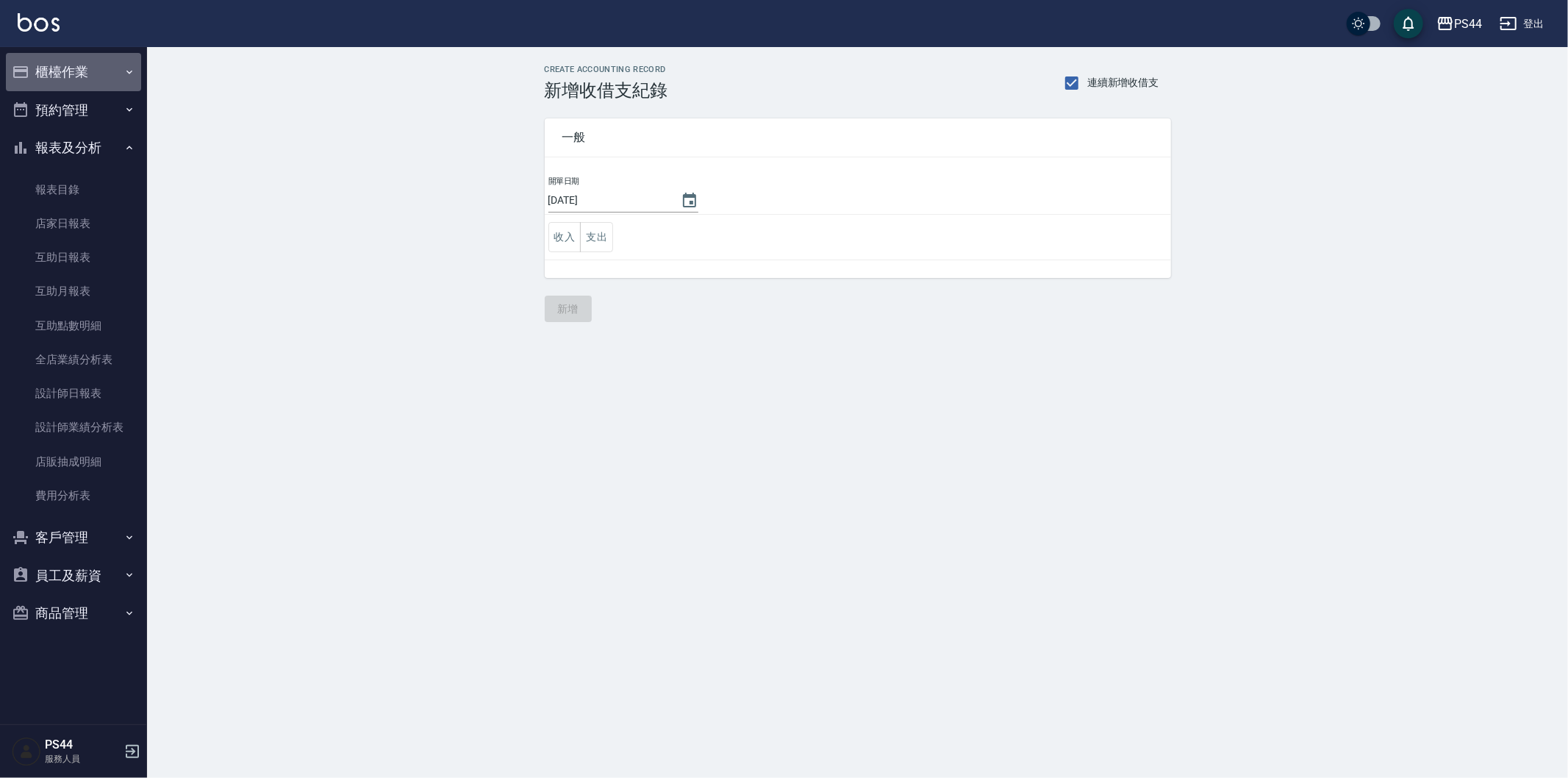
click at [85, 79] on button "櫃檯作業" at bounding box center [73, 71] width 135 height 38
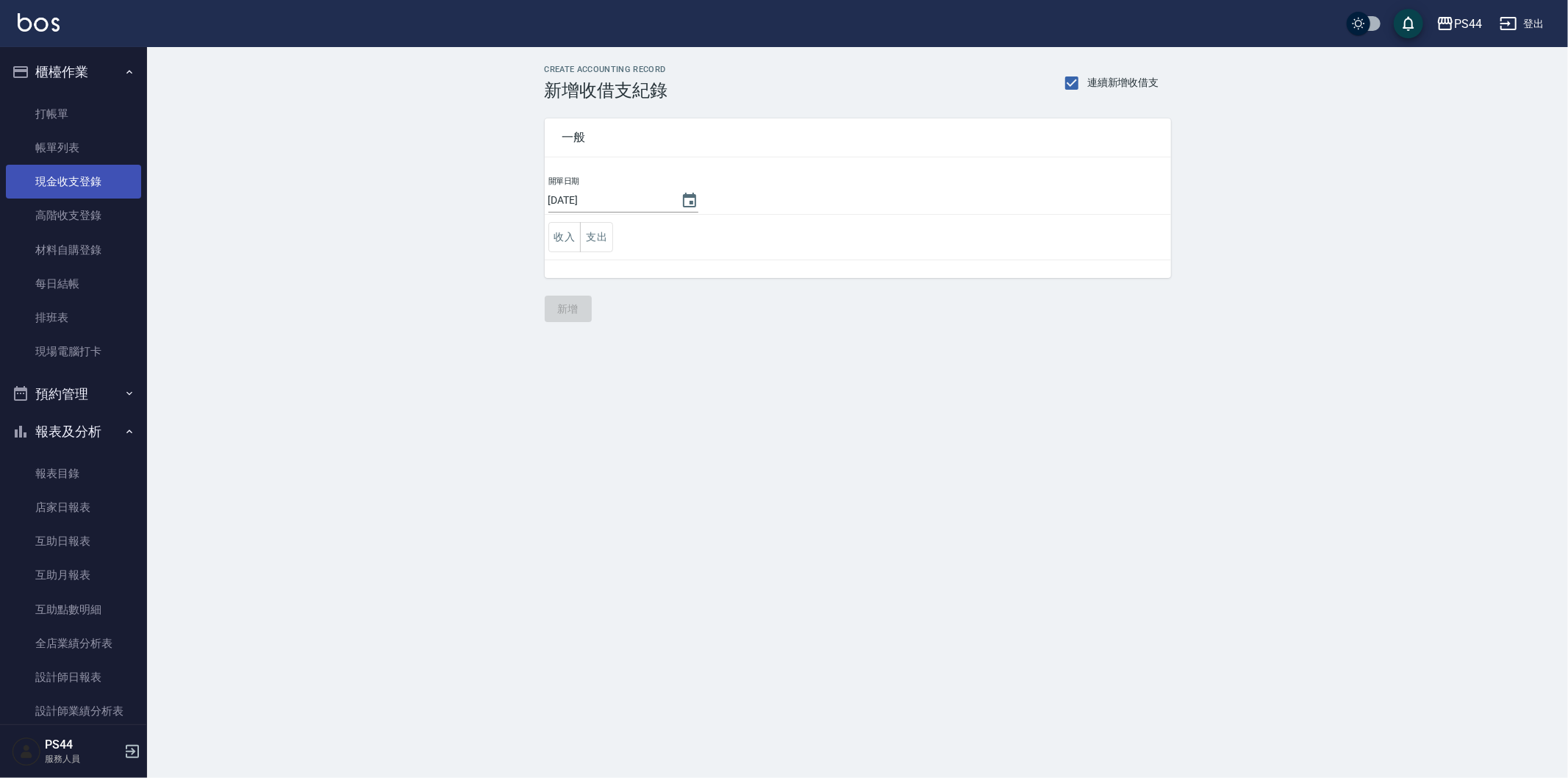
click at [105, 181] on link "現金收支登錄" at bounding box center [73, 181] width 135 height 34
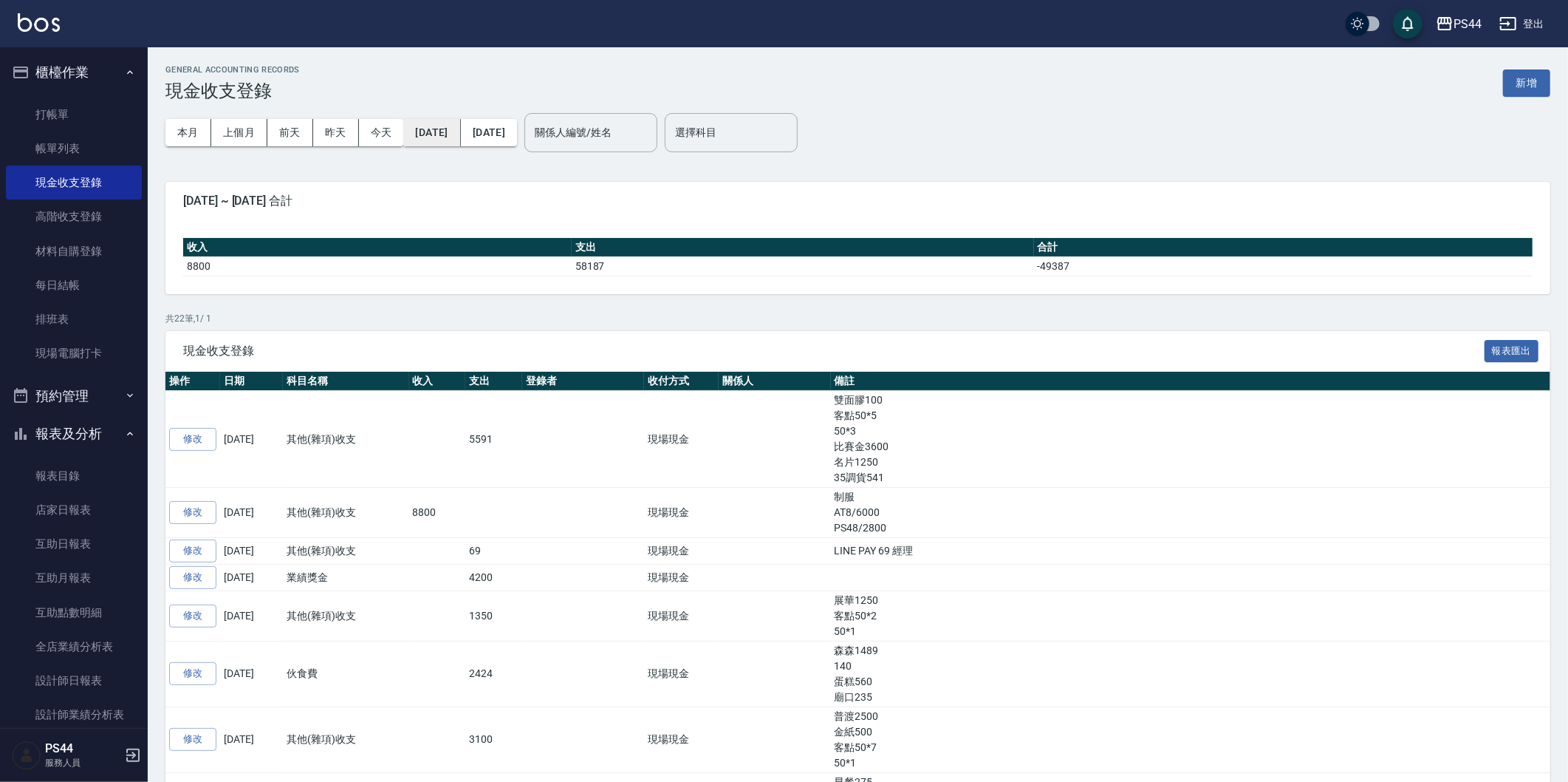
click at [460, 128] on button "[DATE]" at bounding box center [432, 132] width 57 height 28
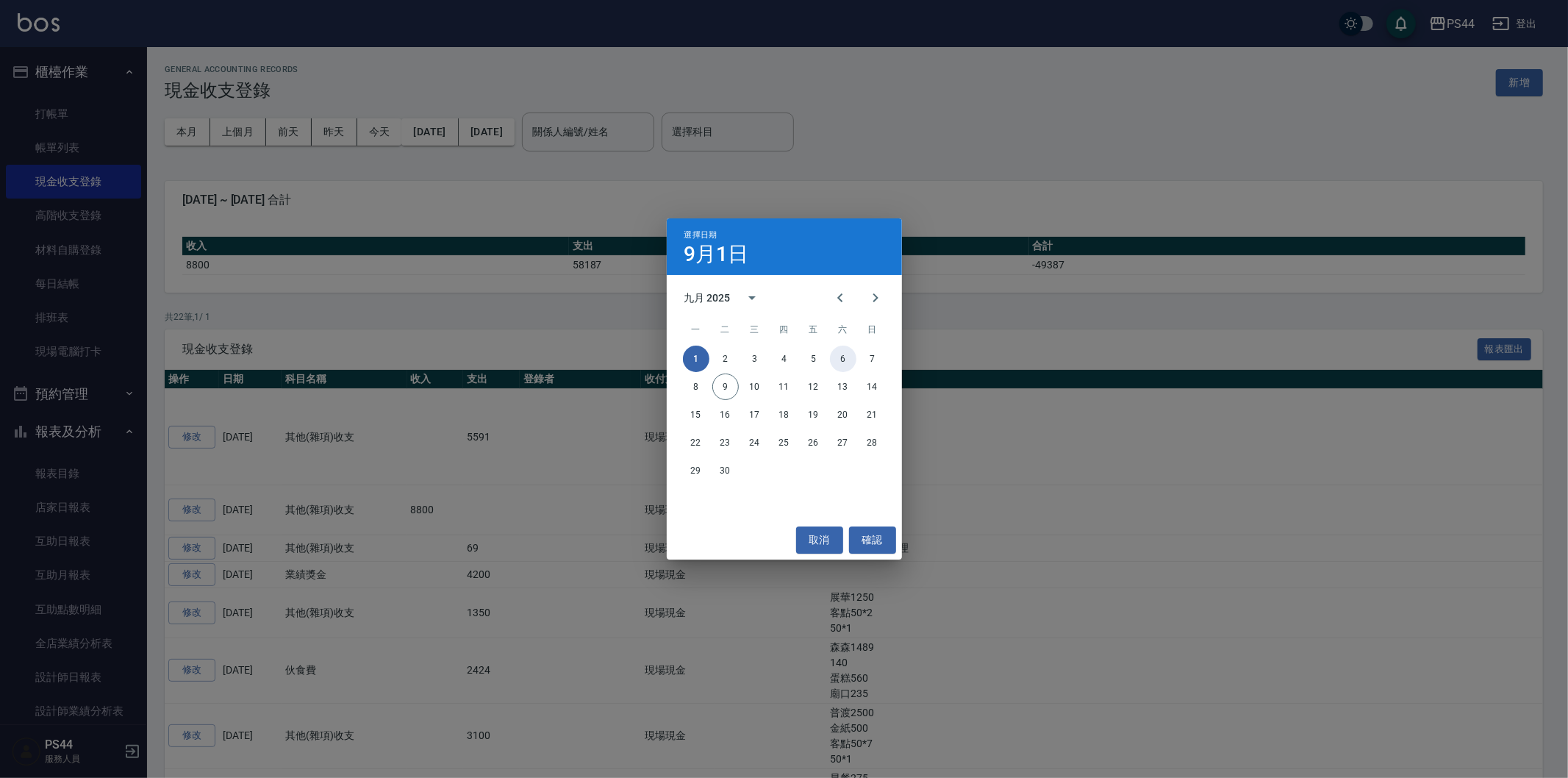
drag, startPoint x: 844, startPoint y: 354, endPoint x: 785, endPoint y: 323, distance: 66.6
click at [846, 354] on button "6" at bounding box center [843, 358] width 27 height 27
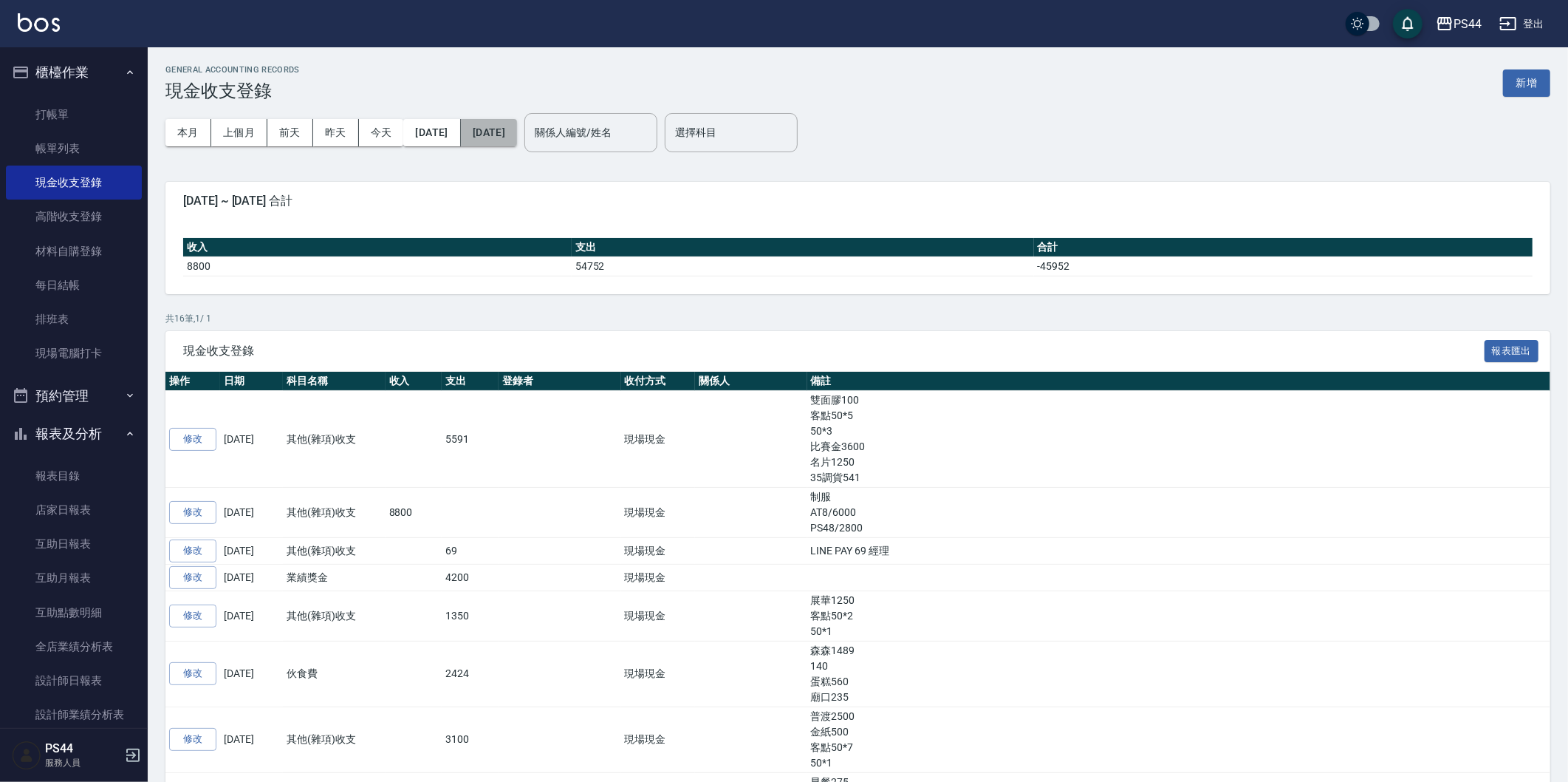
click at [517, 136] on button "[DATE]" at bounding box center [489, 132] width 56 height 28
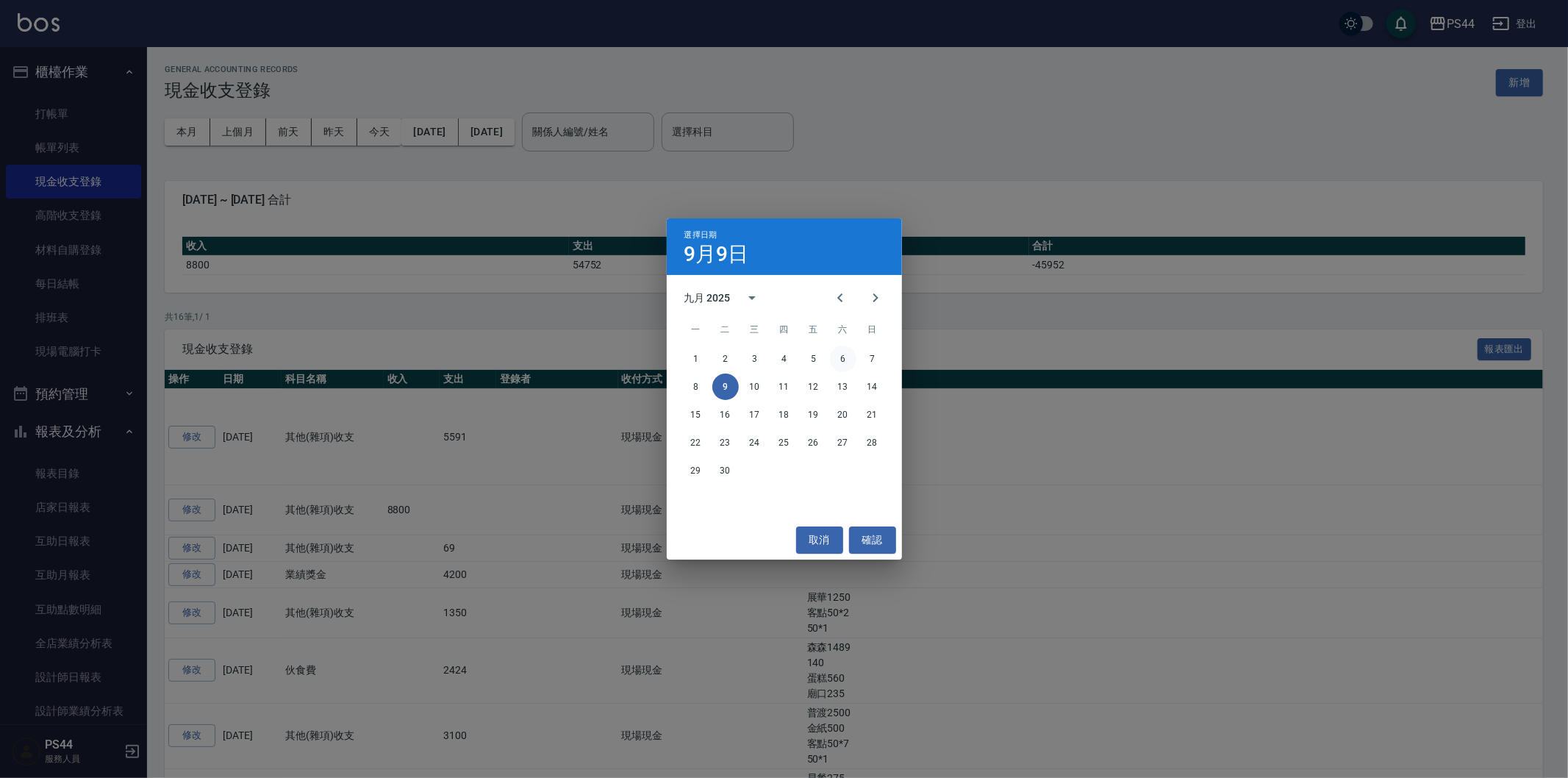
click at [839, 354] on button "6" at bounding box center [843, 358] width 27 height 27
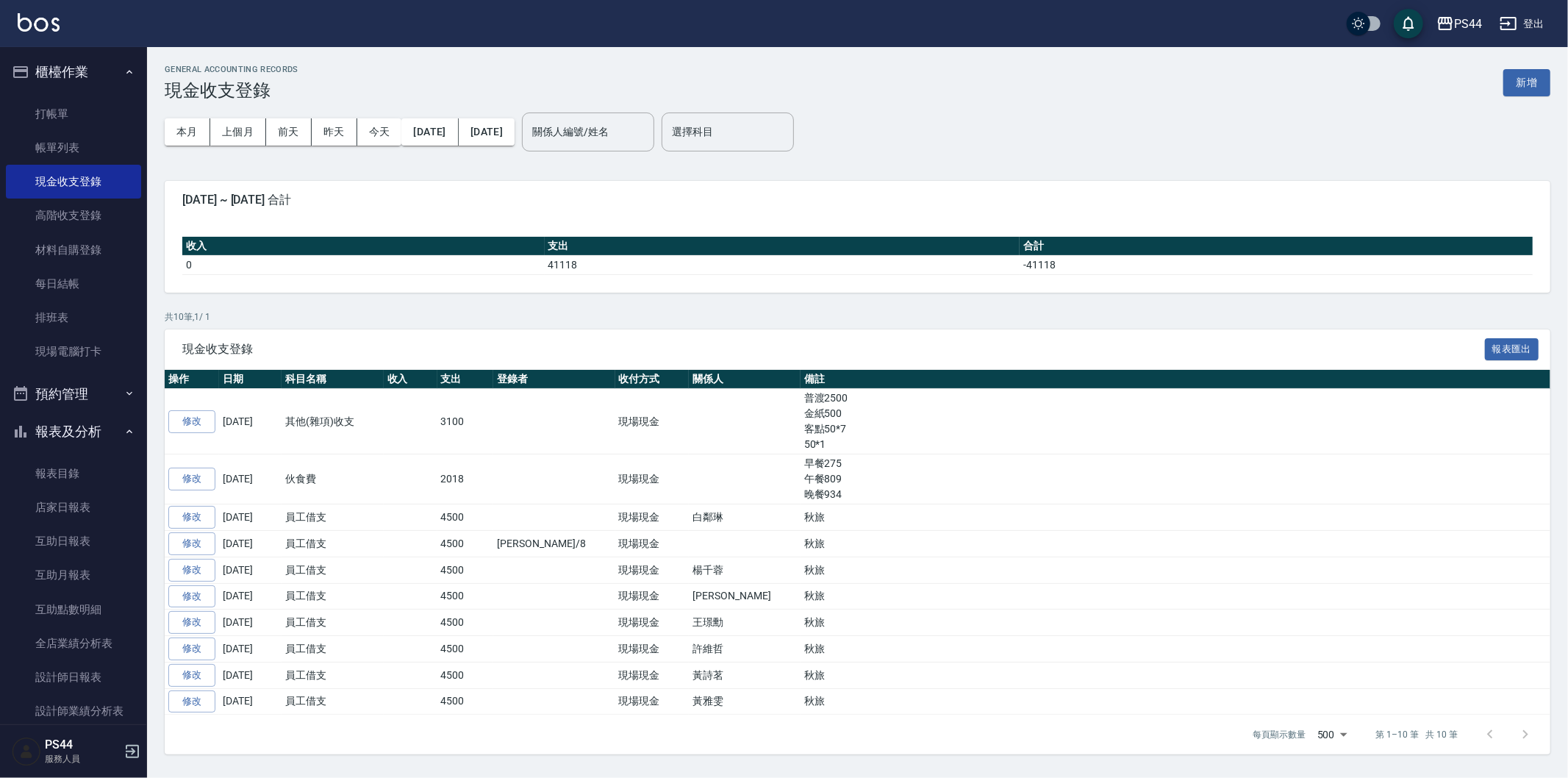
click at [961, 335] on div "現金收支登錄 報表匯出" at bounding box center [857, 350] width 1386 height 41
click at [209, 543] on link "修改" at bounding box center [192, 544] width 47 height 23
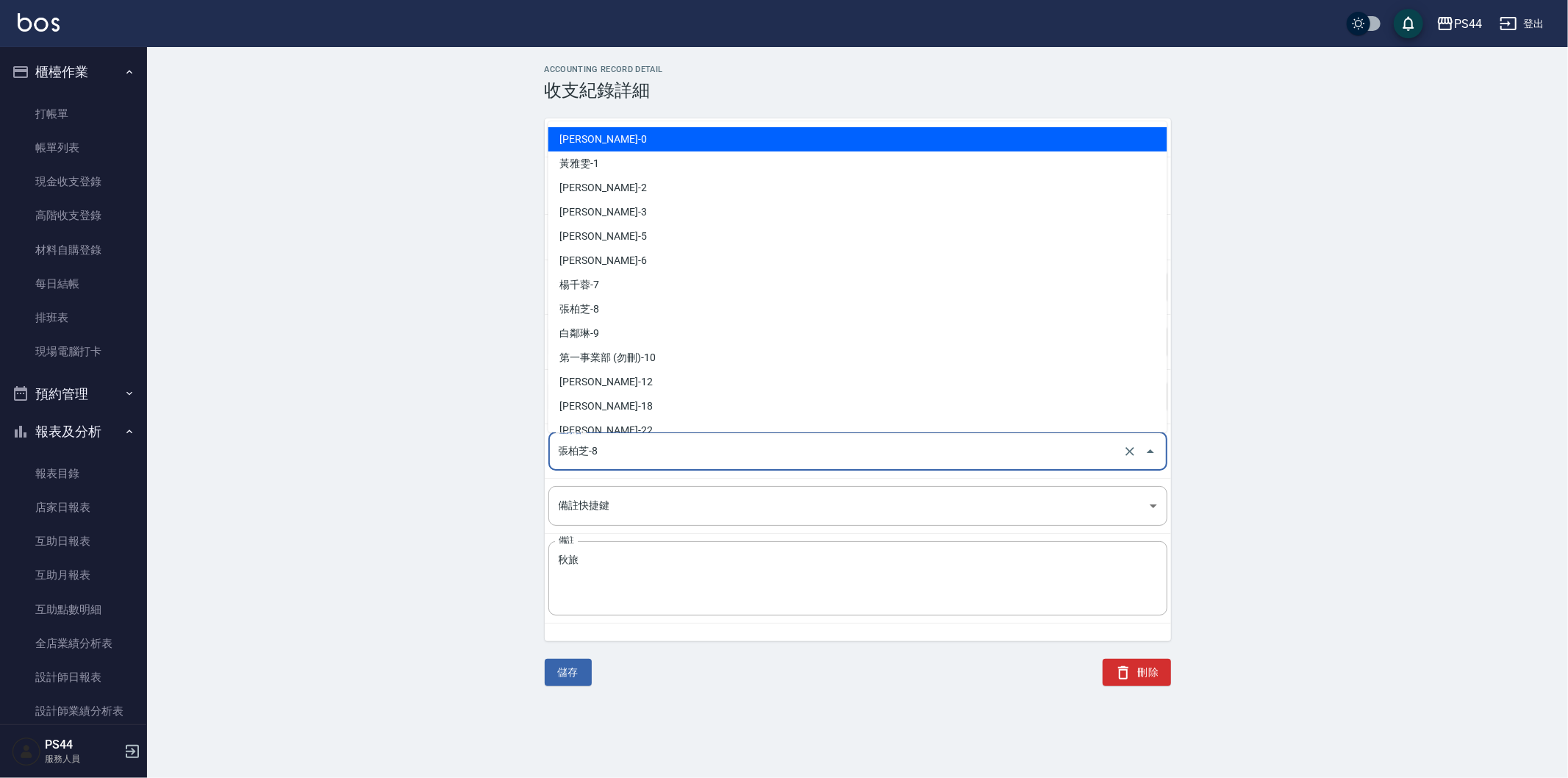
click at [708, 443] on input "張柏芝-8" at bounding box center [838, 451] width 565 height 26
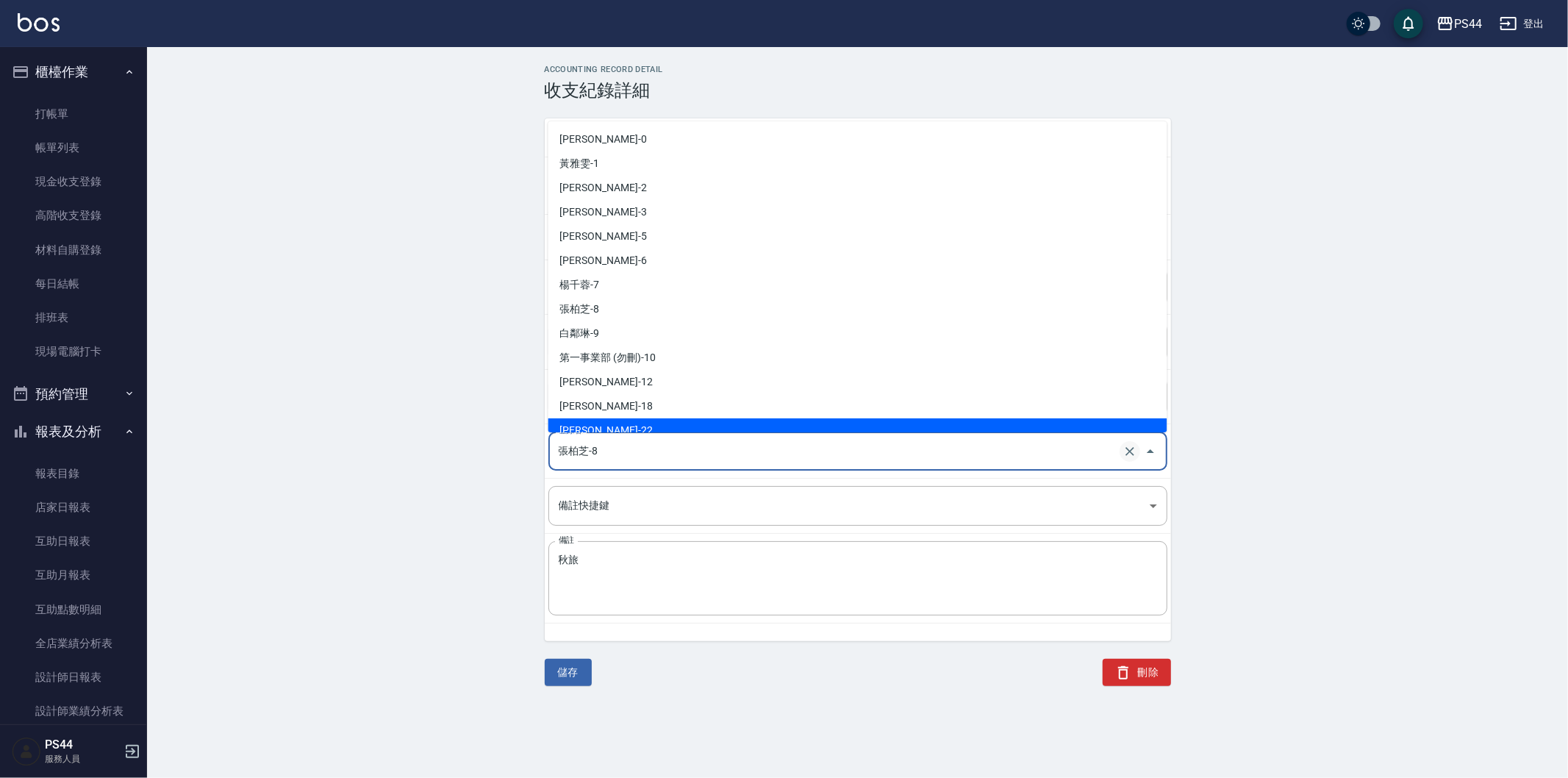
click at [1127, 451] on icon "Clear" at bounding box center [1130, 451] width 15 height 15
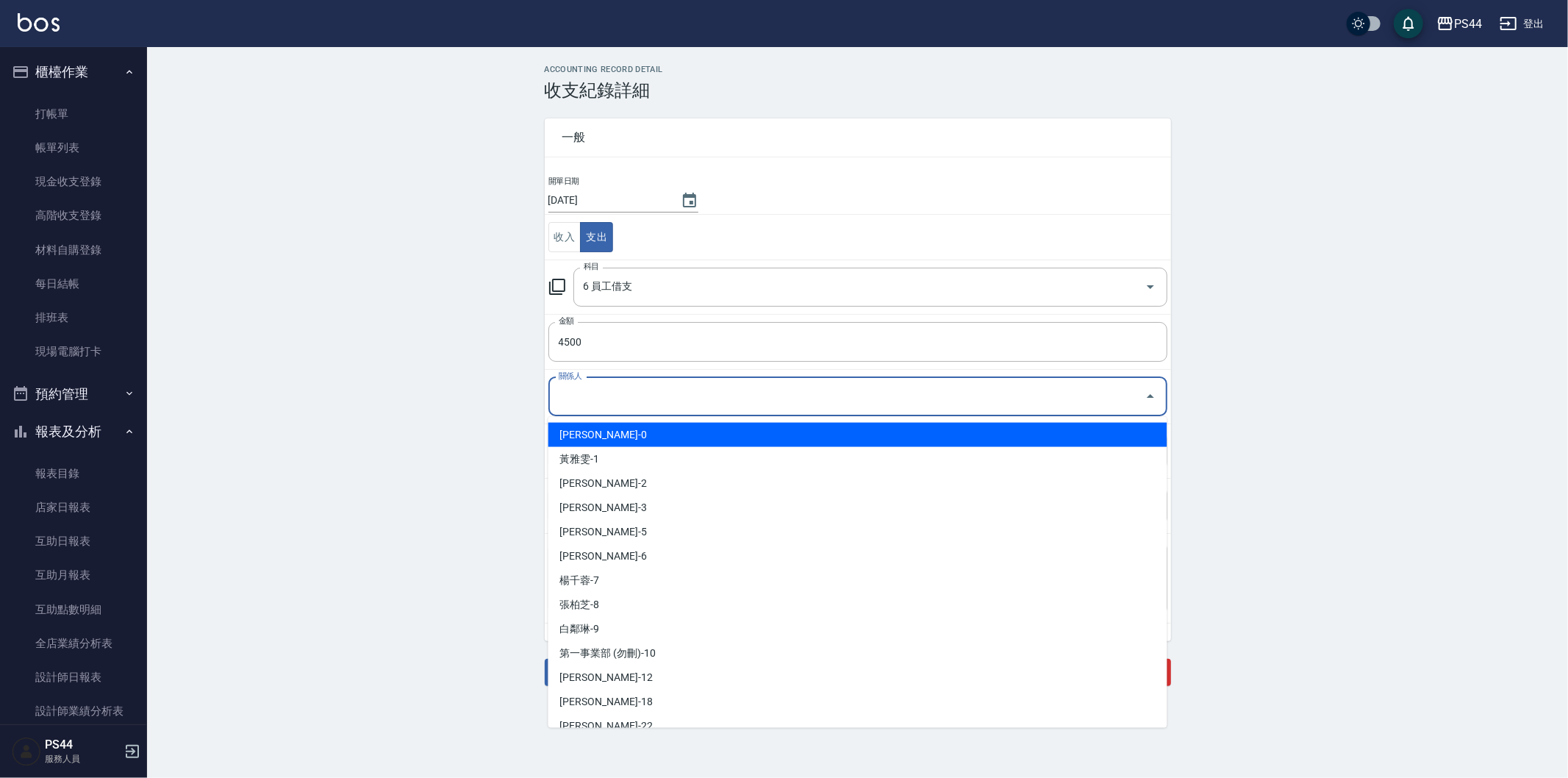
click at [726, 392] on input "關係人" at bounding box center [847, 396] width 584 height 26
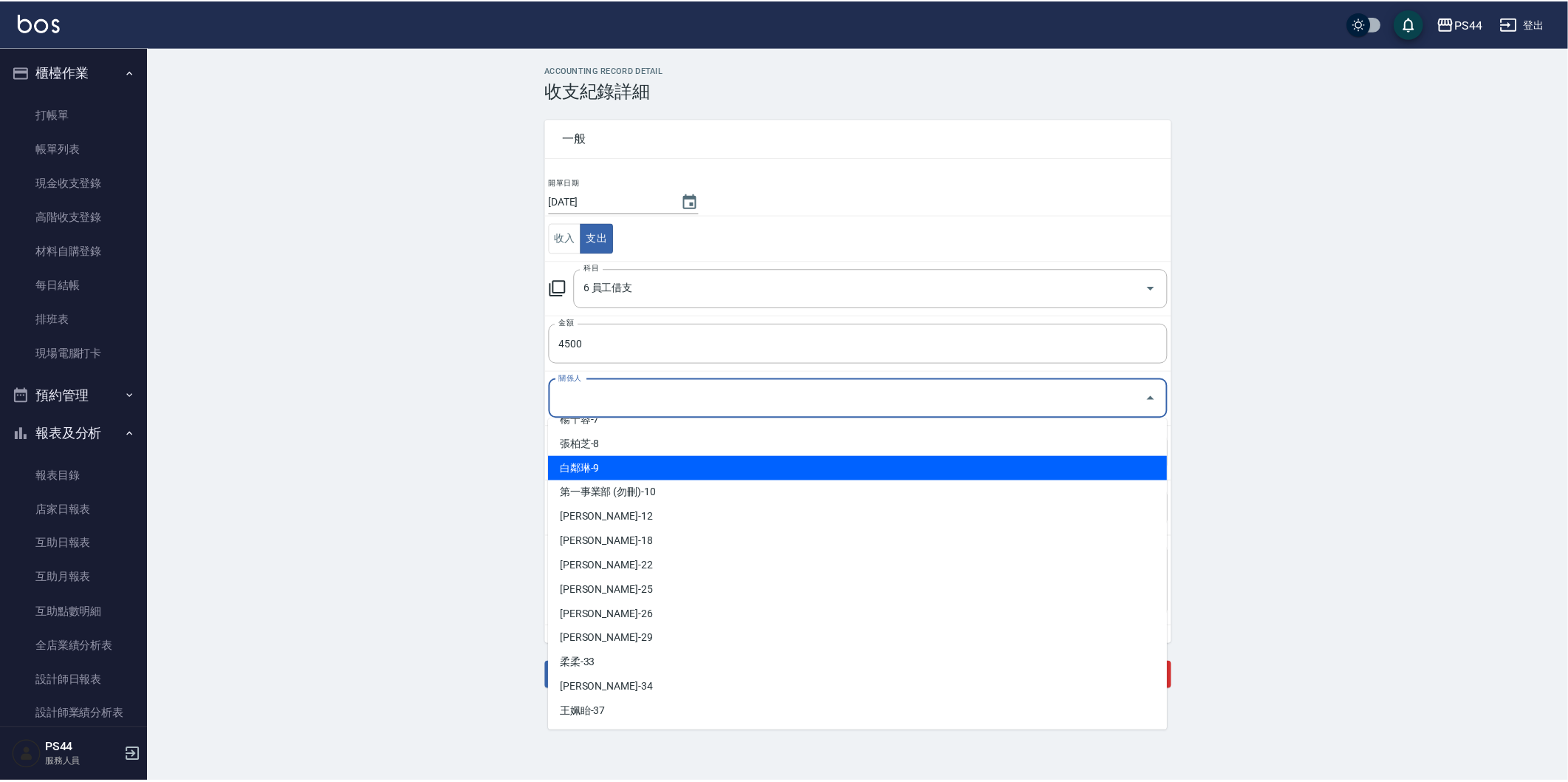
scroll to position [164, 0]
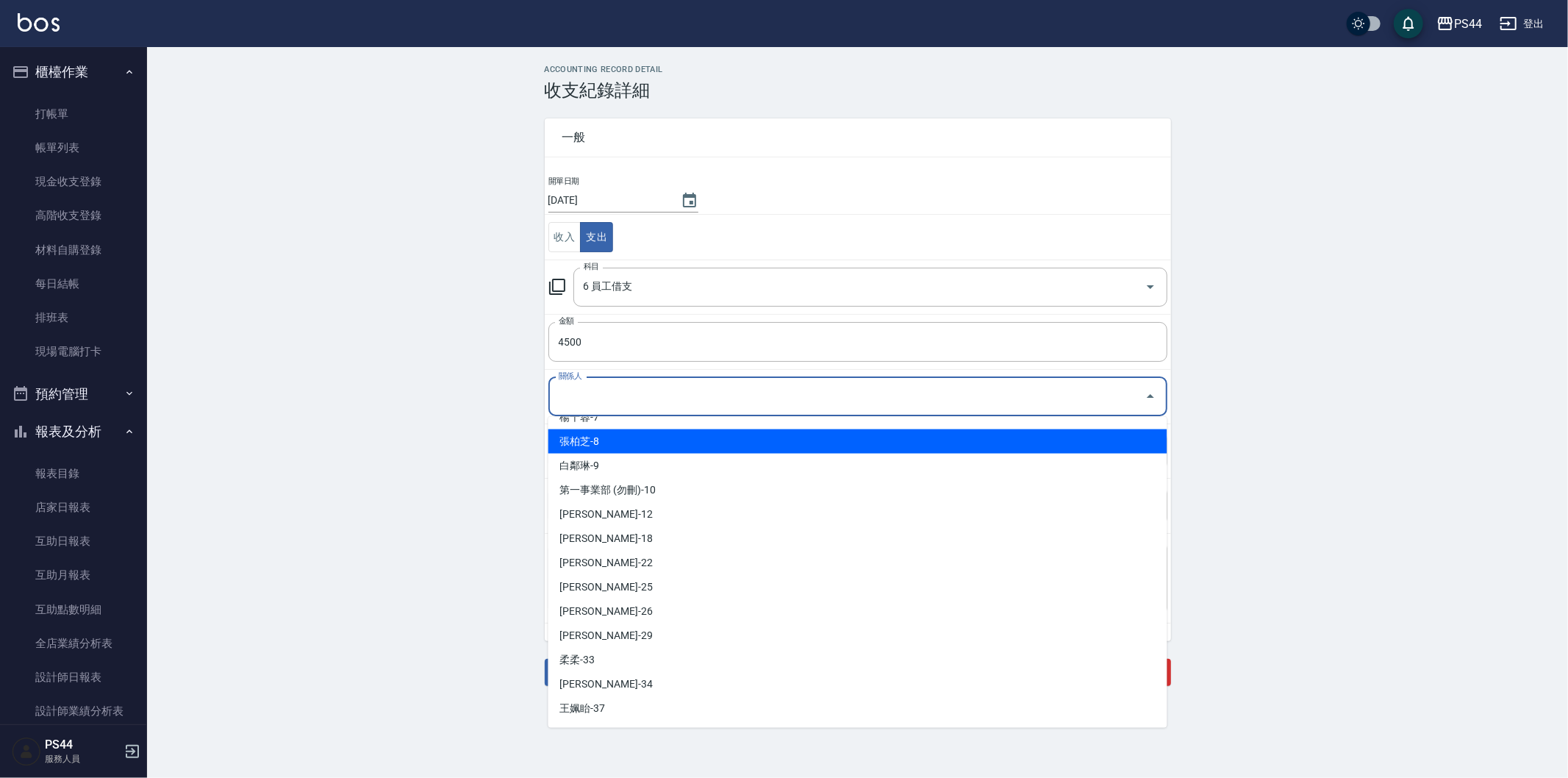
click at [715, 438] on li "張柏芝-8" at bounding box center [857, 441] width 619 height 24
type input "張柏芝-8"
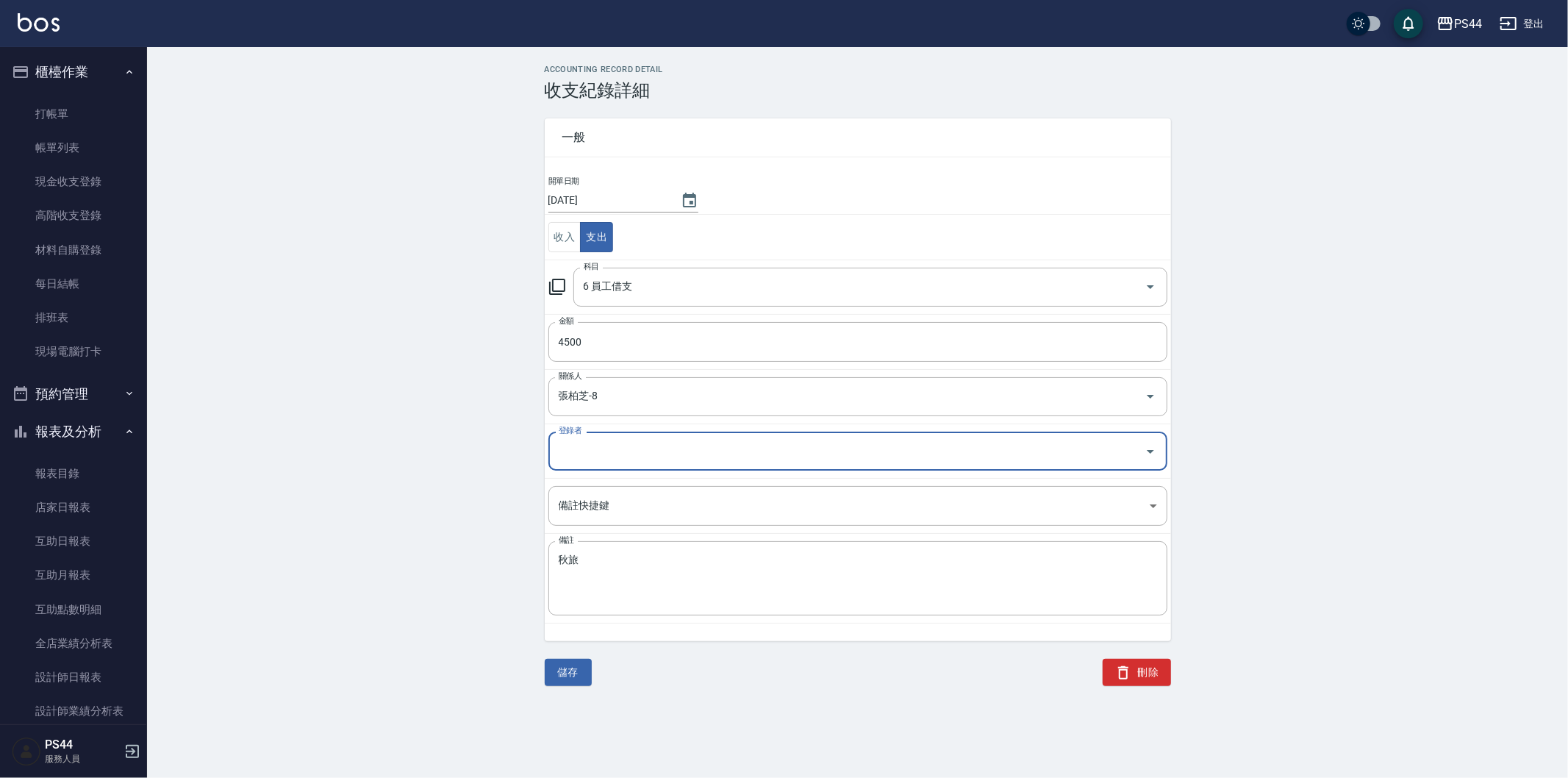
click at [1427, 438] on div "ACCOUNTING RECORD DETAIL 收支紀錄詳細 一般 開單日期 [DATE] 收入 支出 科目 6 員工借支 科目 金額 4500 金額 關係…" at bounding box center [857, 375] width 1421 height 621
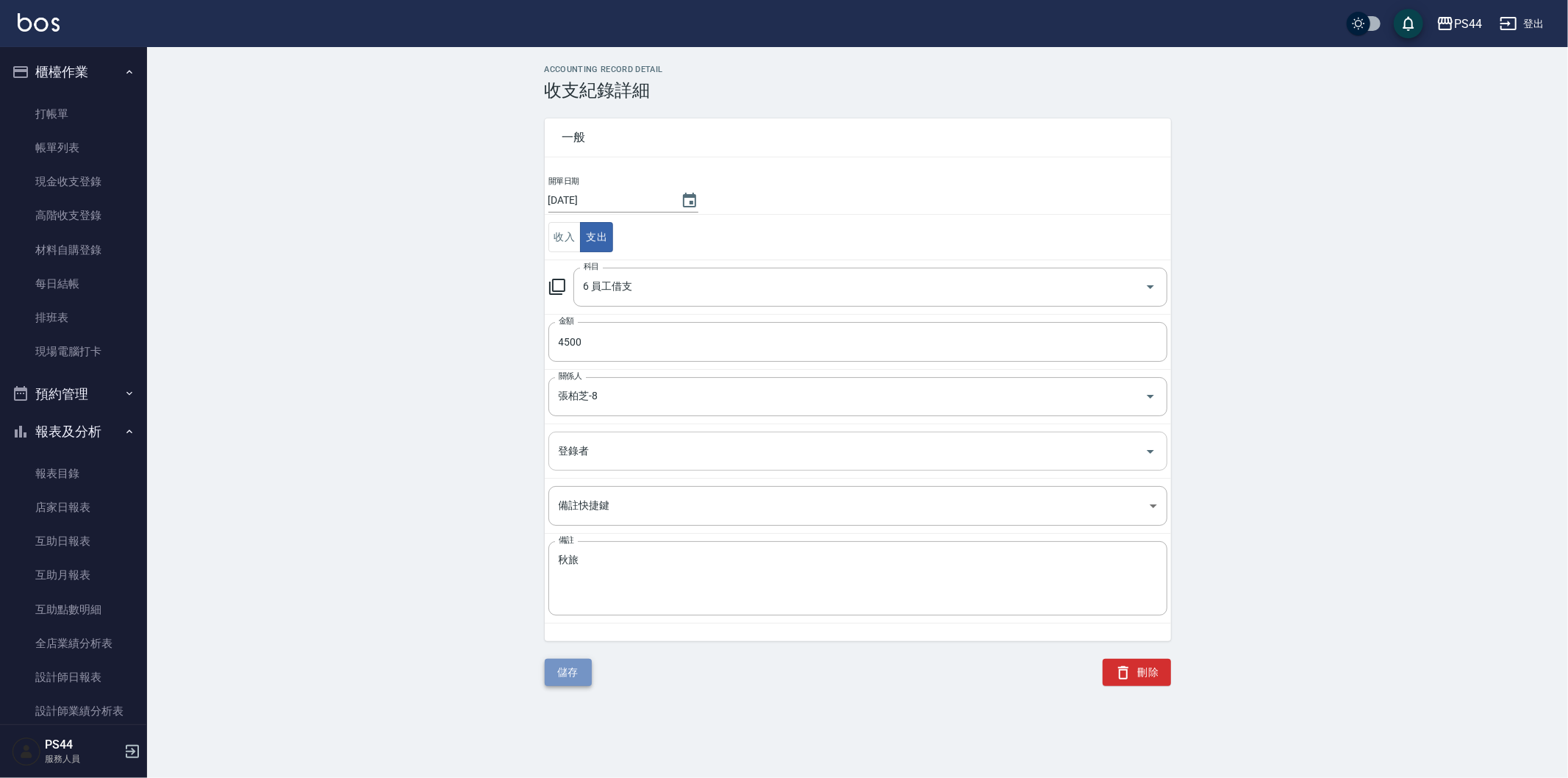
click at [555, 663] on button "儲存" at bounding box center [568, 672] width 47 height 27
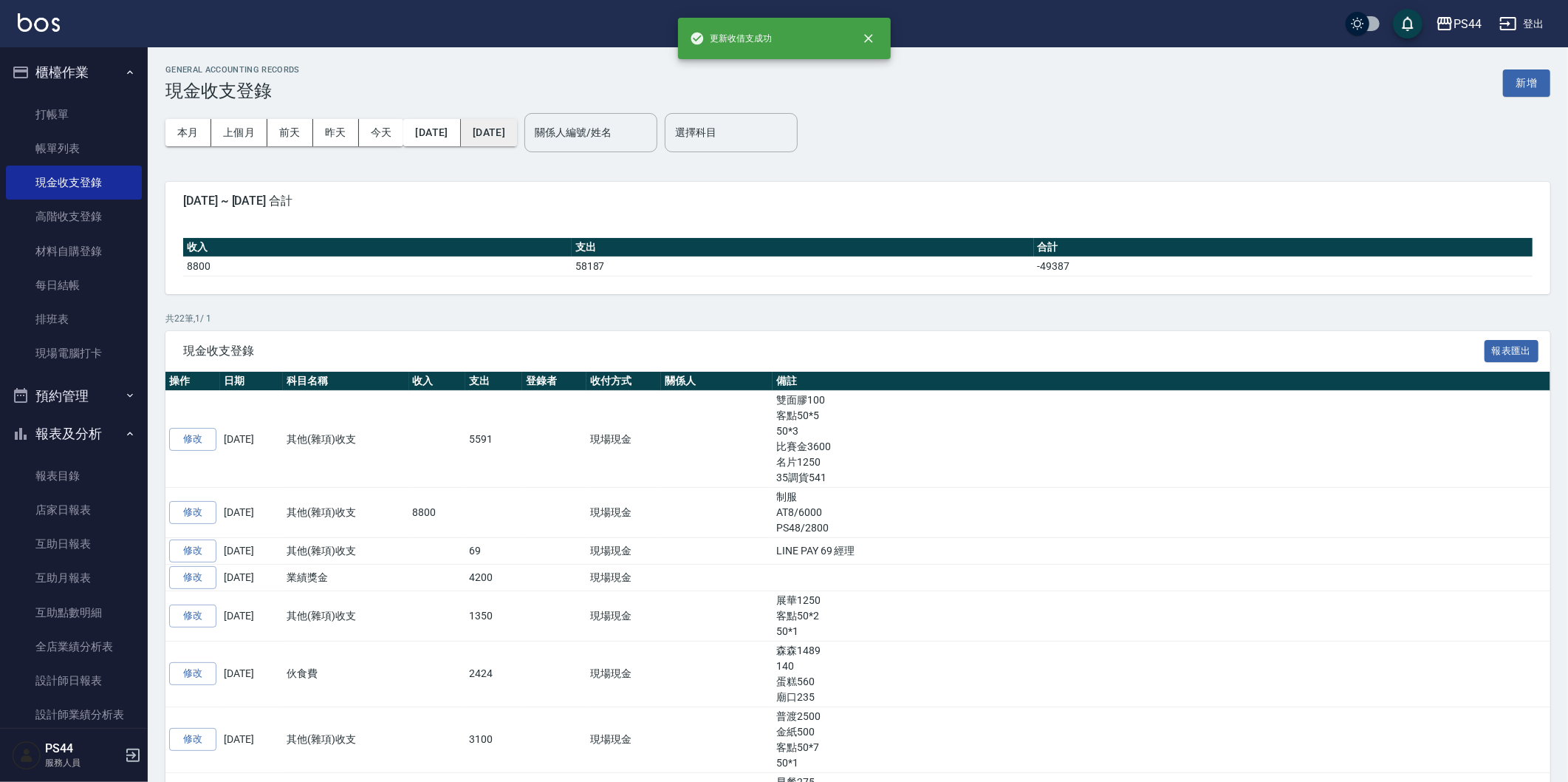
click at [517, 135] on button "[DATE]" at bounding box center [489, 132] width 56 height 28
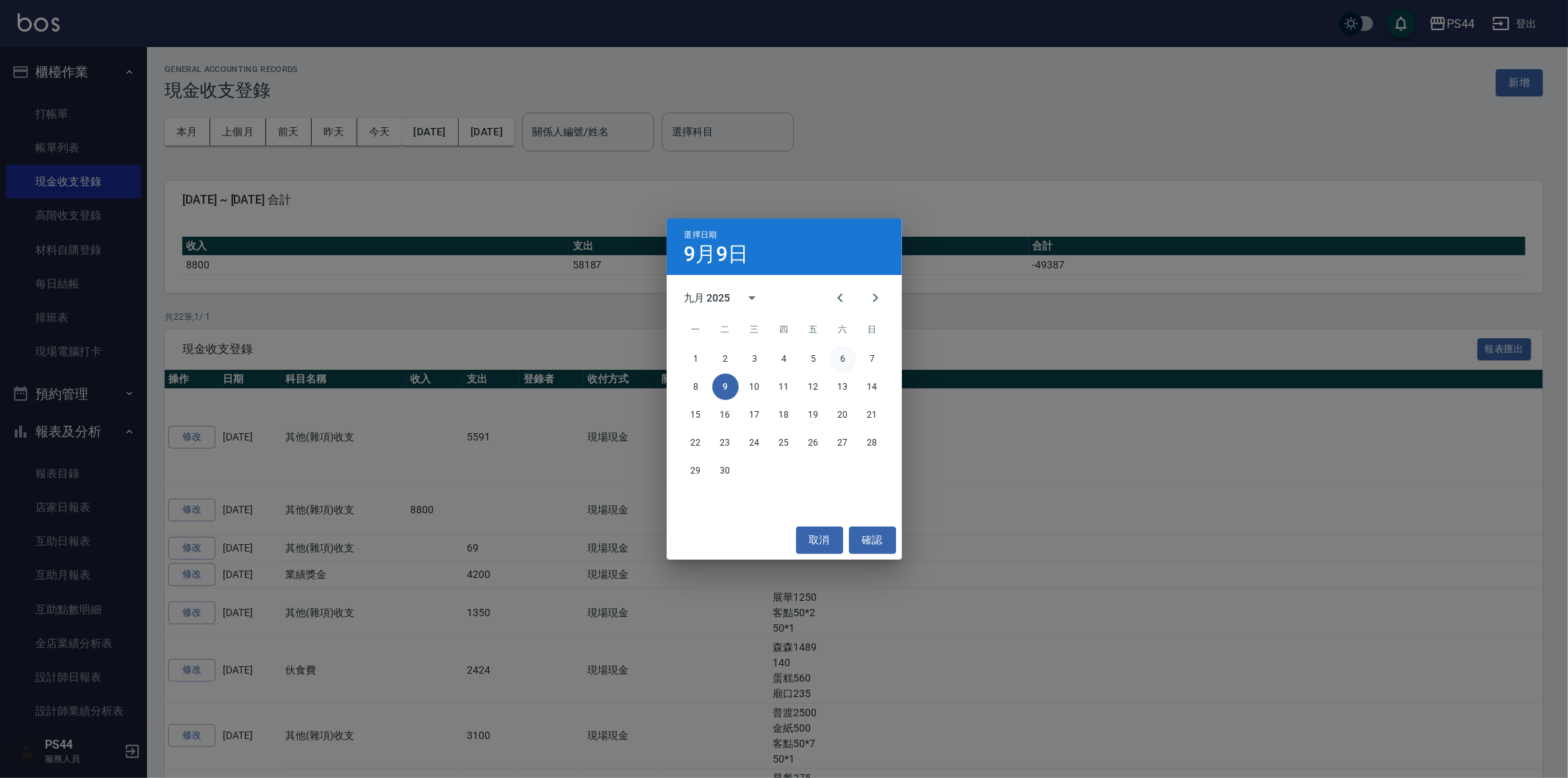
click at [840, 354] on button "6" at bounding box center [843, 358] width 27 height 27
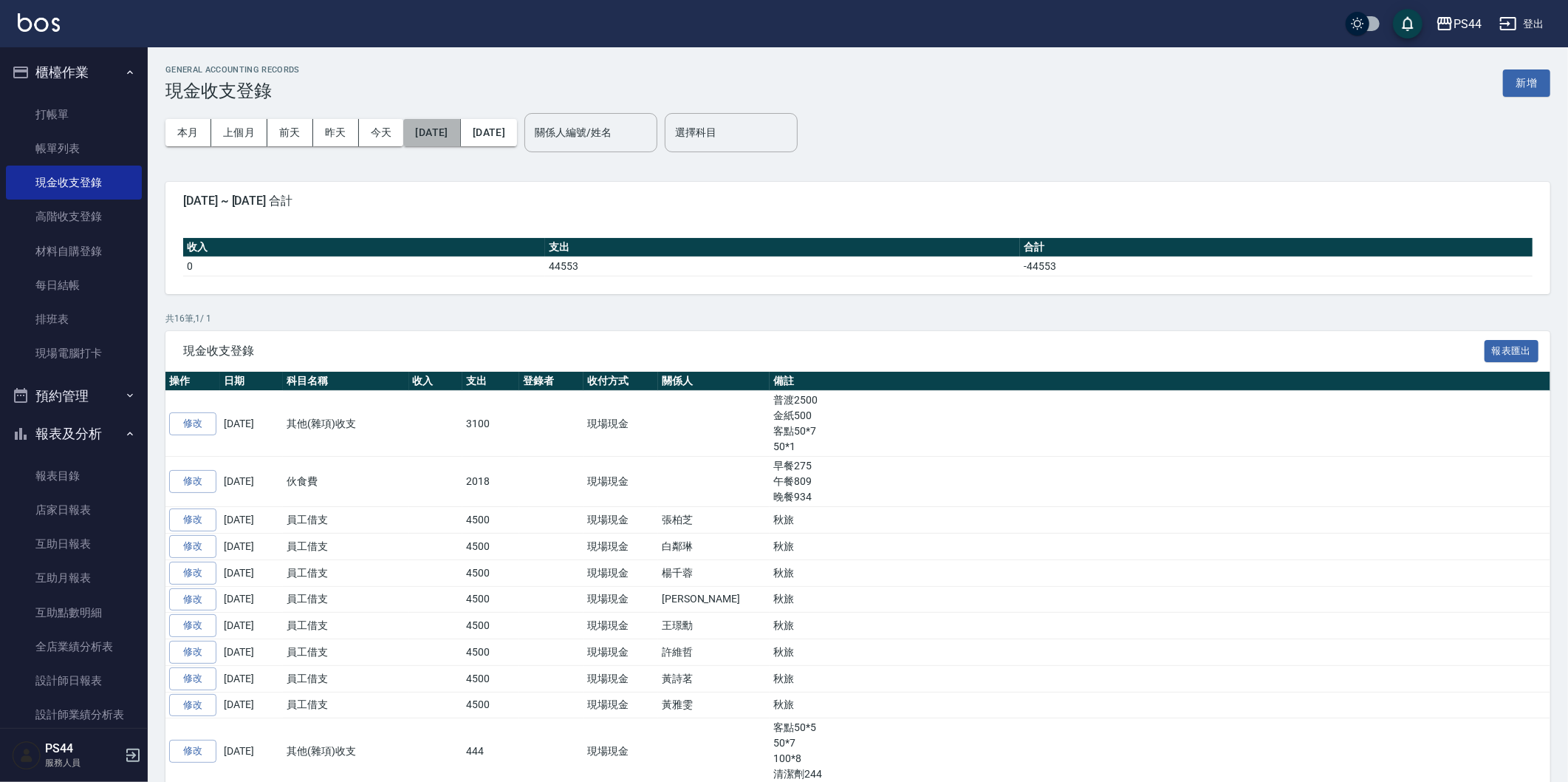
click at [460, 133] on button "[DATE]" at bounding box center [432, 132] width 57 height 28
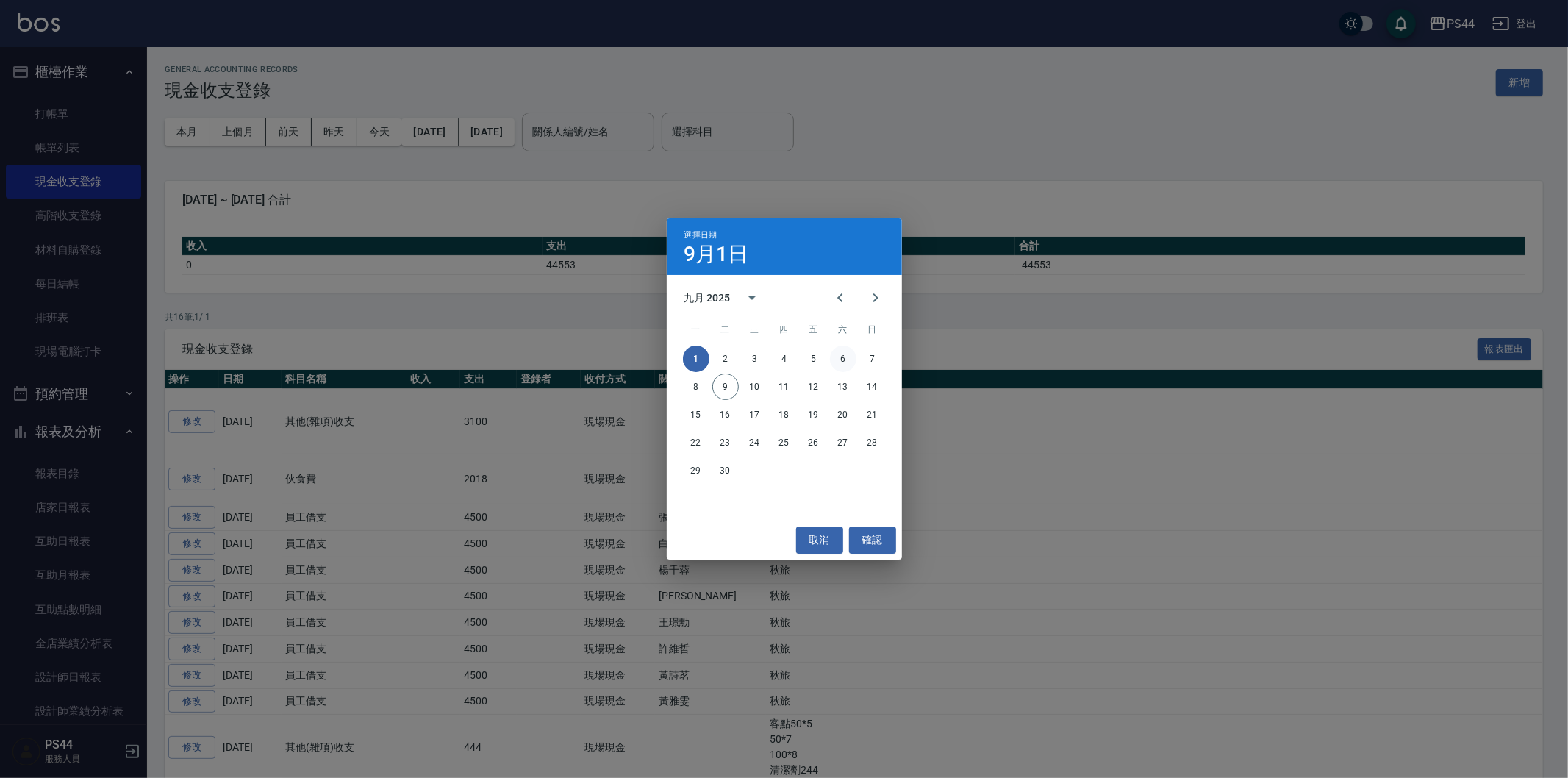
click at [846, 357] on button "6" at bounding box center [843, 358] width 27 height 27
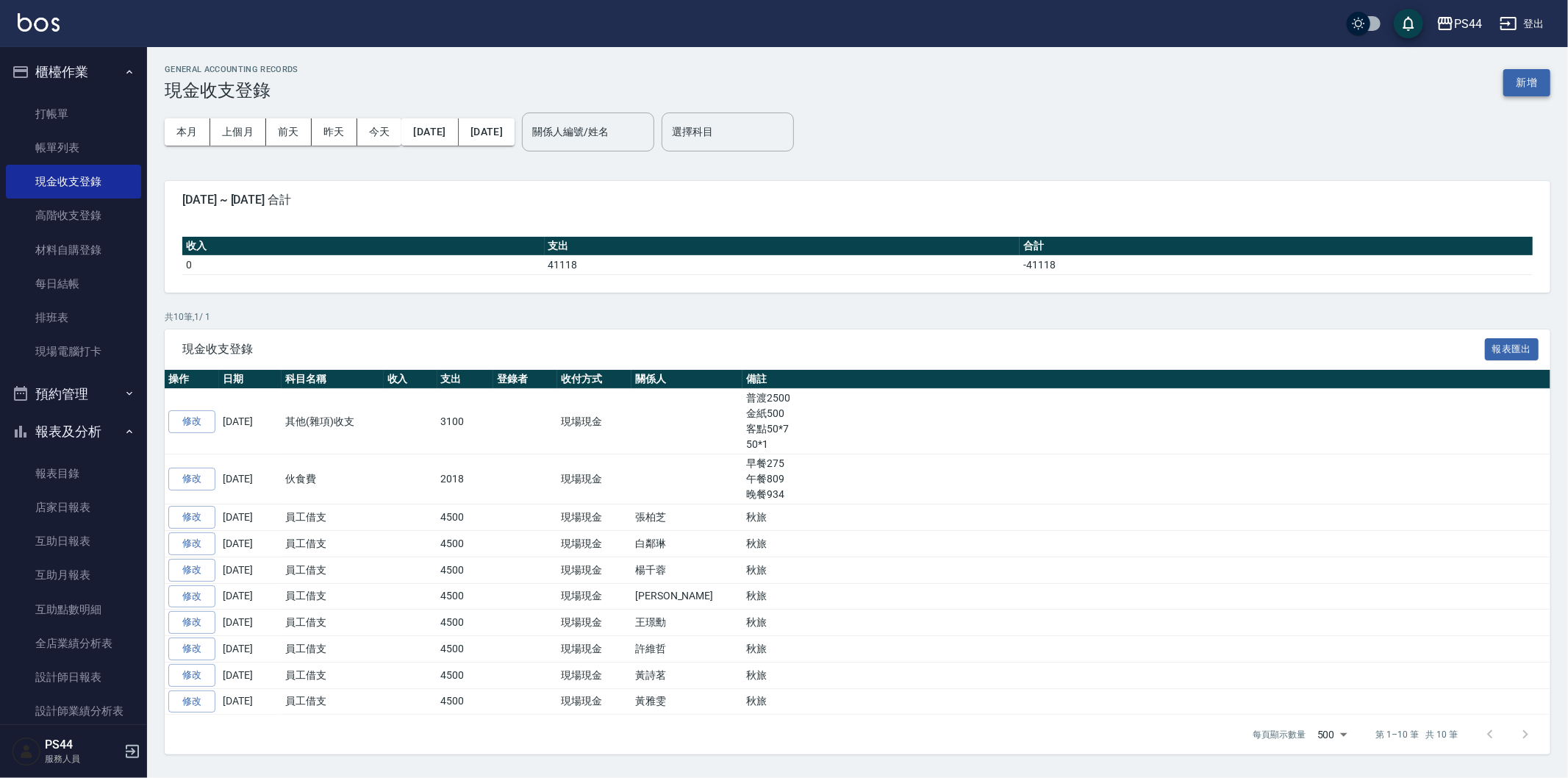
click at [1512, 70] on button "新增" at bounding box center [1526, 82] width 47 height 27
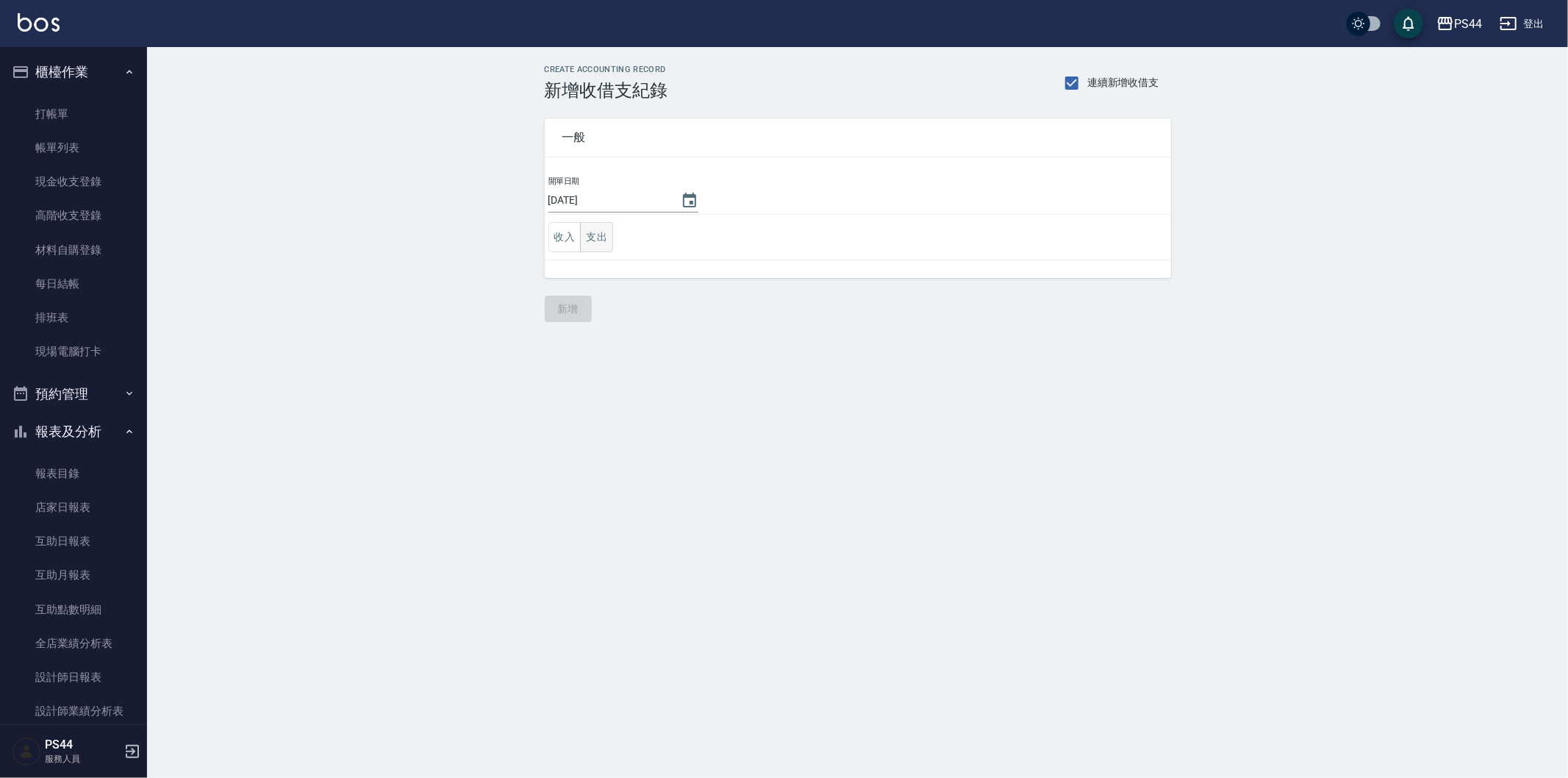
click at [601, 225] on button "支出" at bounding box center [596, 237] width 33 height 30
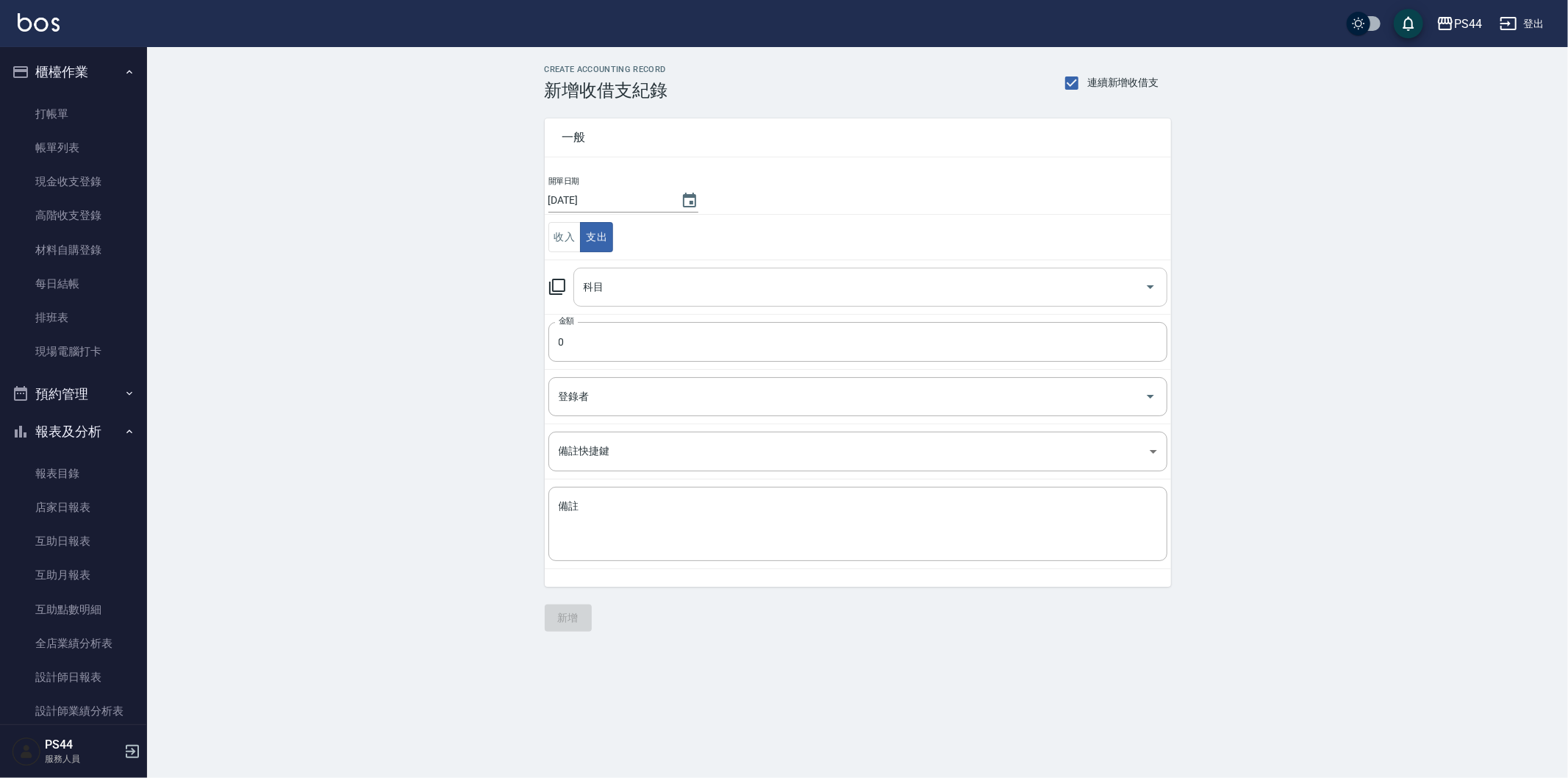
drag, startPoint x: 673, startPoint y: 264, endPoint x: 671, endPoint y: 288, distance: 24.1
click at [673, 264] on td "科目 科目" at bounding box center [857, 286] width 626 height 54
click at [671, 286] on input "科目" at bounding box center [859, 287] width 558 height 26
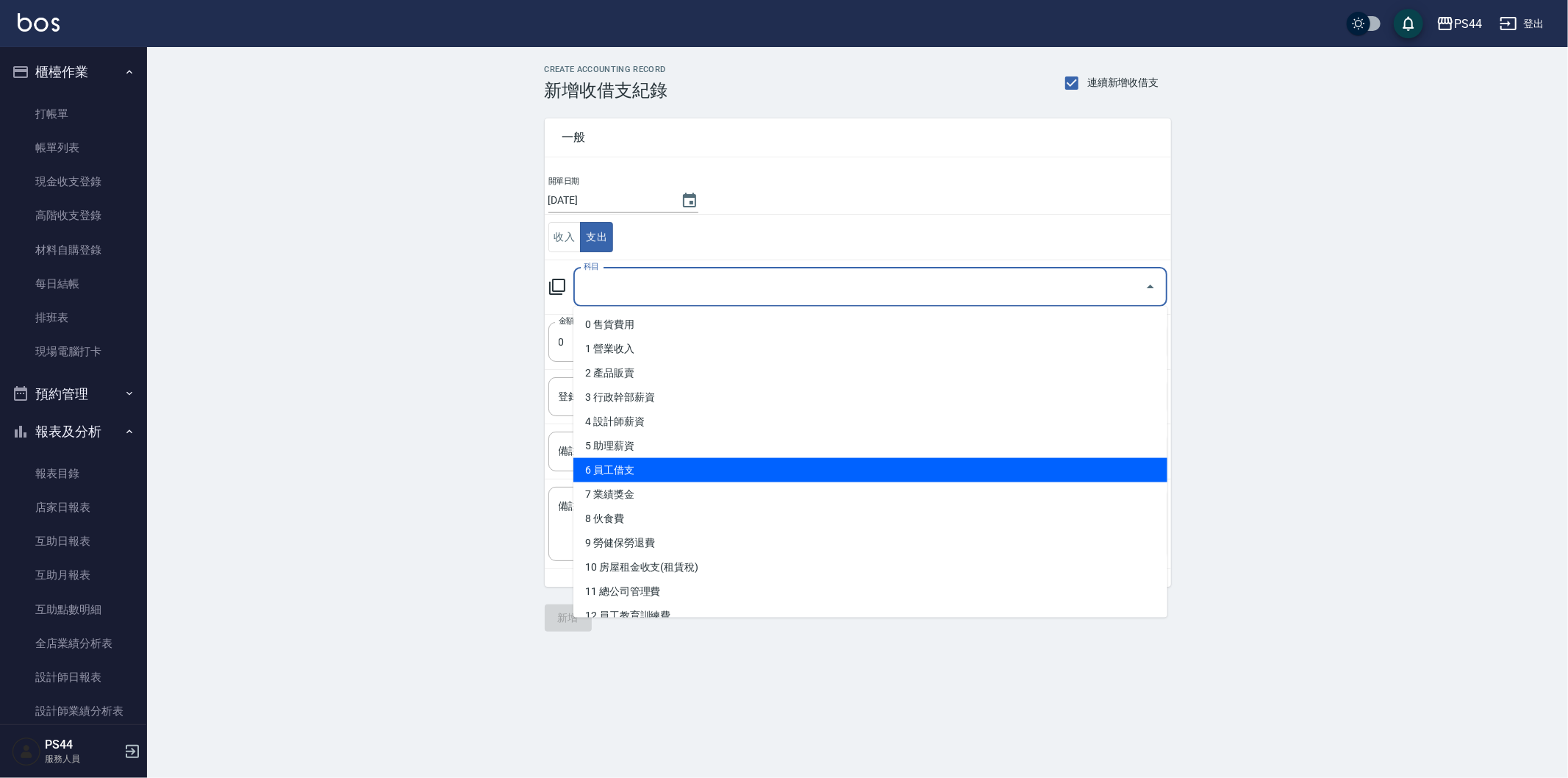
click at [703, 461] on li "6 員工借支" at bounding box center [870, 470] width 594 height 24
type input "6 員工借支"
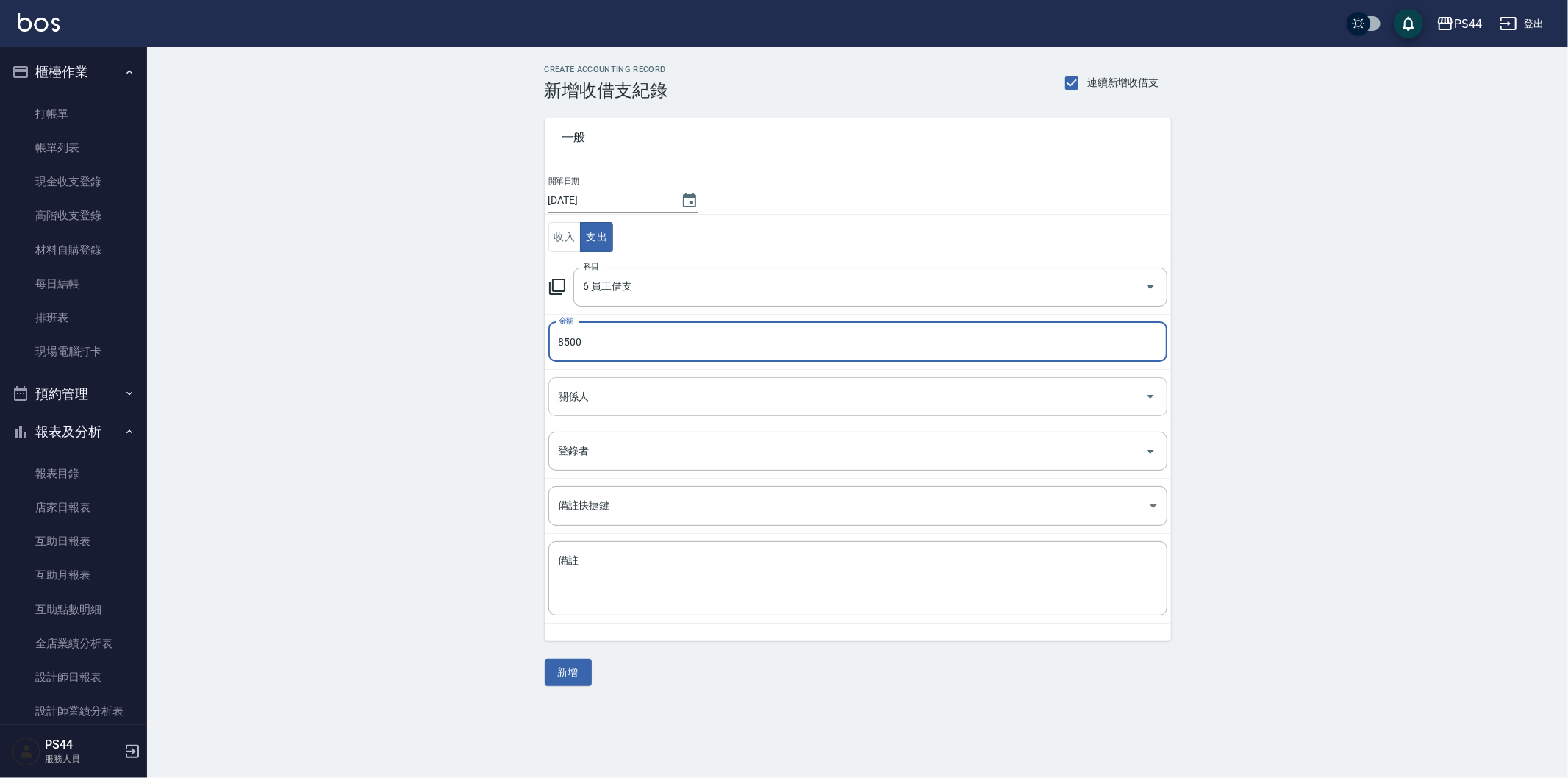
type input "8500"
drag, startPoint x: 682, startPoint y: 398, endPoint x: 689, endPoint y: 413, distance: 16.6
click at [686, 400] on input "關係人" at bounding box center [847, 396] width 584 height 26
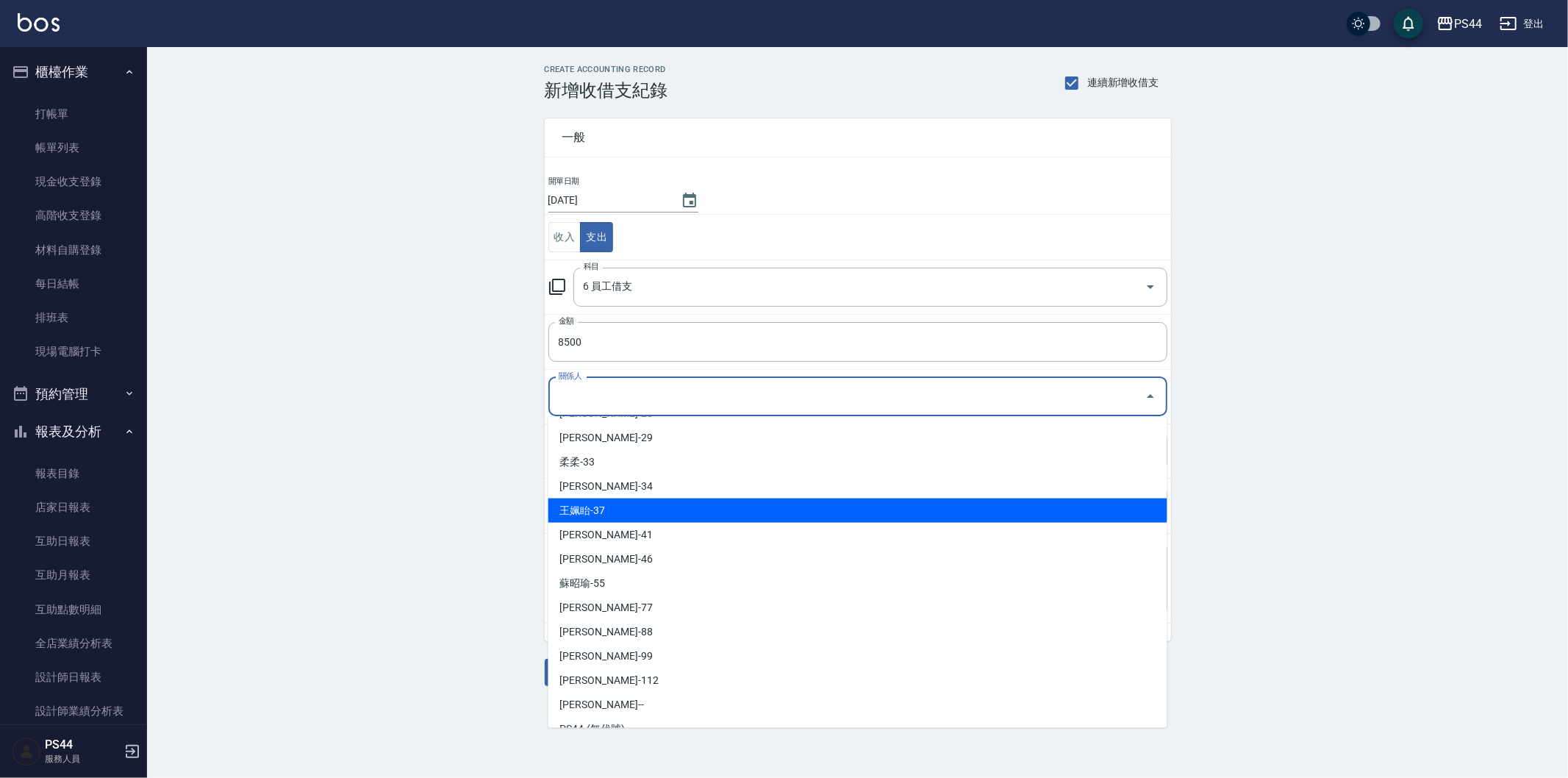
scroll to position [380, 0]
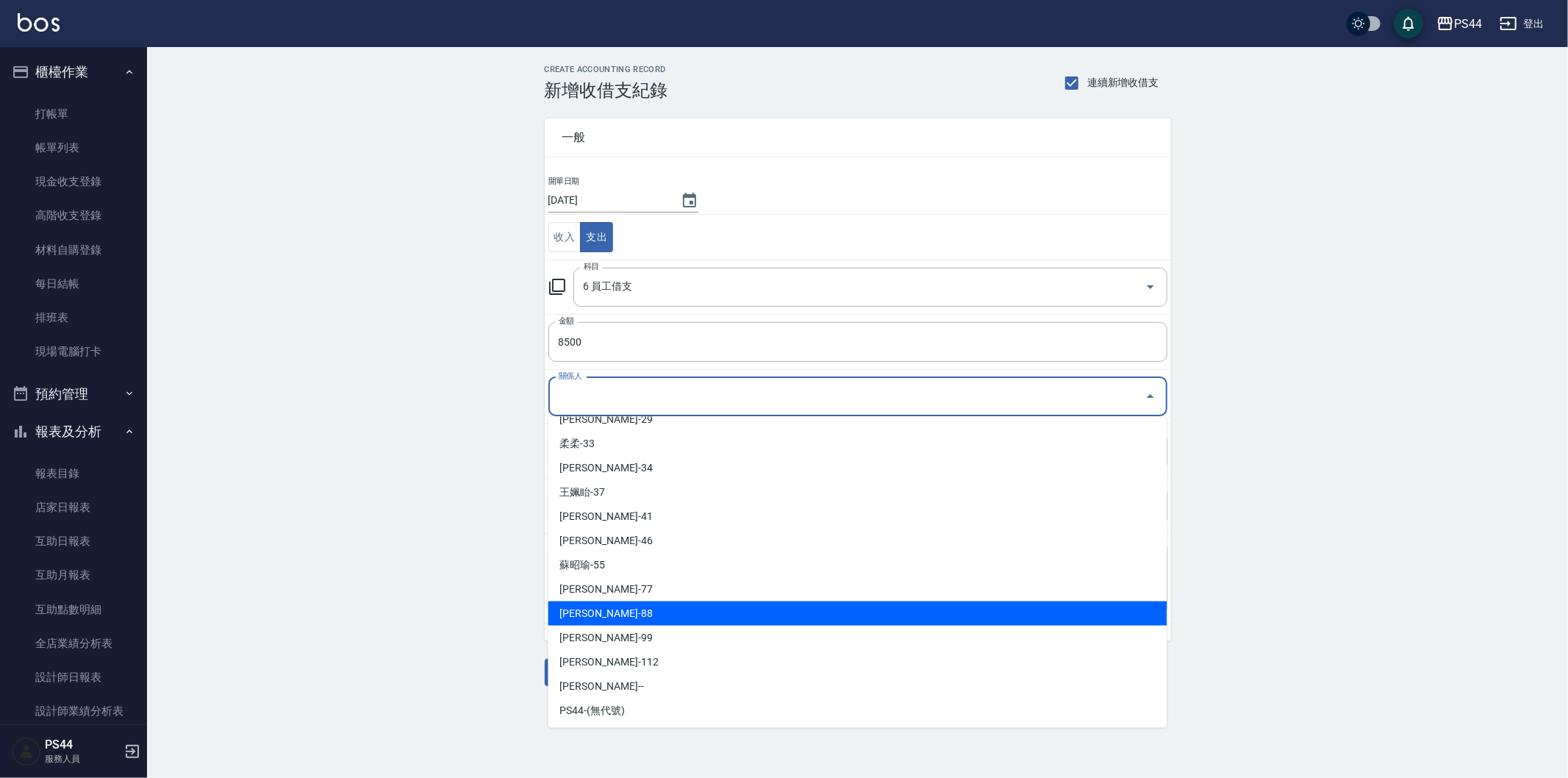
click at [781, 611] on li "[PERSON_NAME]-88" at bounding box center [857, 613] width 619 height 24
type input "[PERSON_NAME]-88"
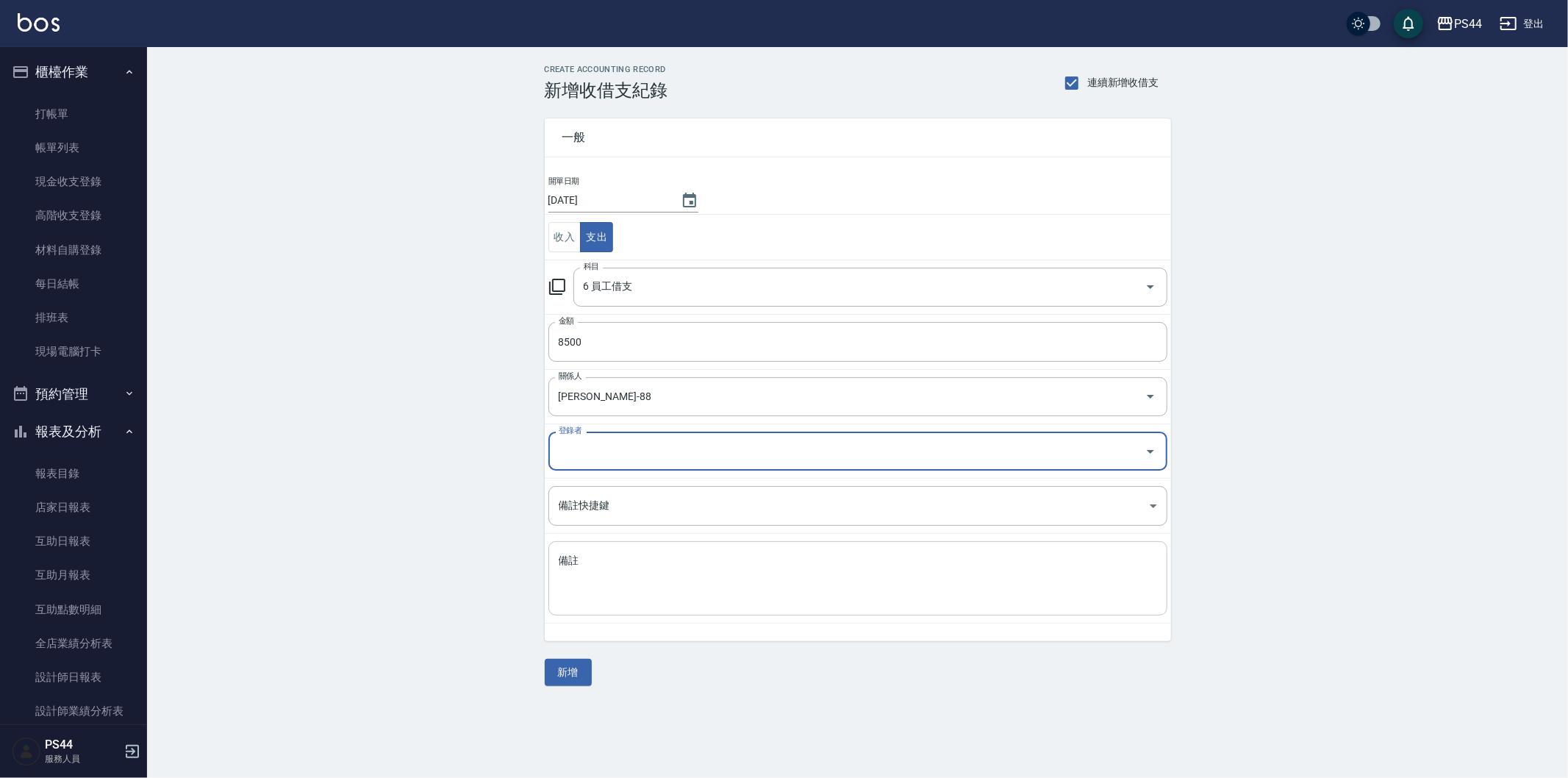
click at [748, 576] on textarea "備註" at bounding box center [857, 579] width 598 height 50
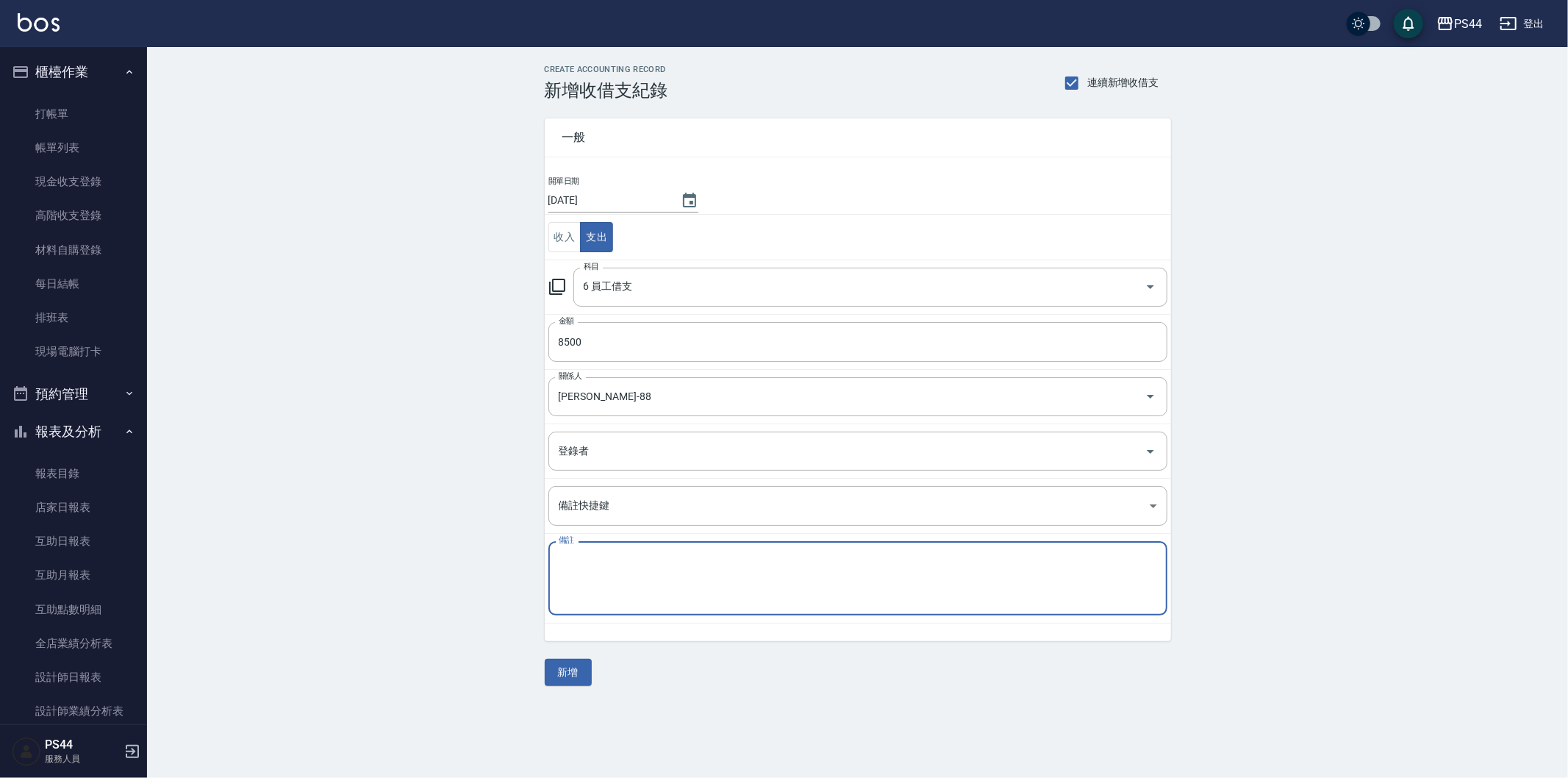
paste textarea "秋旅"
type textarea "秋旅"
click at [561, 664] on button "新增" at bounding box center [568, 672] width 47 height 27
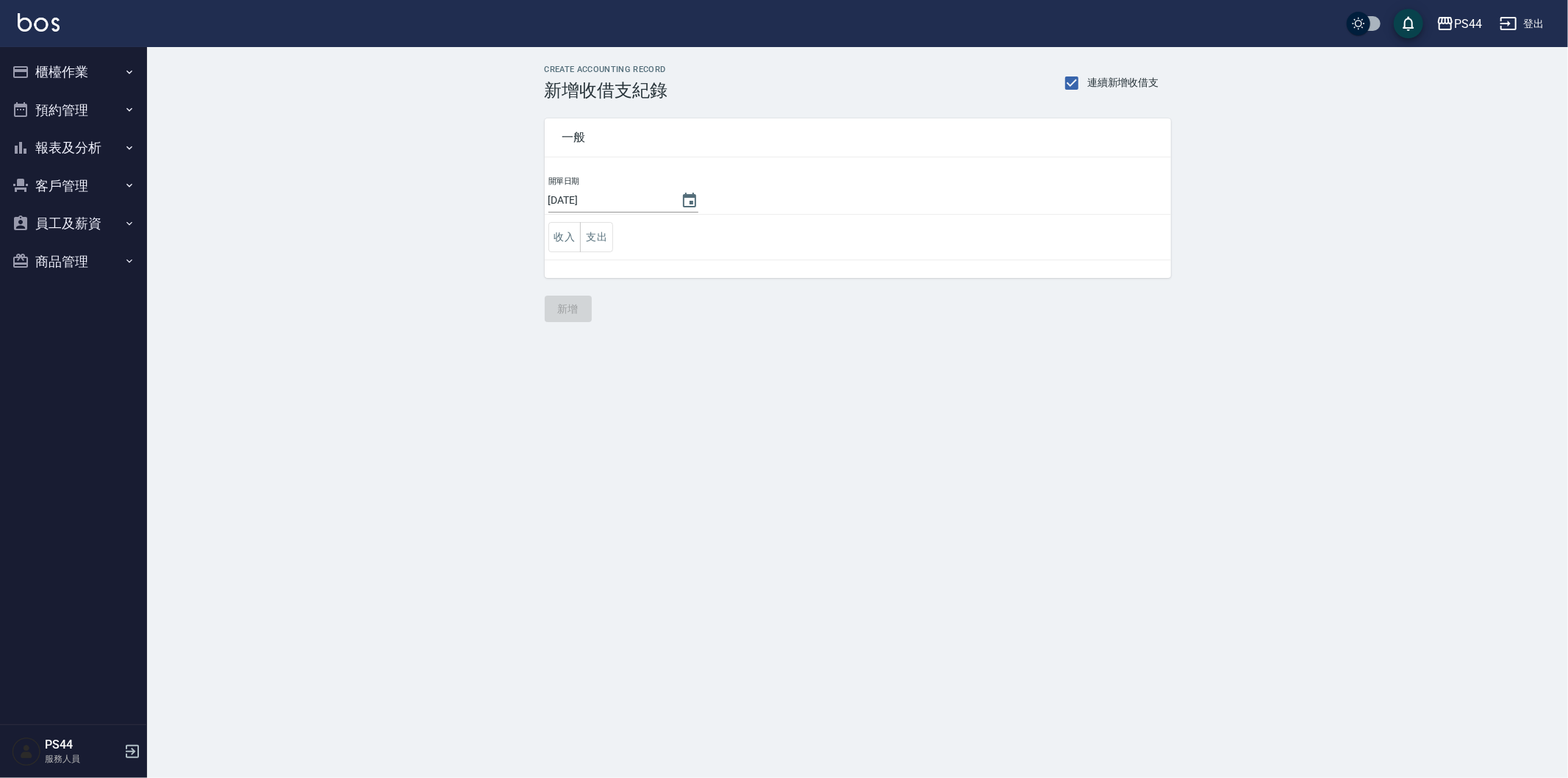
click at [59, 76] on button "櫃檯作業" at bounding box center [73, 71] width 135 height 38
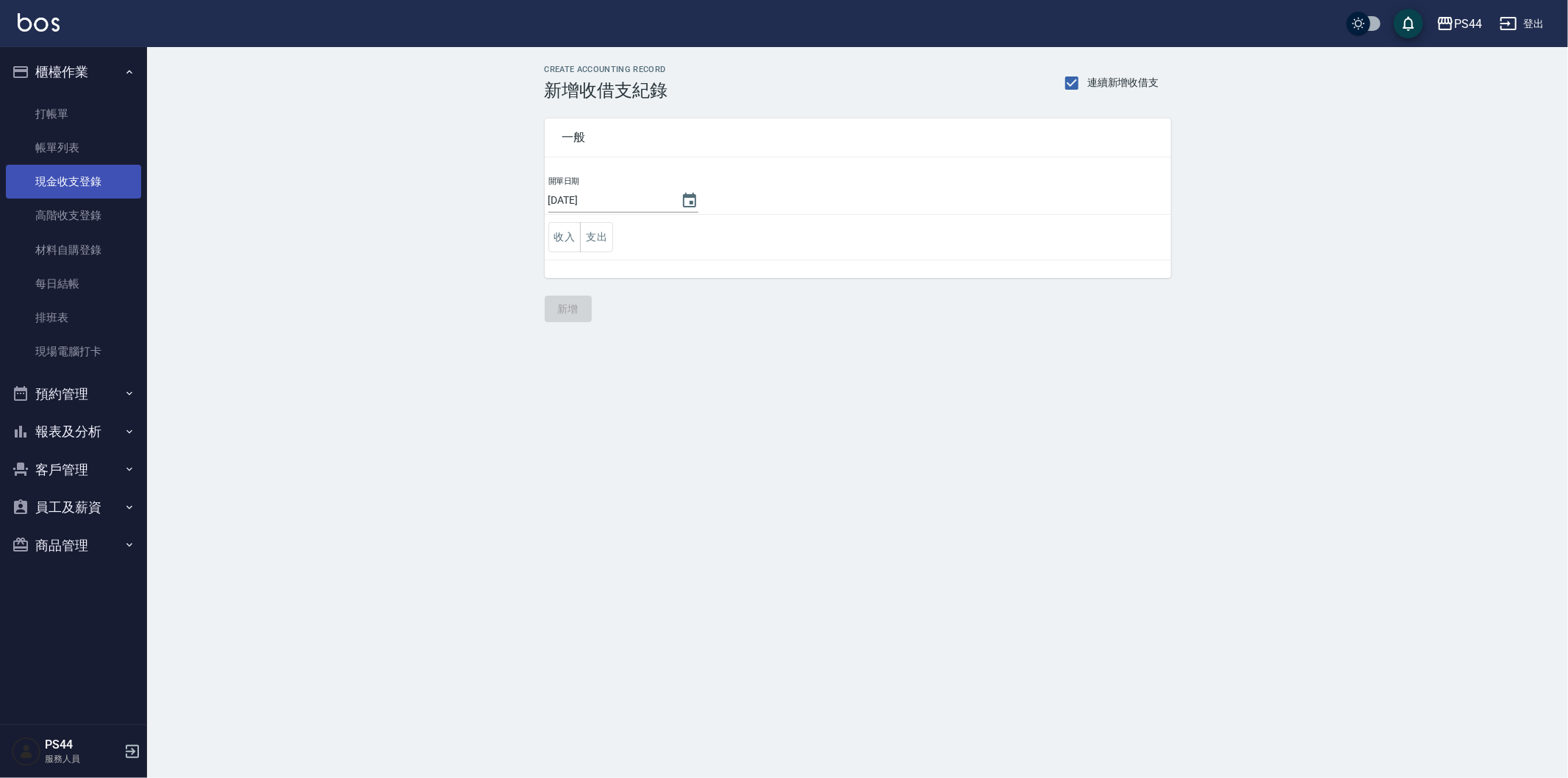
click at [64, 182] on link "現金收支登錄" at bounding box center [73, 181] width 135 height 34
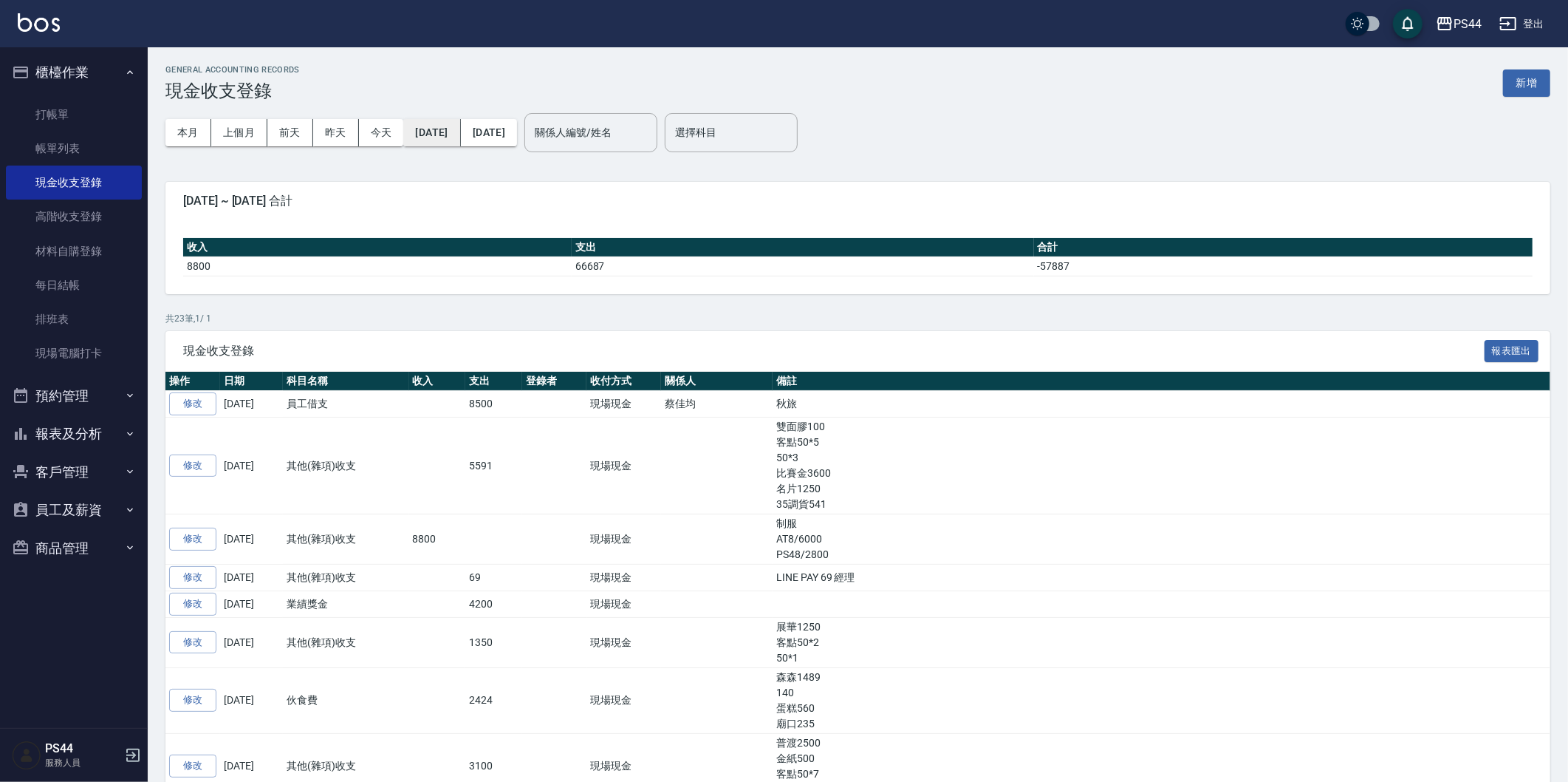
click at [431, 131] on button "[DATE]" at bounding box center [432, 132] width 57 height 28
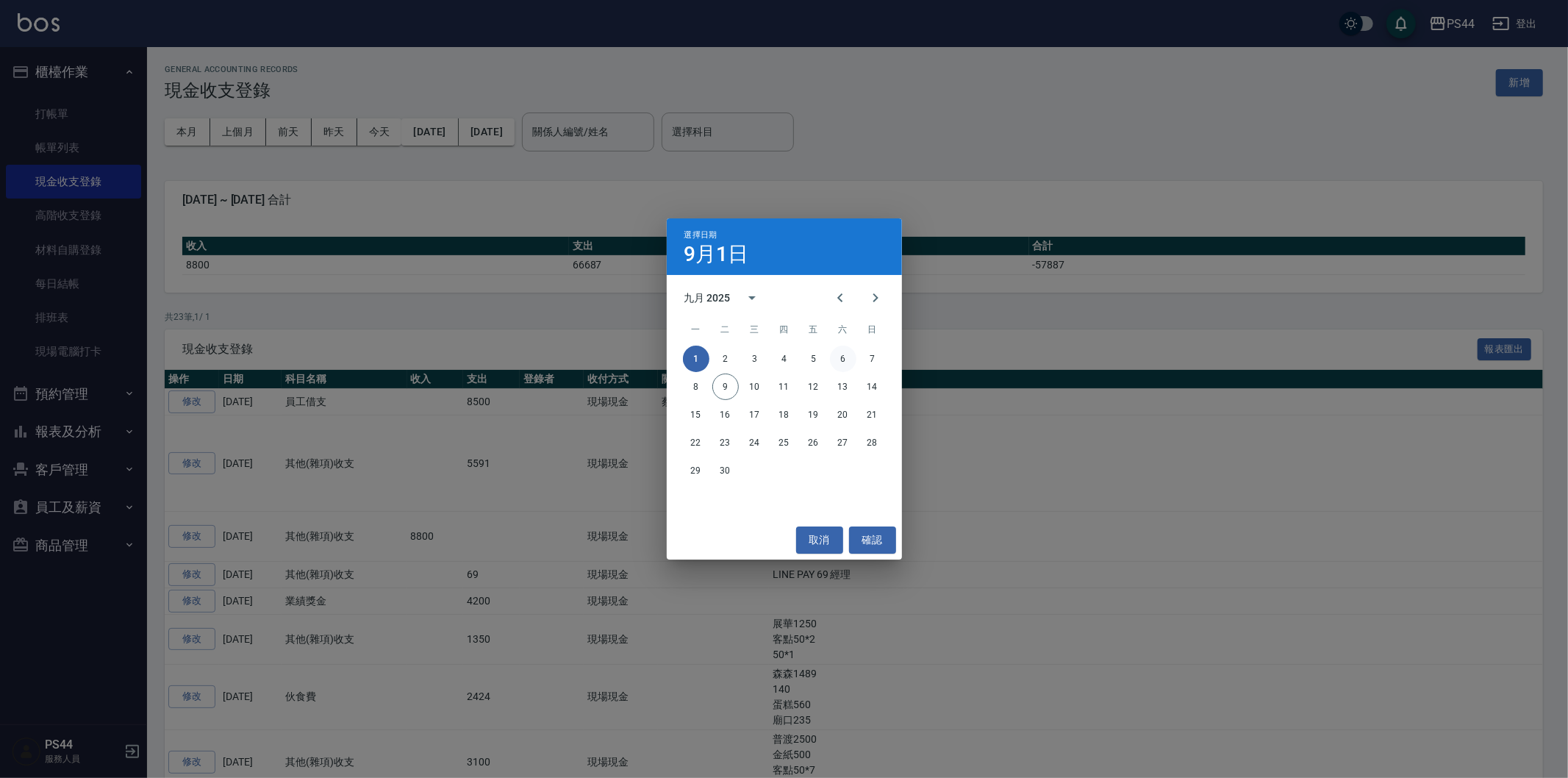
click at [831, 357] on button "6" at bounding box center [843, 358] width 27 height 27
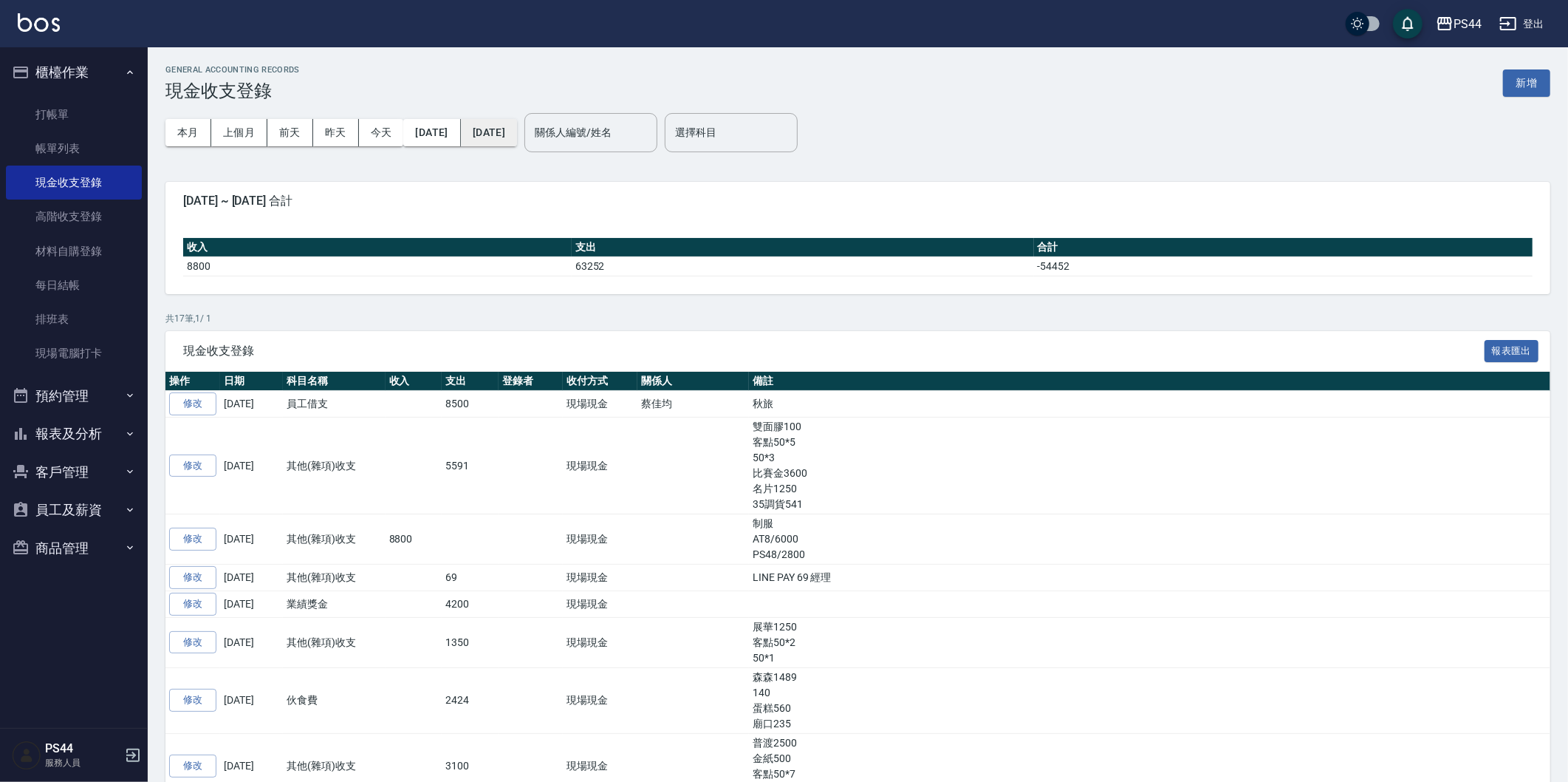
click at [517, 127] on button "[DATE]" at bounding box center [489, 132] width 56 height 28
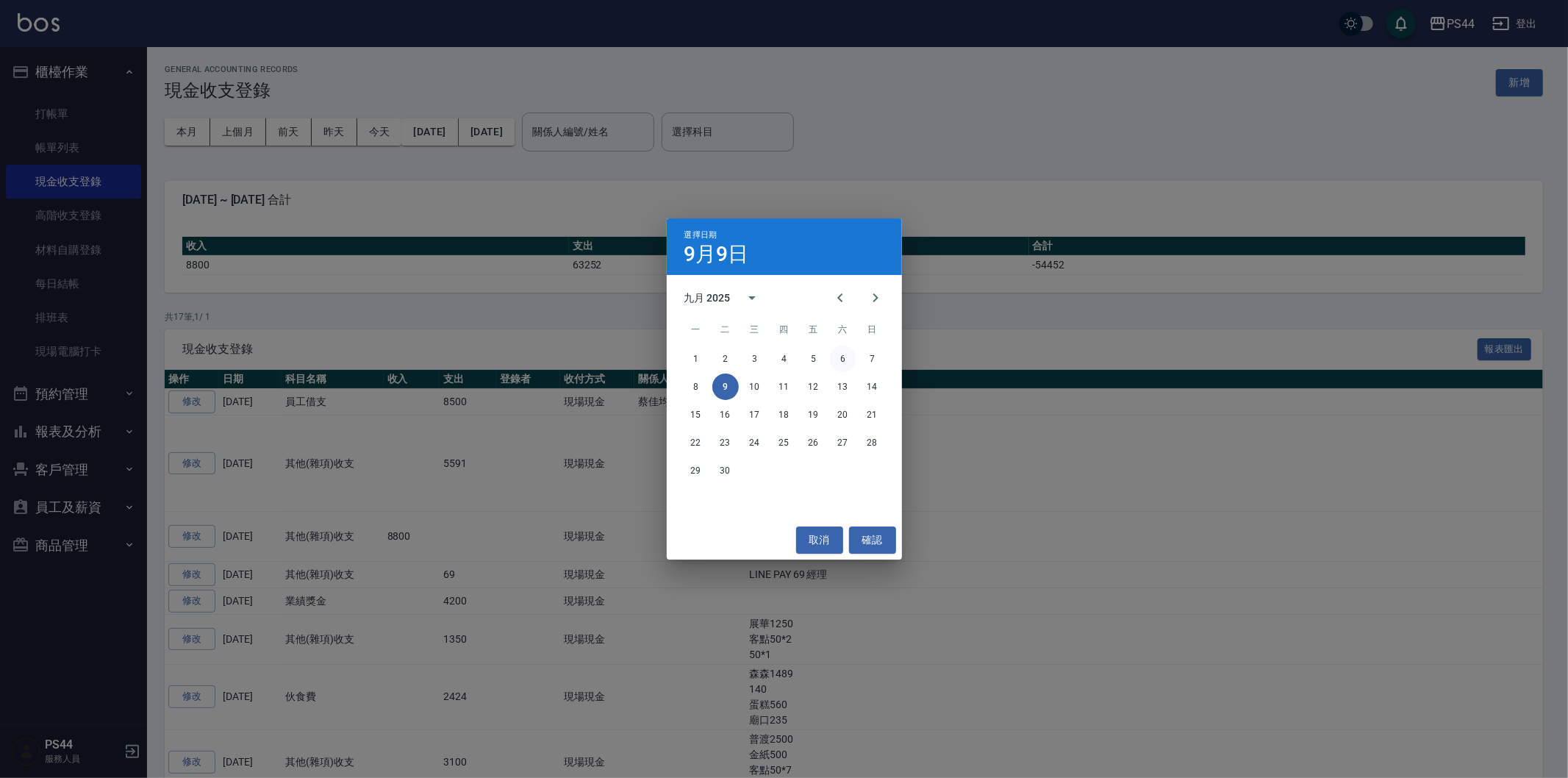
click at [846, 354] on button "6" at bounding box center [843, 358] width 27 height 27
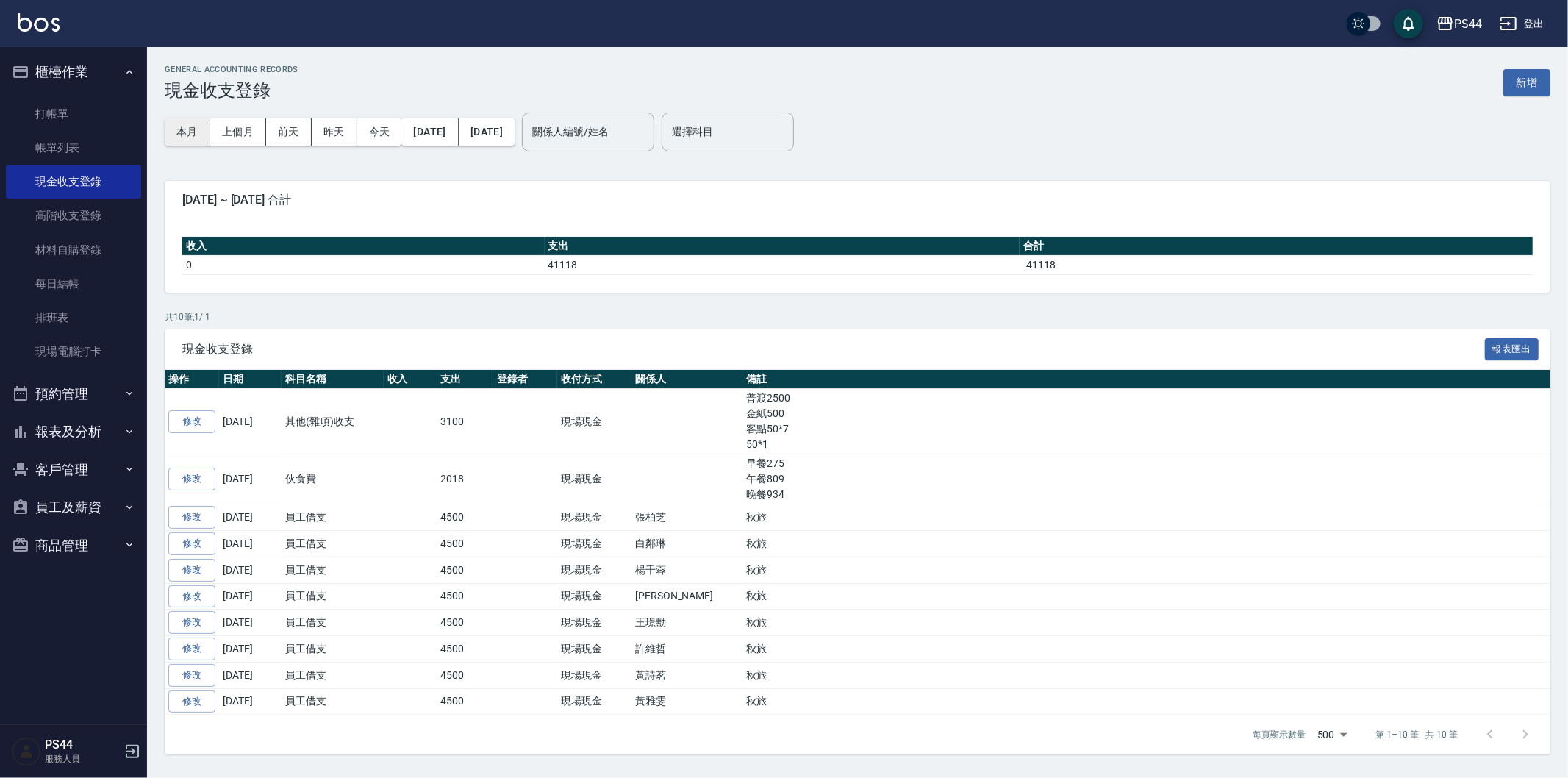
click at [189, 133] on button "本月" at bounding box center [187, 132] width 45 height 27
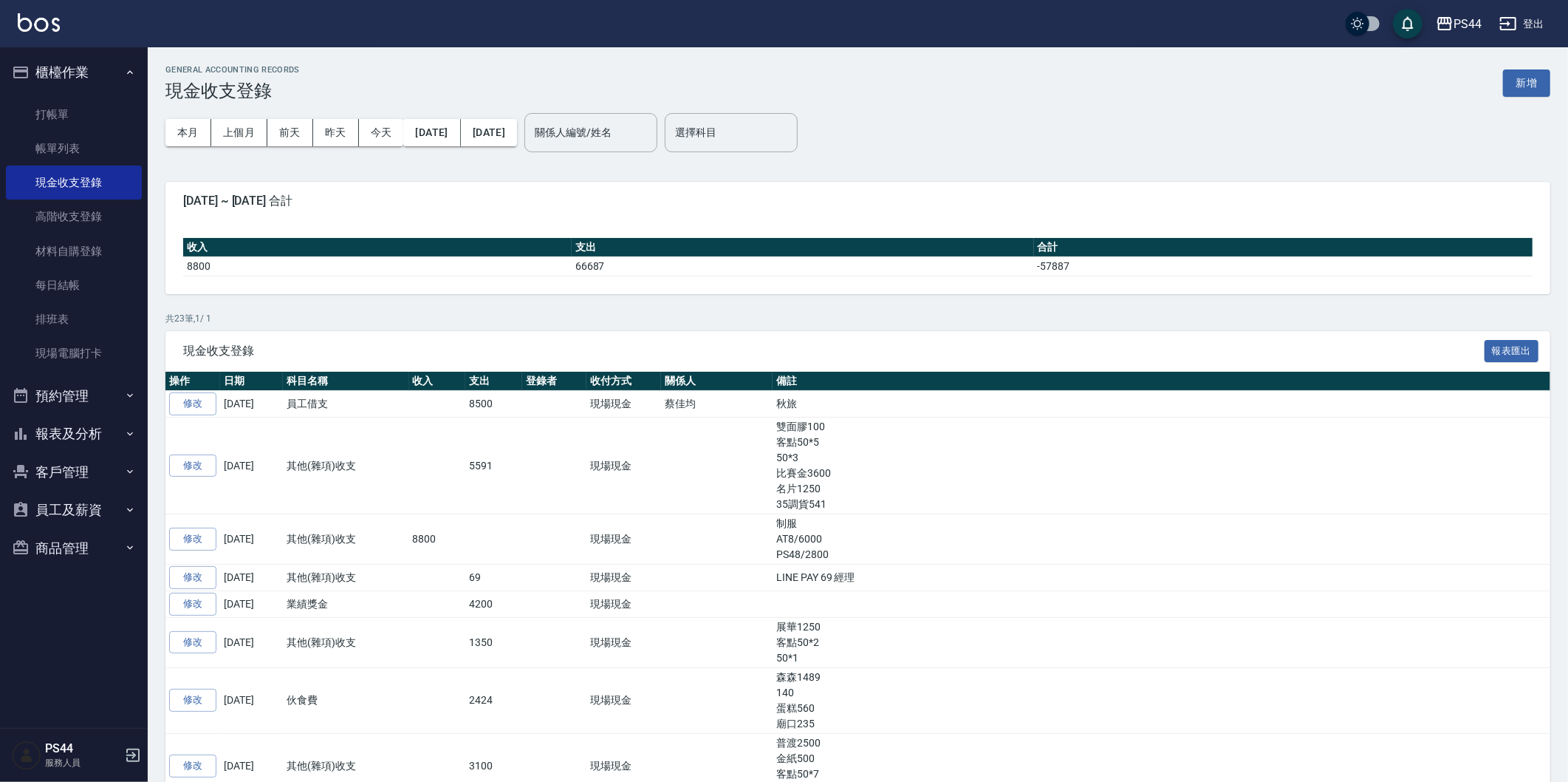
click at [199, 400] on link "修改" at bounding box center [193, 404] width 47 height 23
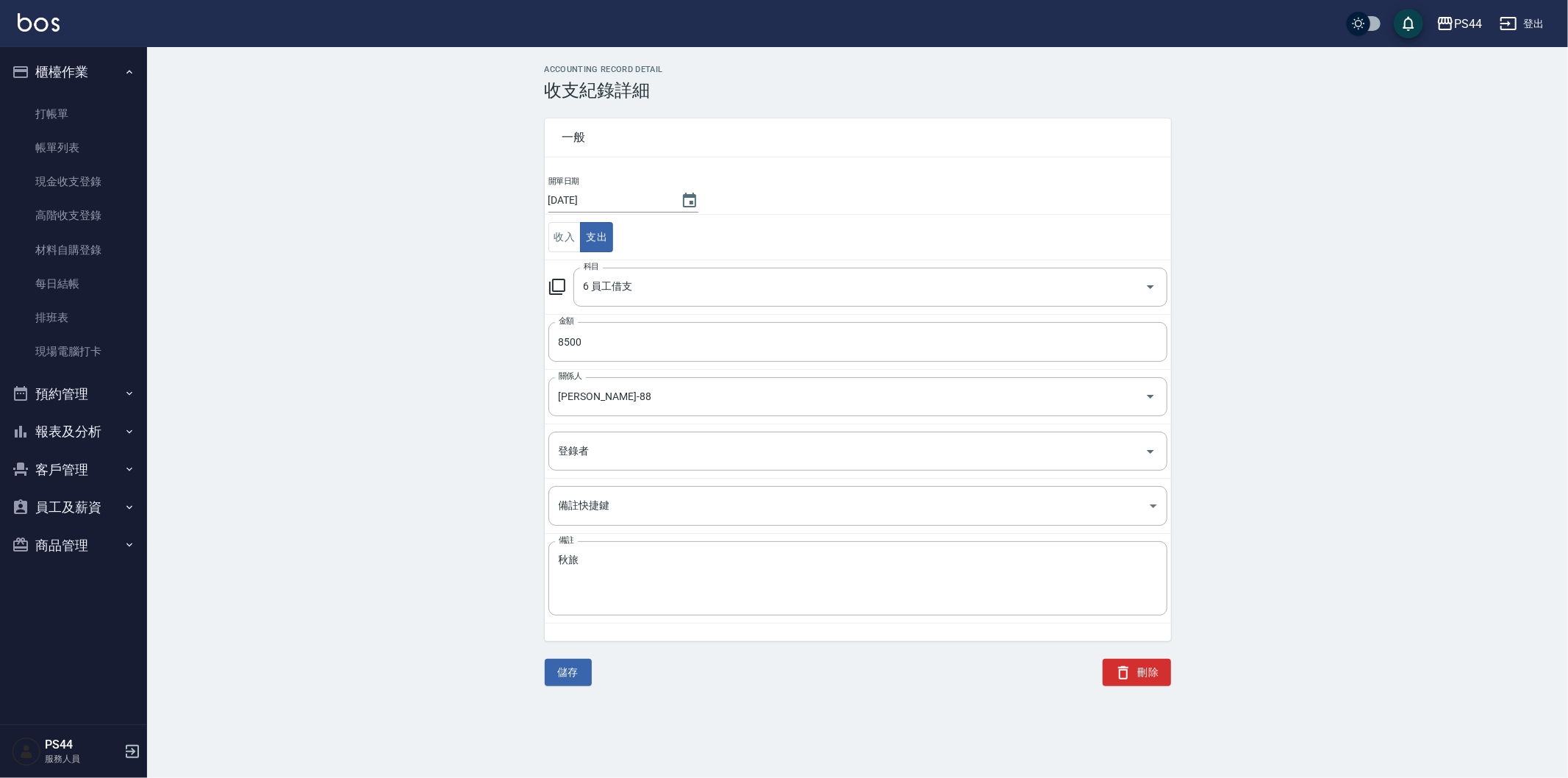
click at [602, 198] on input "[DATE]" at bounding box center [607, 200] width 118 height 24
click at [681, 209] on icon "Choose date, selected date is 2025-09-09" at bounding box center [689, 201] width 17 height 17
click at [722, 292] on button "6" at bounding box center [725, 296] width 27 height 27
type input "[DATE]"
click at [544, 665] on button "儲存" at bounding box center [568, 672] width 47 height 27
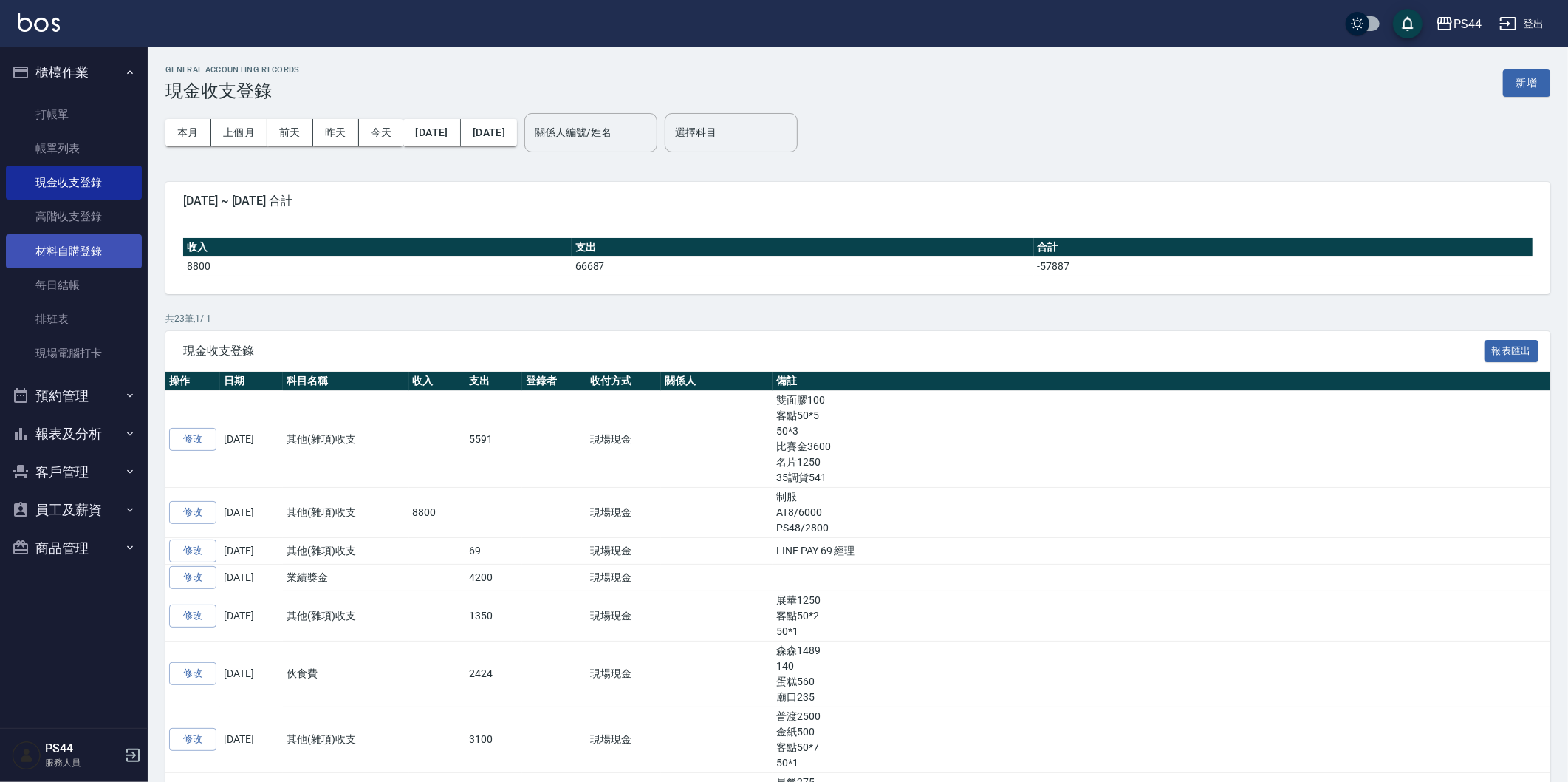
click at [77, 263] on link "材料自購登錄" at bounding box center [73, 251] width 136 height 34
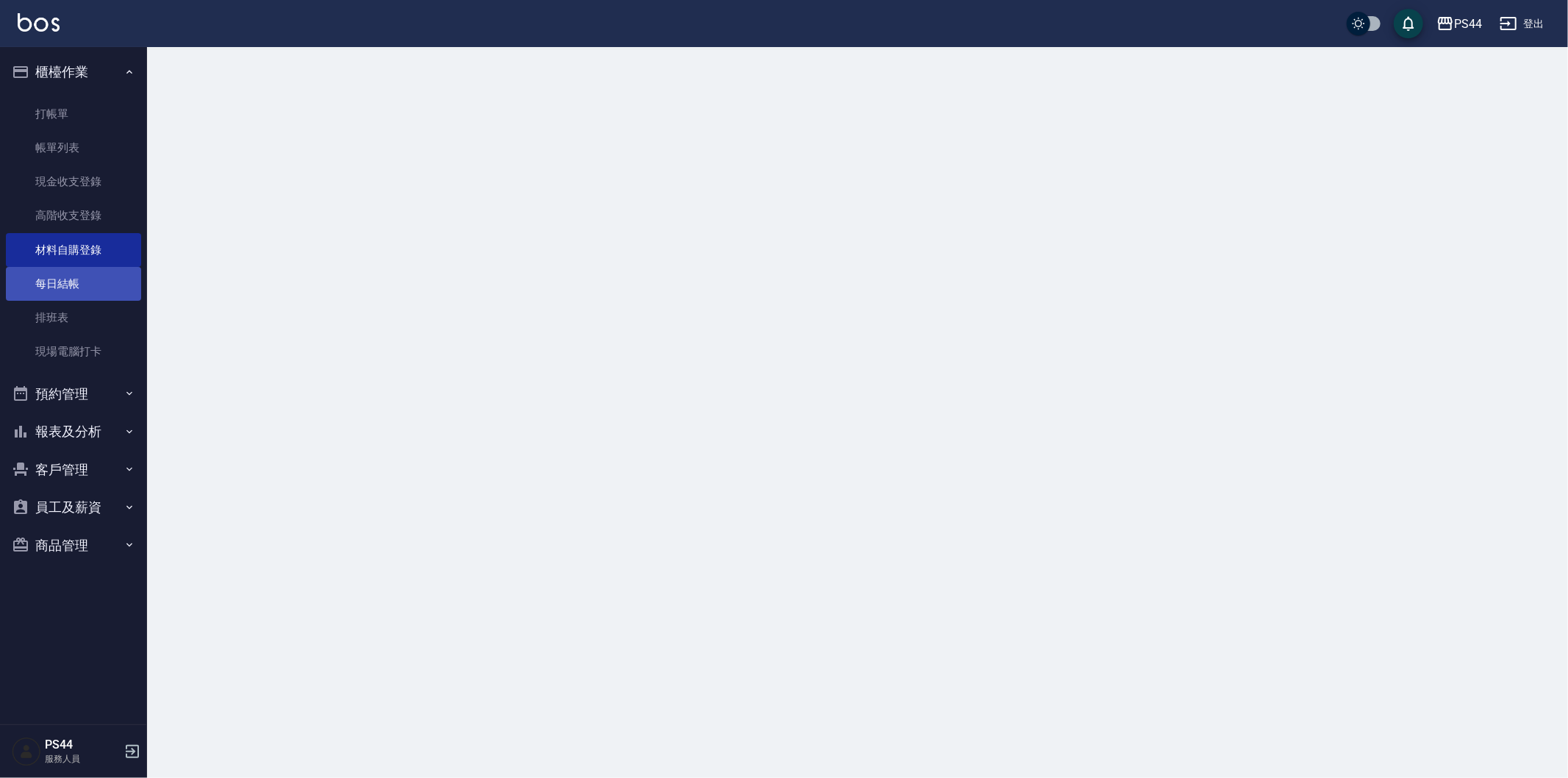
click at [82, 275] on link "每日結帳" at bounding box center [73, 283] width 135 height 34
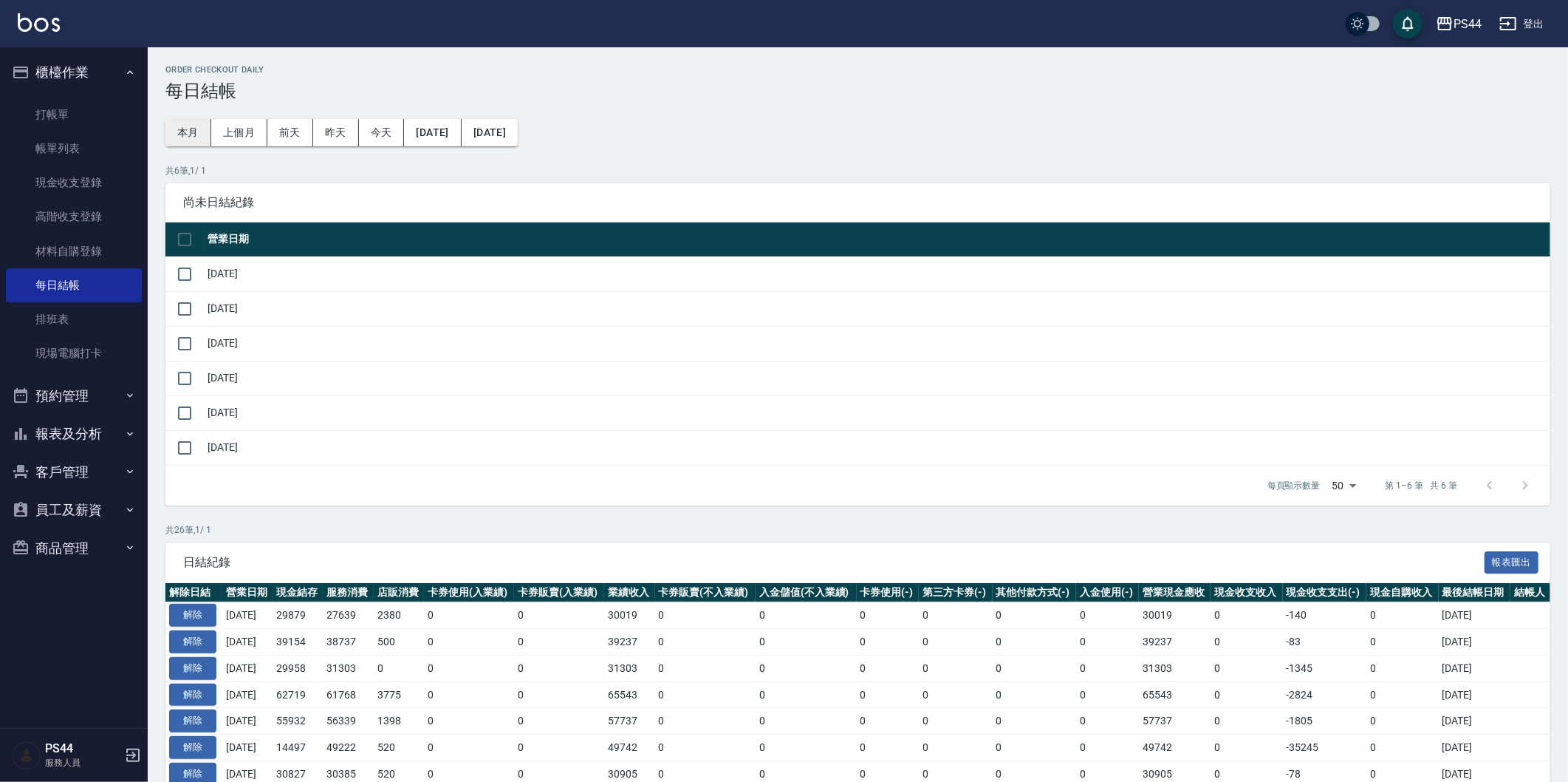
click at [209, 128] on div "本月 上個月 前天 昨天 今天 2025/08/09 2025/09/09" at bounding box center [341, 132] width 352 height 28
click at [183, 136] on button "本月" at bounding box center [188, 132] width 46 height 28
